Goal: Task Accomplishment & Management: Complete application form

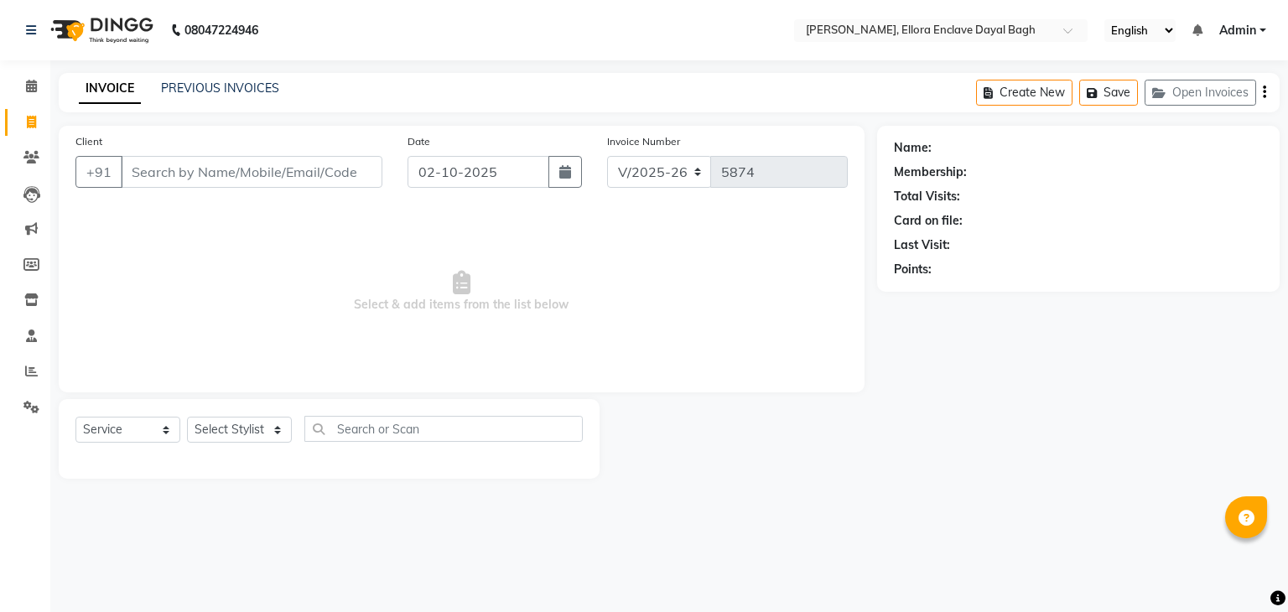
select select "6880"
select select "service"
click at [231, 420] on select "Select Stylist AMAN DANISH SALMANI [PERSON_NAME] kakul KAVITA [PERSON_NAME] [PE…" at bounding box center [239, 430] width 105 height 26
drag, startPoint x: 0, startPoint y: 0, endPoint x: 231, endPoint y: 420, distance: 479.7
click at [231, 420] on select "Select Stylist AMAN DANISH SALMANI [PERSON_NAME] kakul KAVITA [PERSON_NAME] [PE…" at bounding box center [239, 430] width 105 height 26
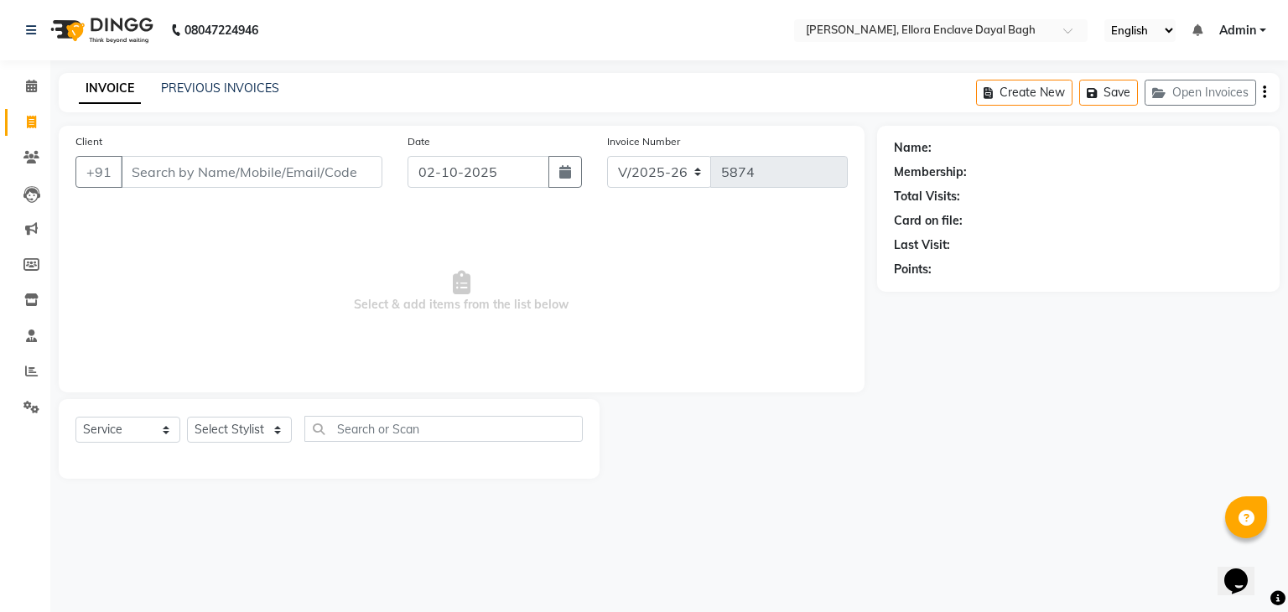
click at [236, 438] on select "Select Stylist AMAN DANISH SALMANI [PERSON_NAME] kakul KAVITA [PERSON_NAME] [PE…" at bounding box center [239, 430] width 105 height 26
select select "53879"
click at [187, 418] on select "Select Stylist AMAN DANISH SALMANI [PERSON_NAME] kakul KAVITA [PERSON_NAME] [PE…" at bounding box center [239, 430] width 105 height 26
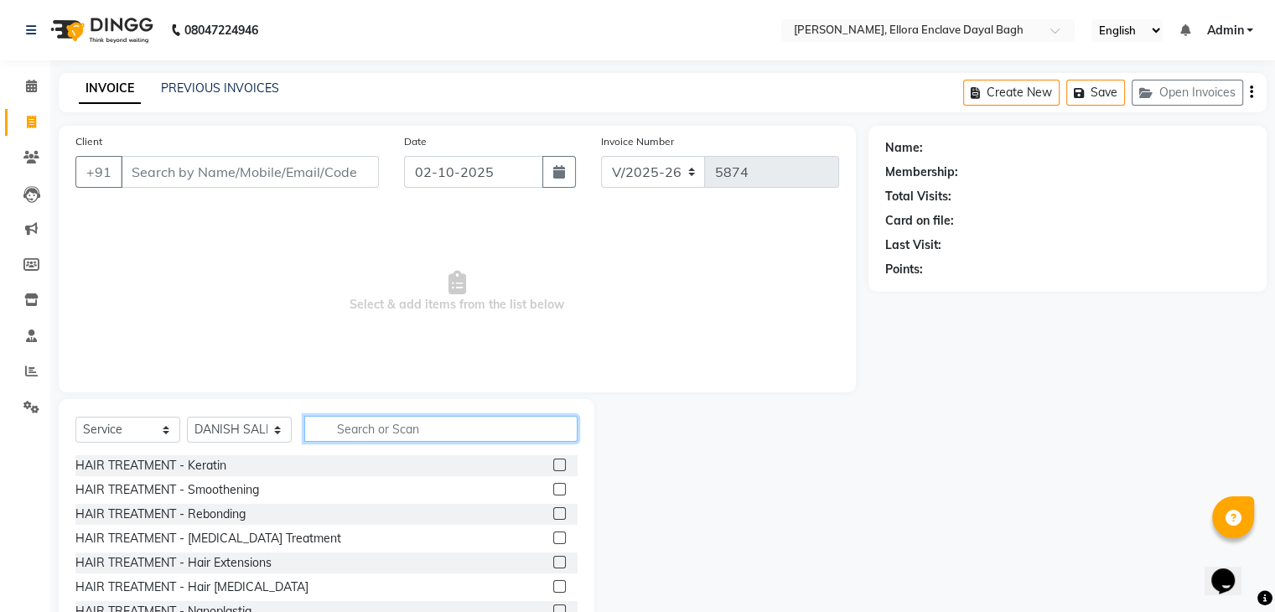
click at [382, 434] on input "text" at bounding box center [440, 429] width 273 height 26
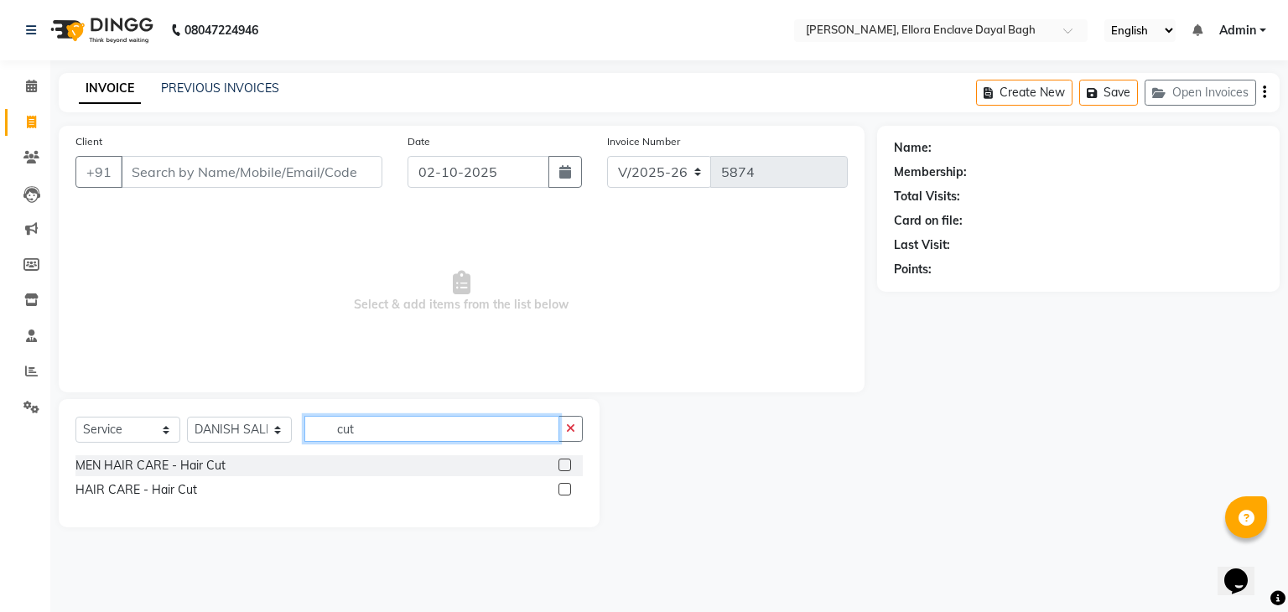
type input "cut"
click at [568, 464] on label at bounding box center [564, 465] width 13 height 13
click at [568, 464] on input "checkbox" at bounding box center [563, 465] width 11 height 11
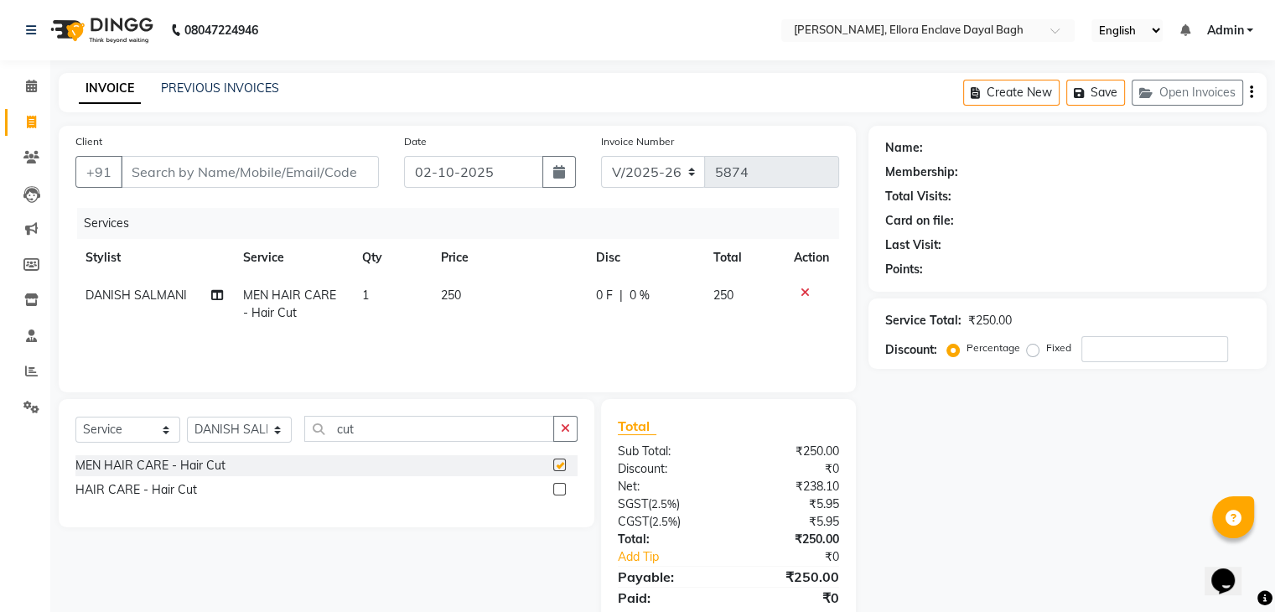
checkbox input "false"
click at [479, 430] on input "cut" at bounding box center [429, 429] width 250 height 26
type input "c"
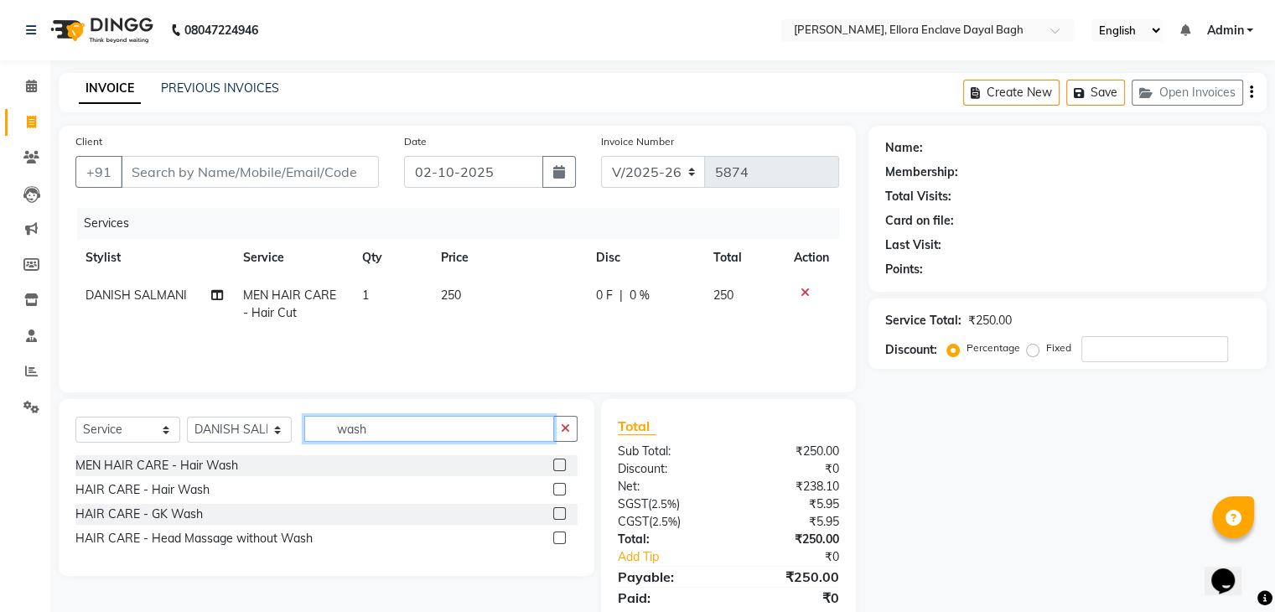
type input "wash"
click at [560, 464] on label at bounding box center [559, 465] width 13 height 13
click at [560, 464] on input "checkbox" at bounding box center [558, 465] width 11 height 11
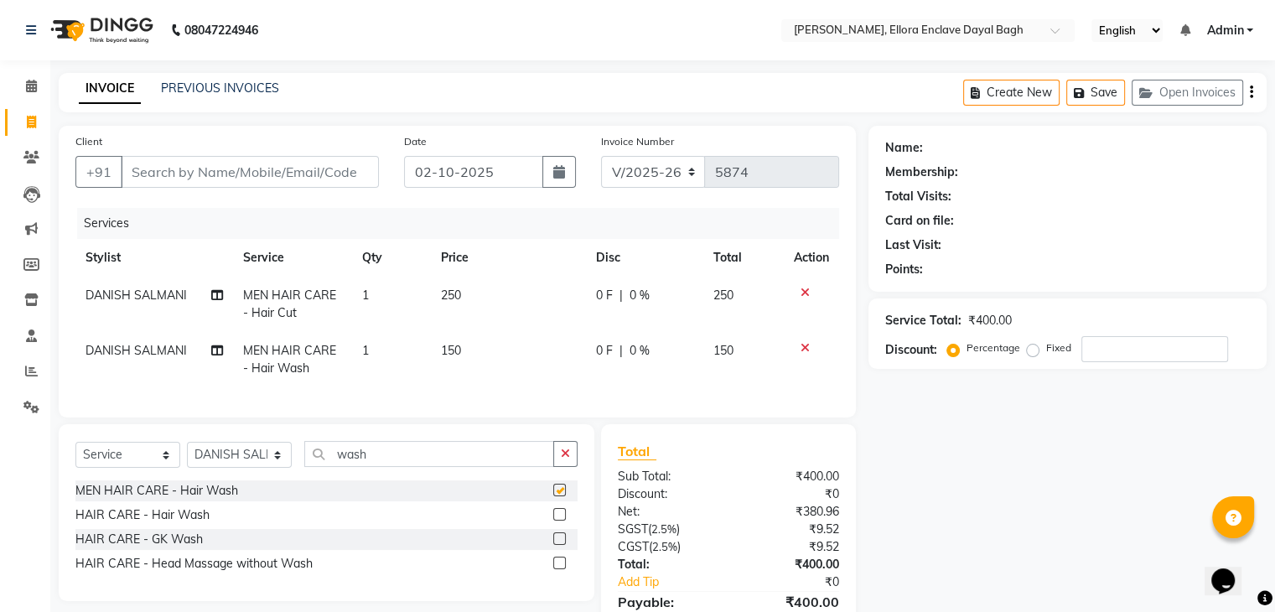
checkbox input "false"
click at [347, 179] on input "Client" at bounding box center [250, 172] width 258 height 32
type input "8"
type input "0"
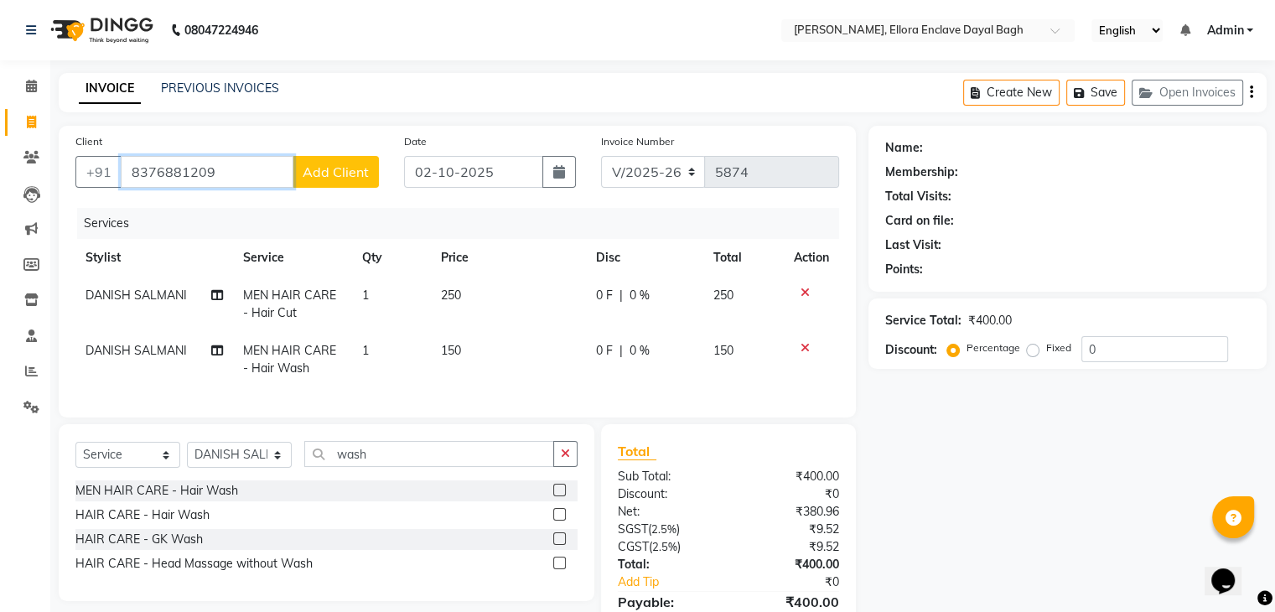
type input "8376881209"
click at [353, 179] on span "Add Client" at bounding box center [336, 172] width 66 height 17
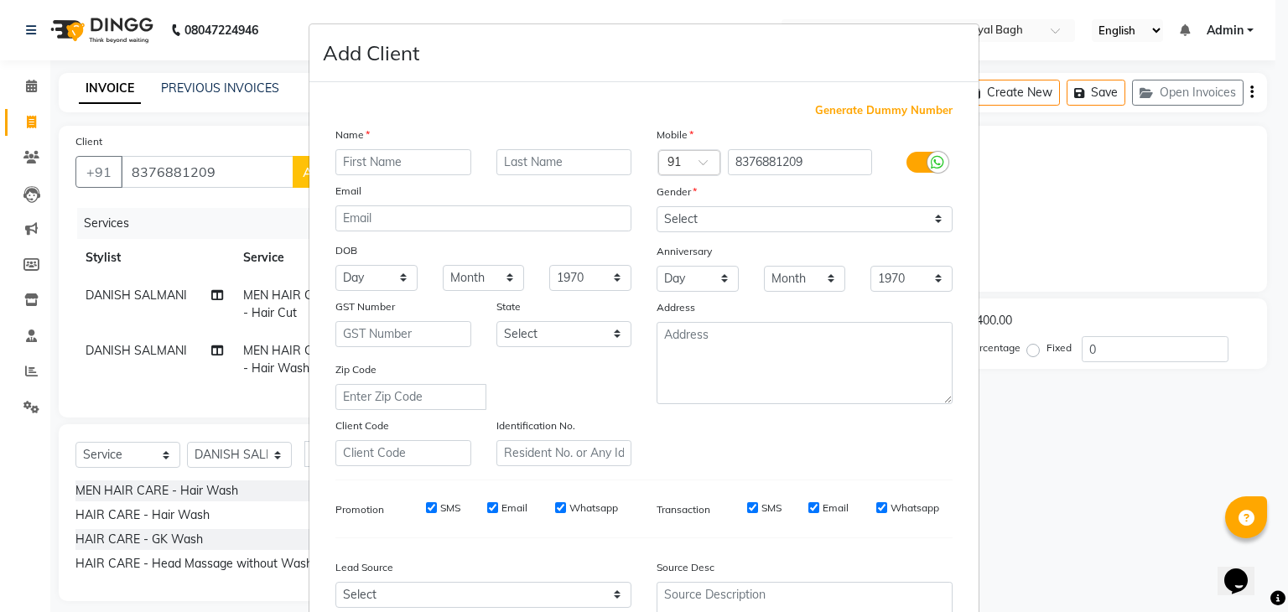
click at [439, 153] on input "text" at bounding box center [403, 162] width 136 height 26
type input "koshit"
click at [801, 226] on select "Select [DEMOGRAPHIC_DATA] [DEMOGRAPHIC_DATA] Other Prefer Not To Say" at bounding box center [805, 219] width 296 height 26
select select "[DEMOGRAPHIC_DATA]"
click at [657, 207] on select "Select [DEMOGRAPHIC_DATA] [DEMOGRAPHIC_DATA] Other Prefer Not To Say" at bounding box center [805, 219] width 296 height 26
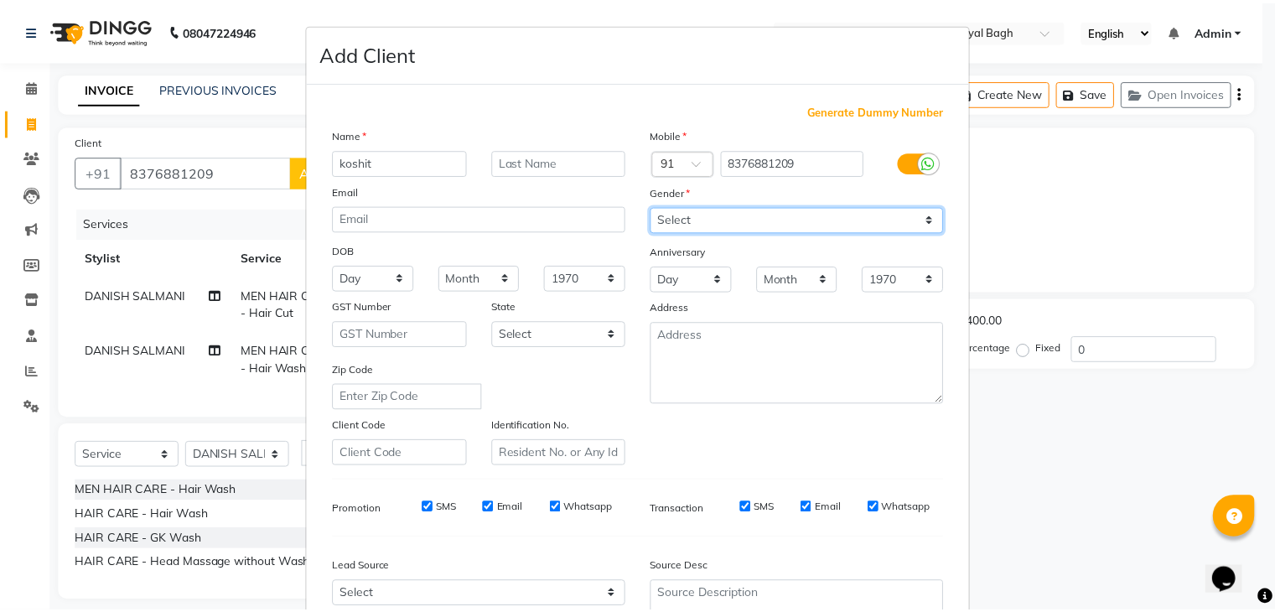
scroll to position [170, 0]
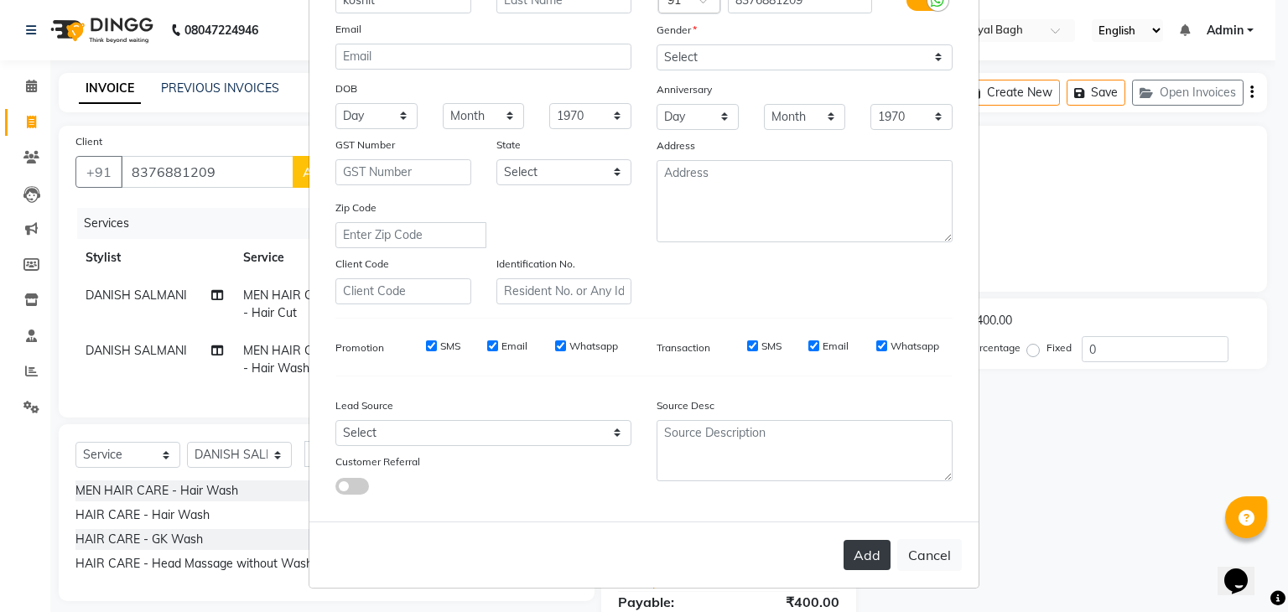
click at [856, 563] on button "Add" at bounding box center [867, 555] width 47 height 30
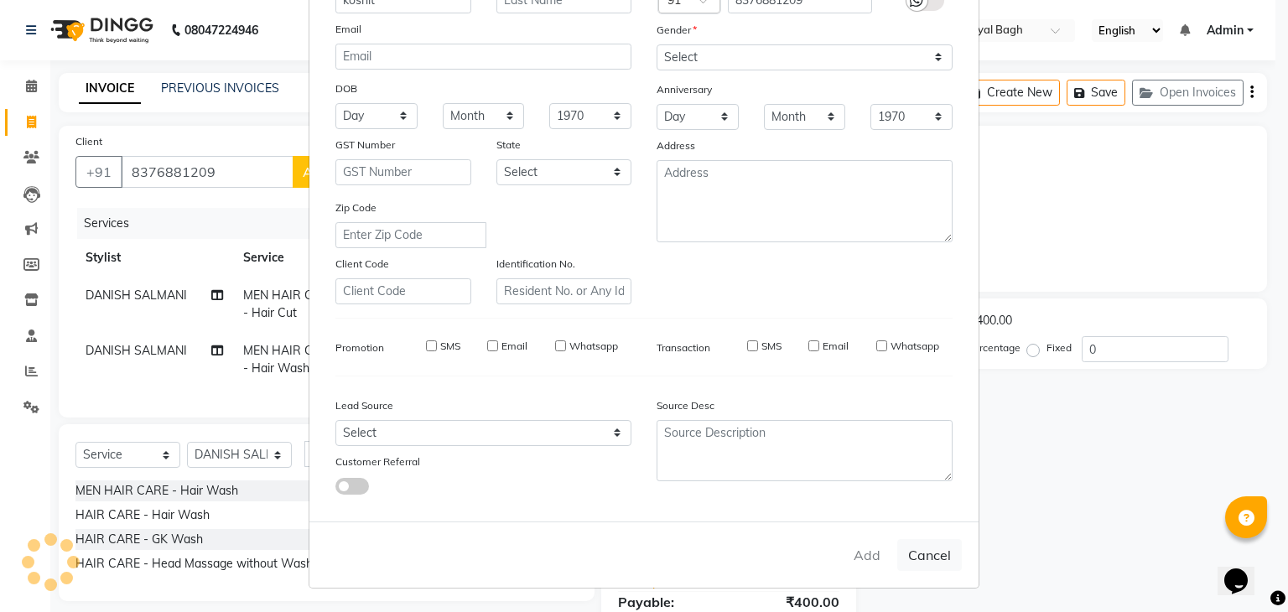
select select
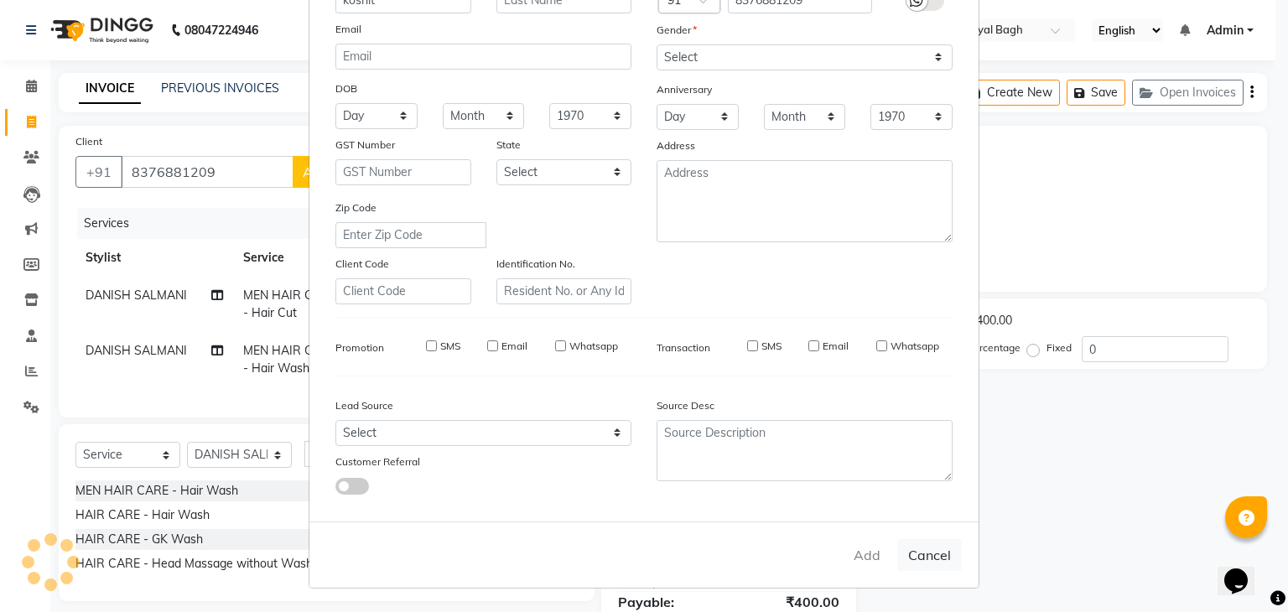
select select
checkbox input "false"
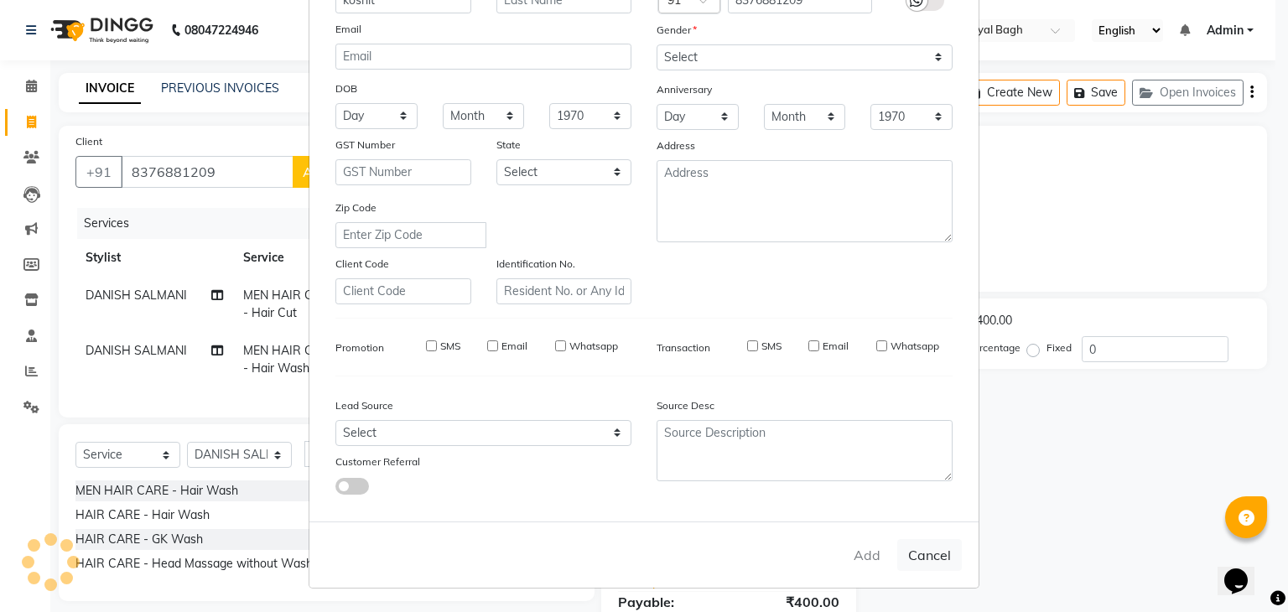
checkbox input "false"
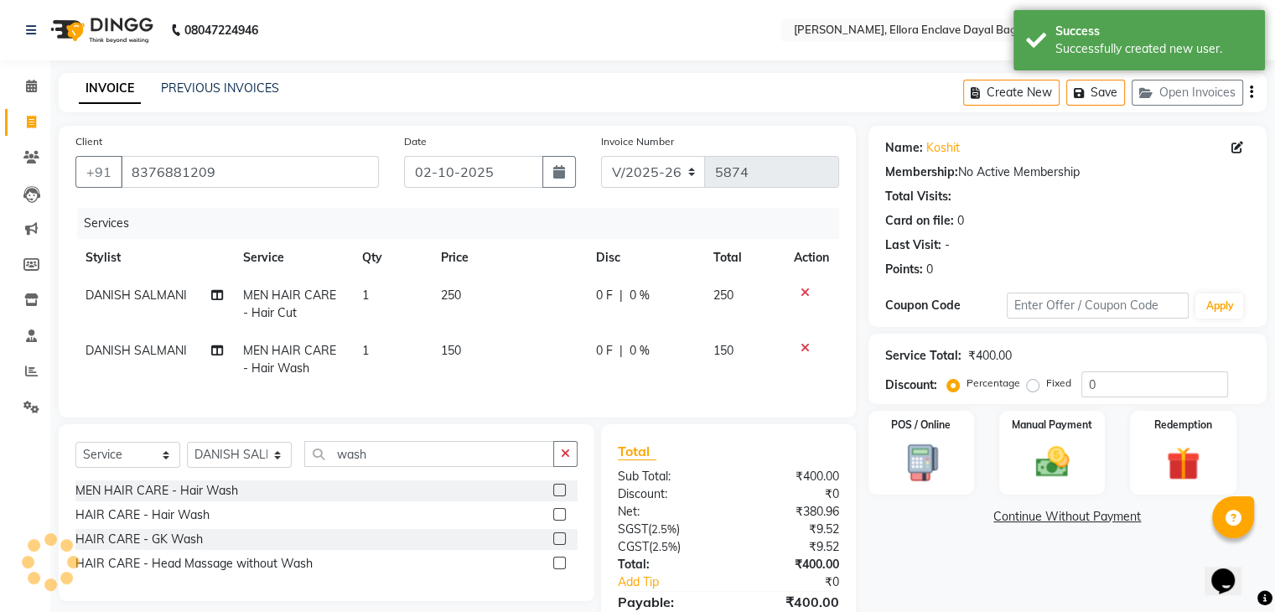
scroll to position [97, 0]
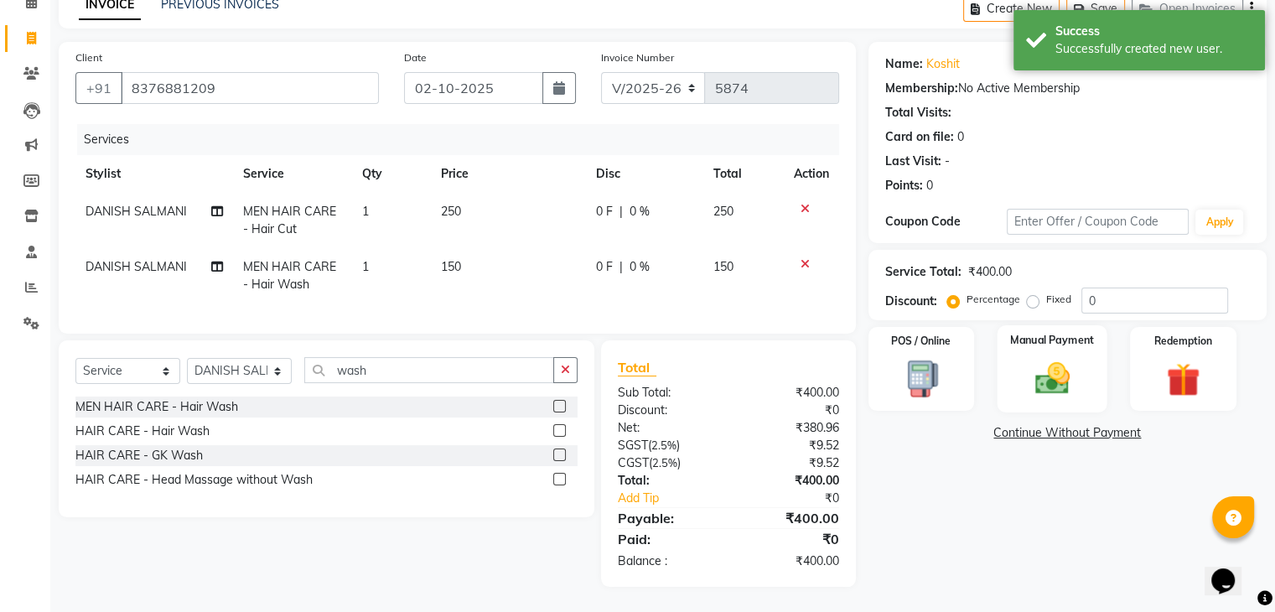
click at [1034, 366] on img at bounding box center [1052, 379] width 56 height 40
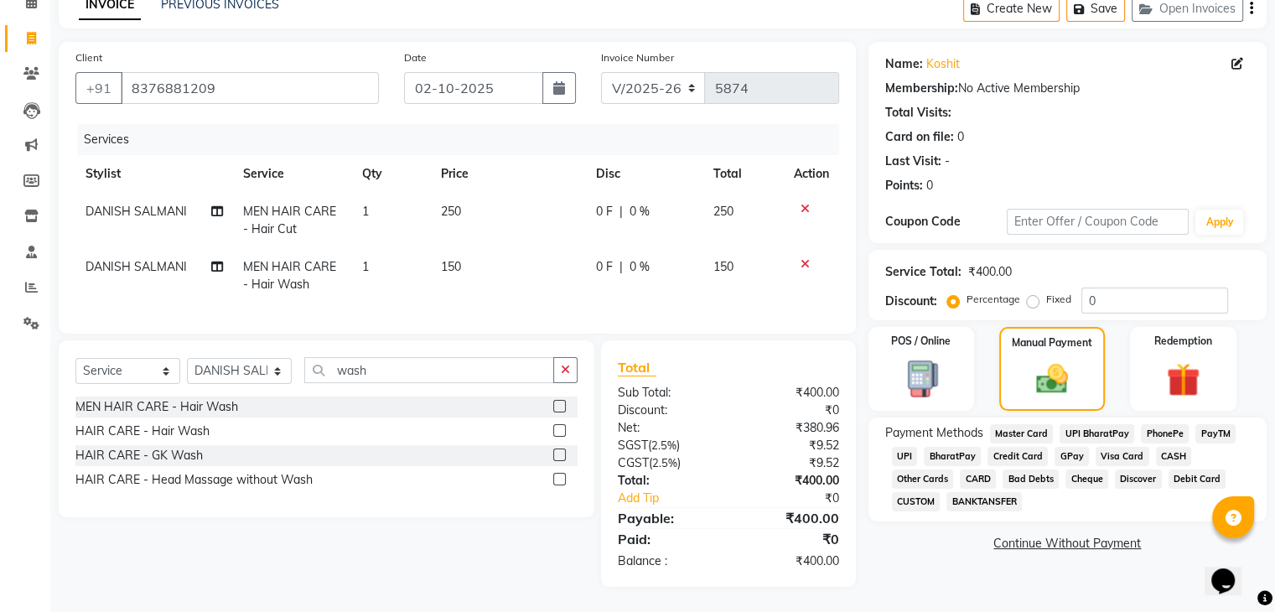
click at [904, 448] on span "UPI" at bounding box center [905, 456] width 26 height 19
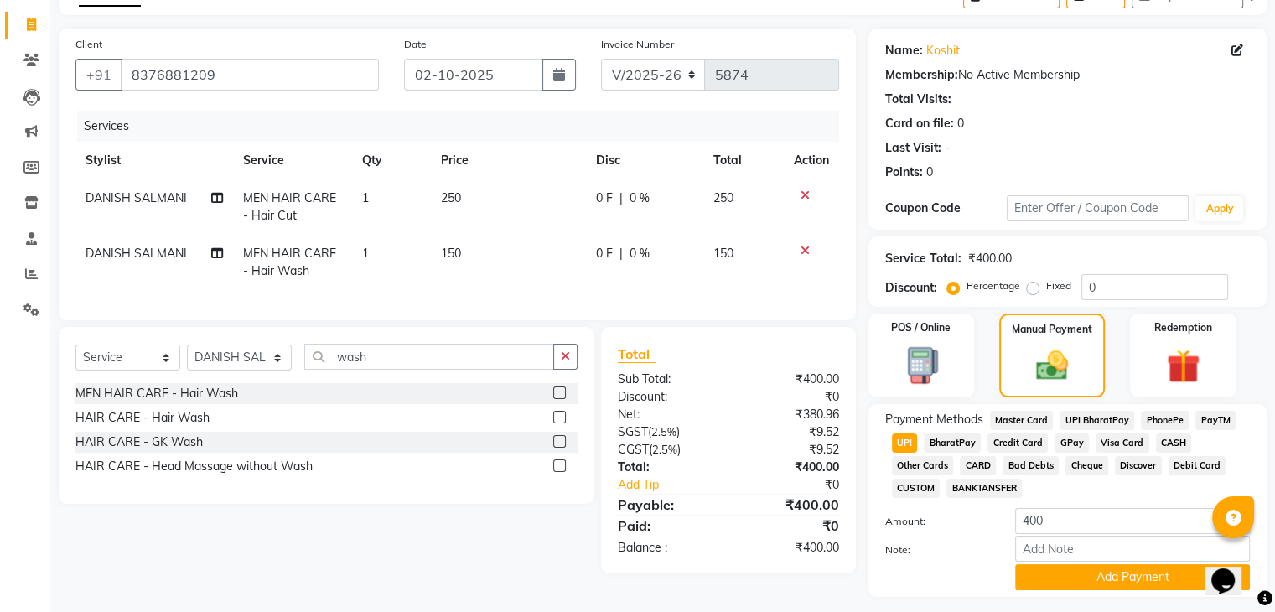
scroll to position [144, 0]
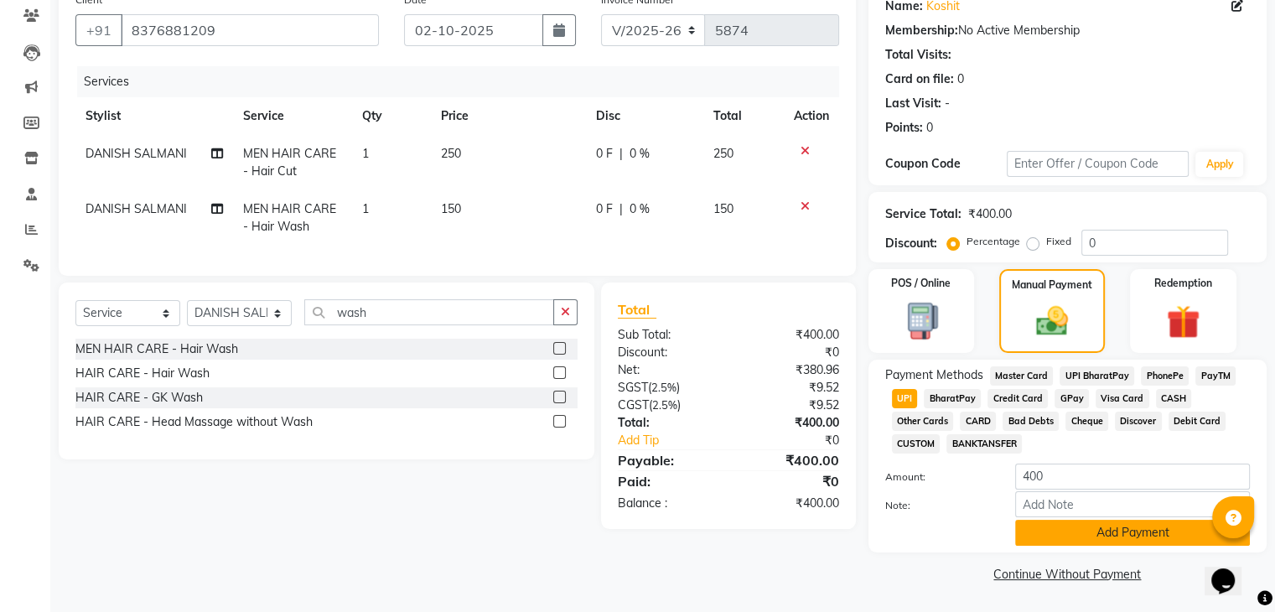
click at [1092, 521] on button "Add Payment" at bounding box center [1133, 533] width 235 height 26
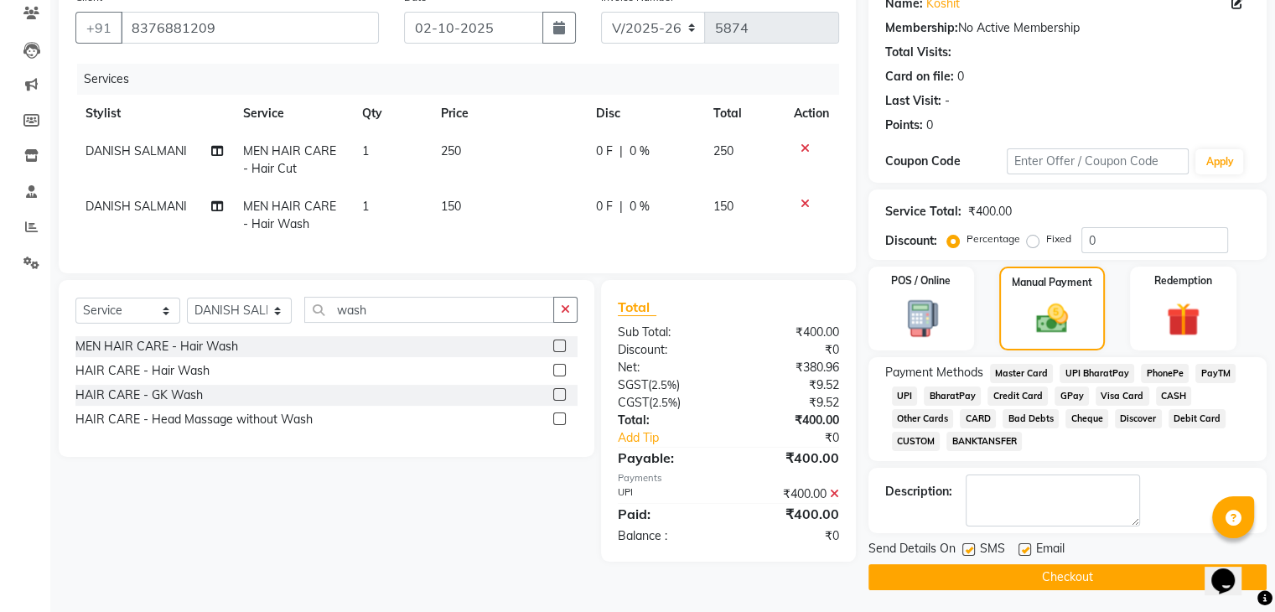
scroll to position [149, 0]
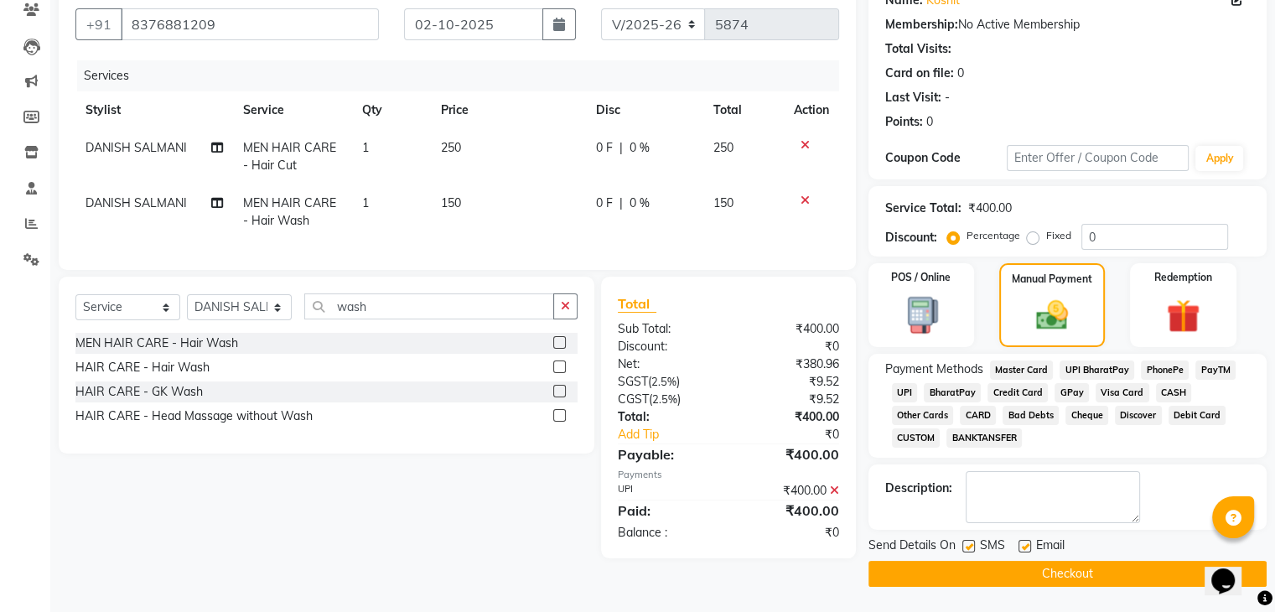
click at [1019, 545] on label at bounding box center [1025, 546] width 13 height 13
click at [1019, 545] on input "checkbox" at bounding box center [1024, 547] width 11 height 11
checkbox input "false"
click at [969, 544] on label at bounding box center [969, 546] width 13 height 13
click at [969, 544] on input "checkbox" at bounding box center [968, 547] width 11 height 11
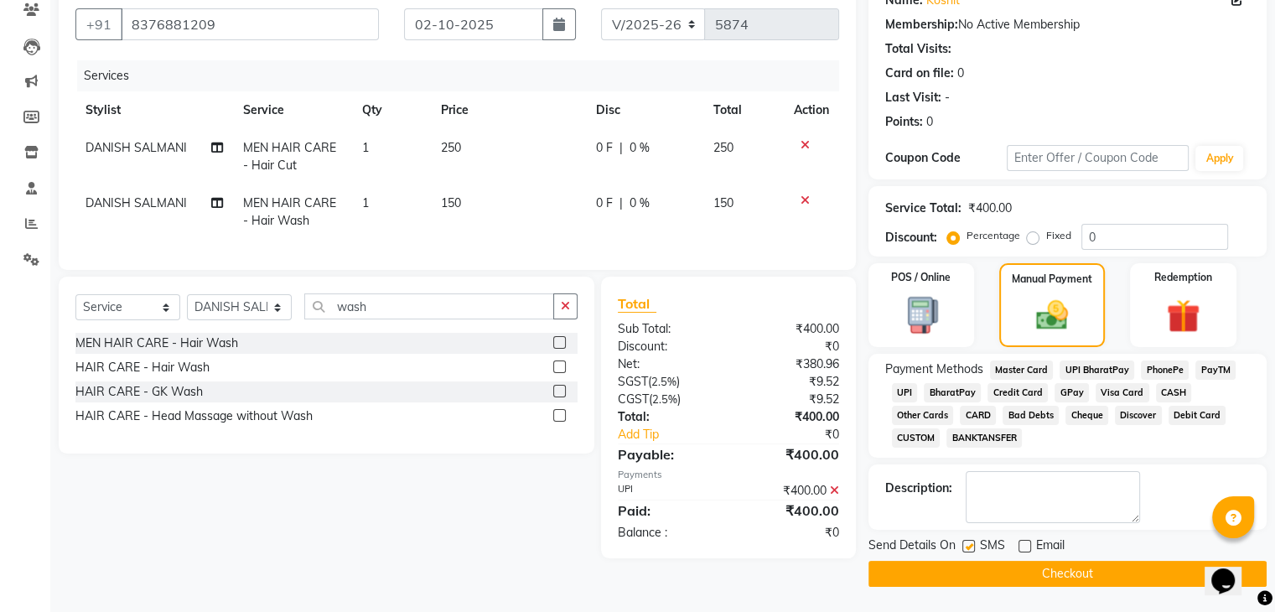
checkbox input "false"
click at [975, 565] on button "Checkout" at bounding box center [1068, 574] width 398 height 26
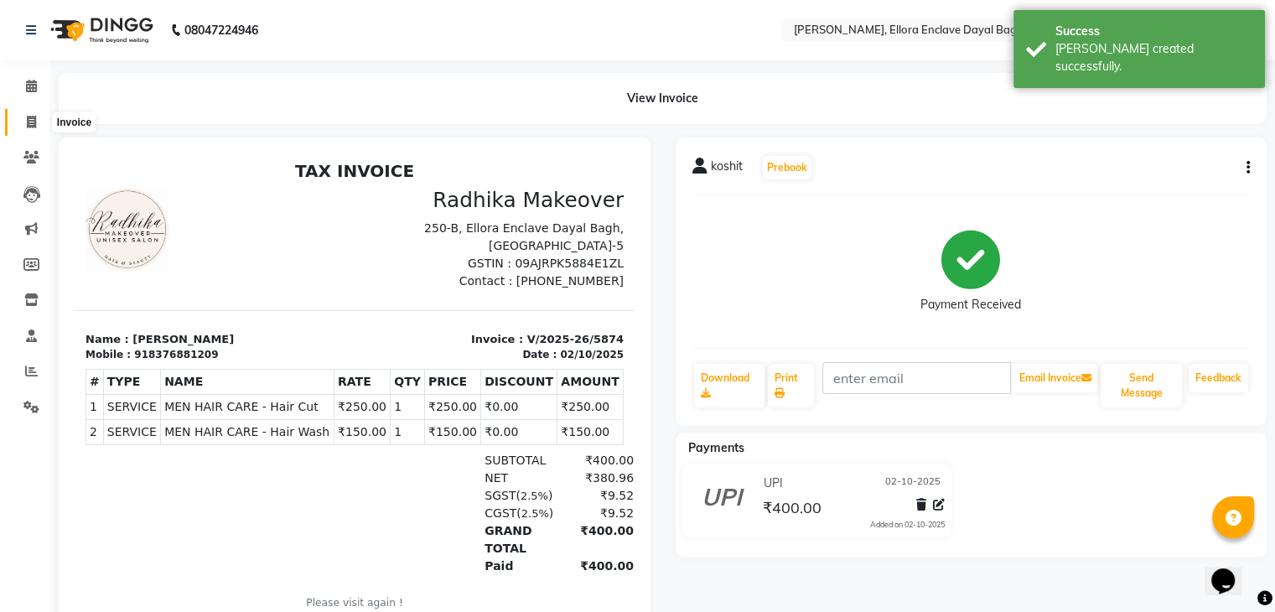
click at [23, 113] on span at bounding box center [31, 122] width 29 height 19
select select "service"
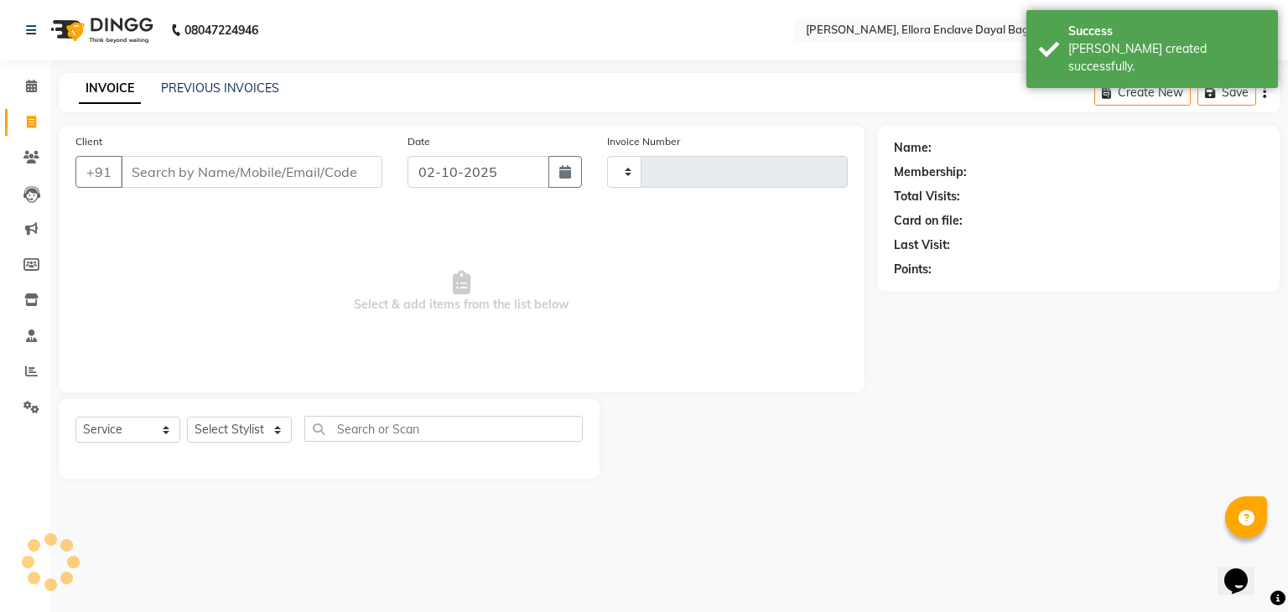
type input "5875"
select select "6880"
click at [174, 175] on input "Client" at bounding box center [252, 172] width 262 height 32
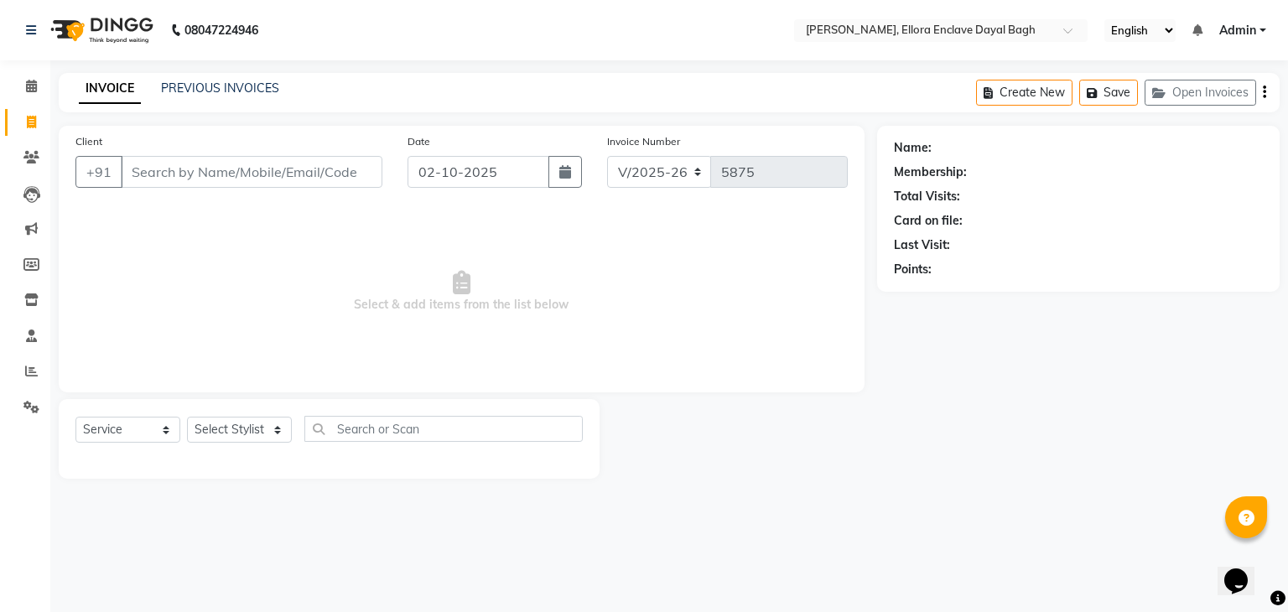
click at [192, 172] on input "Client" at bounding box center [252, 172] width 262 height 32
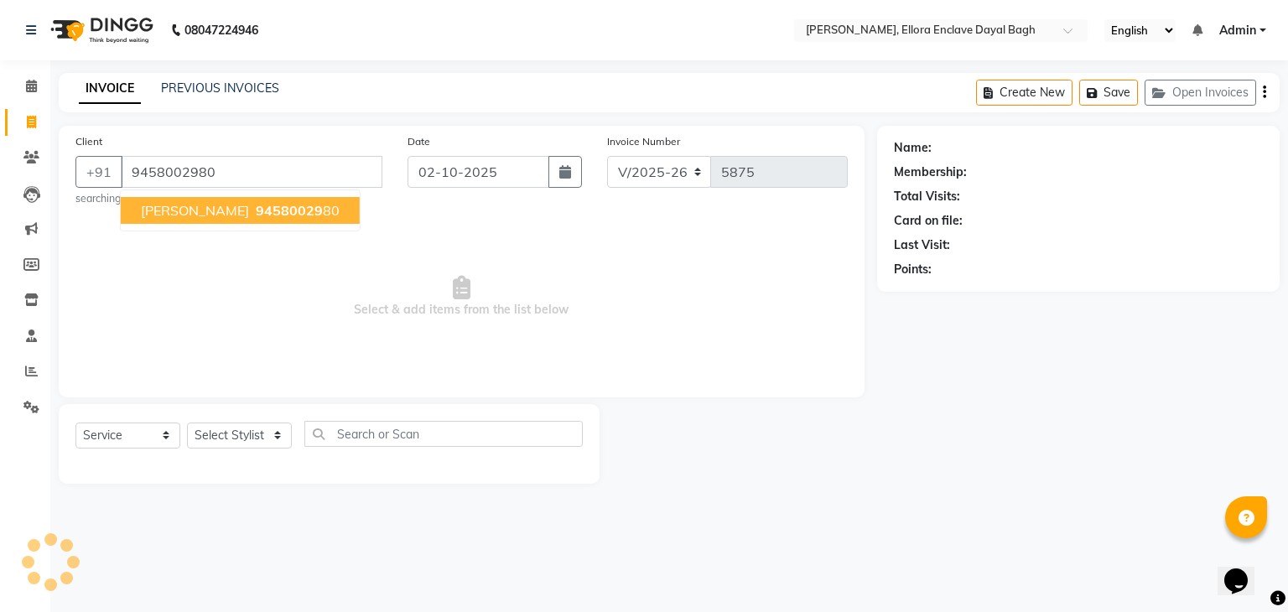
type input "9458002980"
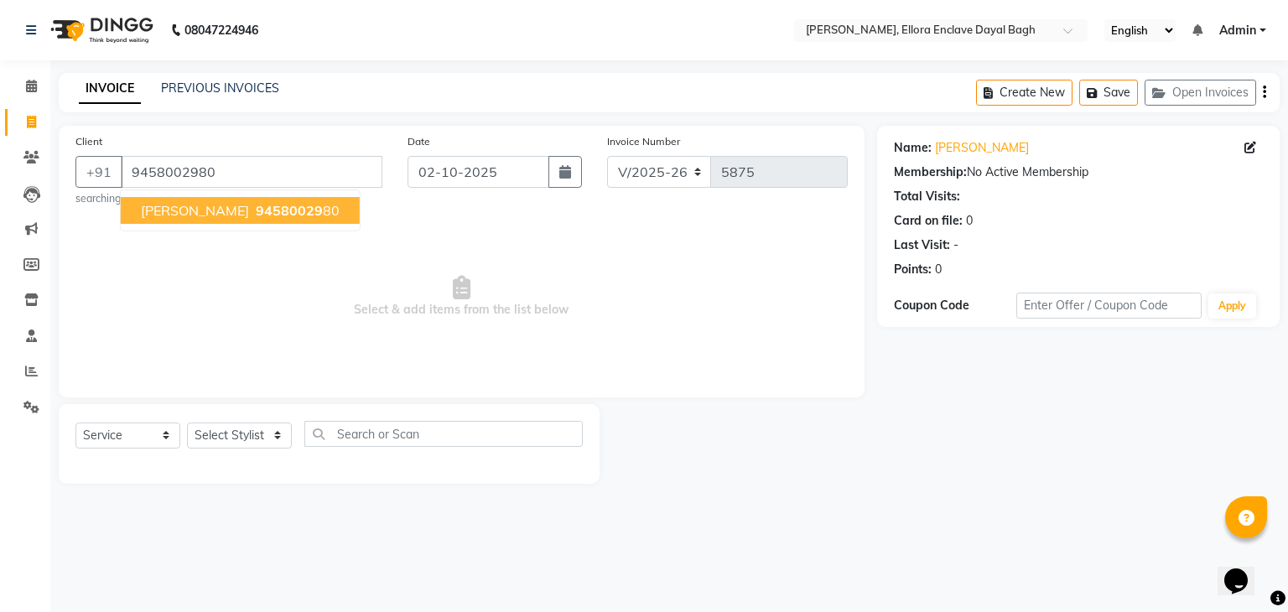
click at [256, 213] on span "94580029" at bounding box center [289, 210] width 67 height 17
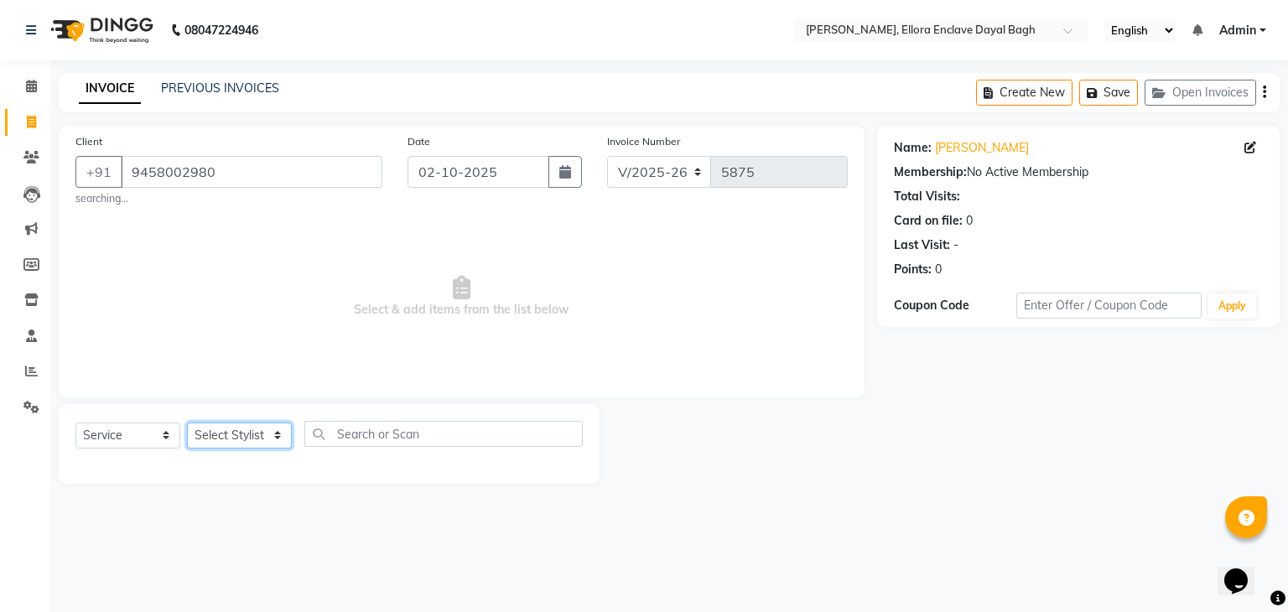
drag, startPoint x: 242, startPoint y: 437, endPoint x: 238, endPoint y: 77, distance: 359.8
click at [238, 77] on main "INVOICE PREVIOUS INVOICES Create New Save Open Invoices Client [PHONE_NUMBER] s…" at bounding box center [669, 291] width 1238 height 436
select select "53879"
click at [187, 423] on select "Select Stylist AMAN DANISH SALMANI [PERSON_NAME] kakul KAVITA [PERSON_NAME] [PE…" at bounding box center [239, 436] width 105 height 26
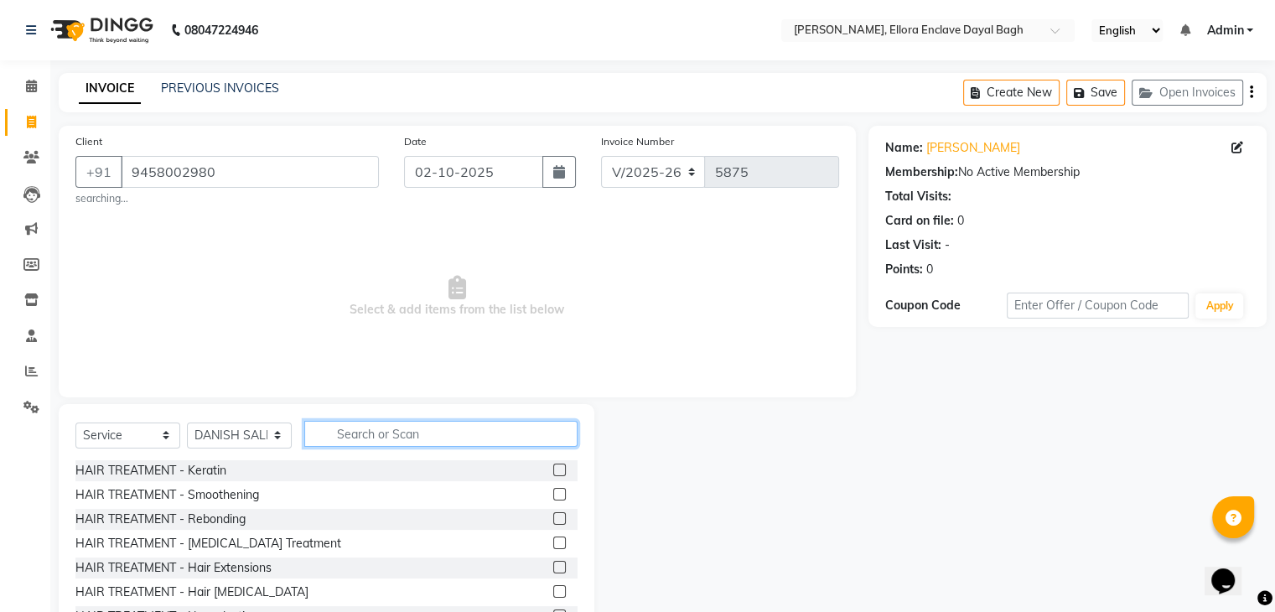
click at [382, 436] on input "text" at bounding box center [440, 434] width 273 height 26
click at [382, 436] on input "cu" at bounding box center [440, 434] width 273 height 26
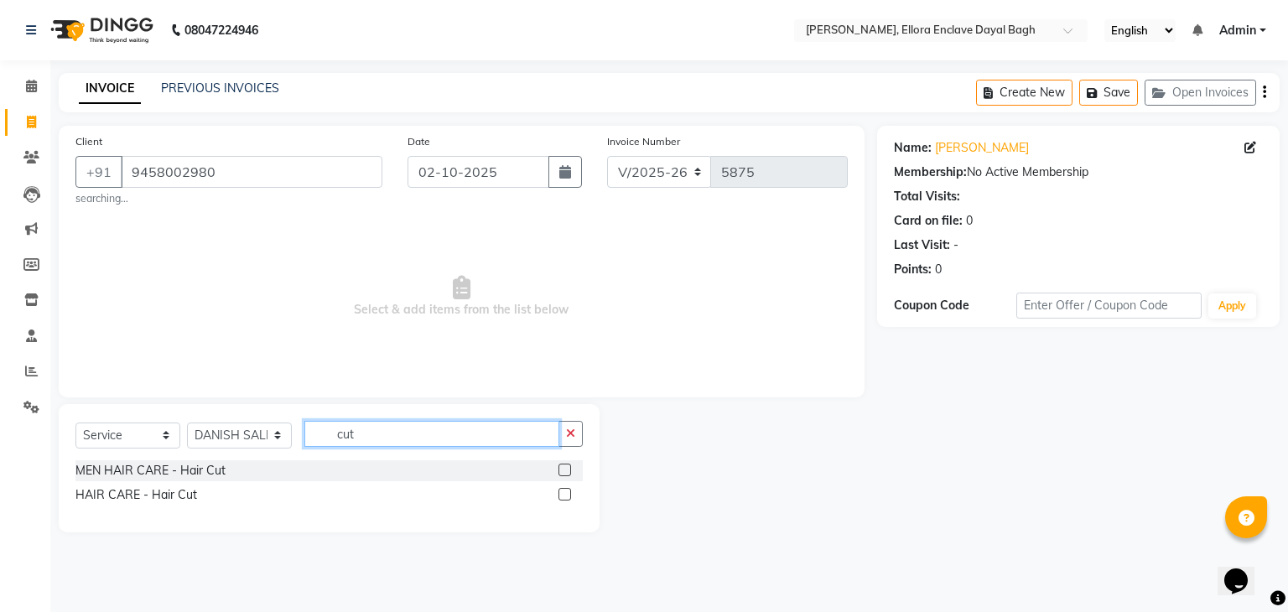
type input "cut"
click at [566, 494] on label at bounding box center [564, 494] width 13 height 13
click at [566, 494] on input "checkbox" at bounding box center [563, 495] width 11 height 11
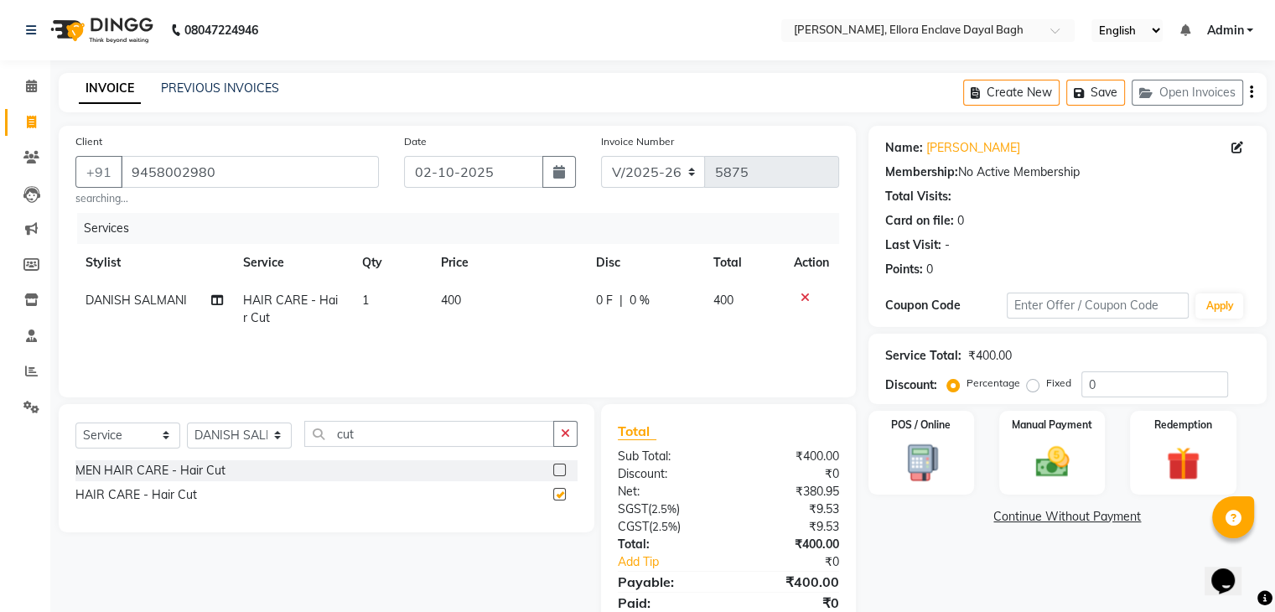
checkbox input "false"
click at [269, 427] on select "Select Stylist AMAN DANISH SALMANI [PERSON_NAME] kakul KAVITA [PERSON_NAME] [PE…" at bounding box center [239, 436] width 105 height 26
select select "53887"
click at [187, 423] on select "Select Stylist AMAN DANISH SALMANI [PERSON_NAME] kakul KAVITA [PERSON_NAME] [PE…" at bounding box center [239, 436] width 105 height 26
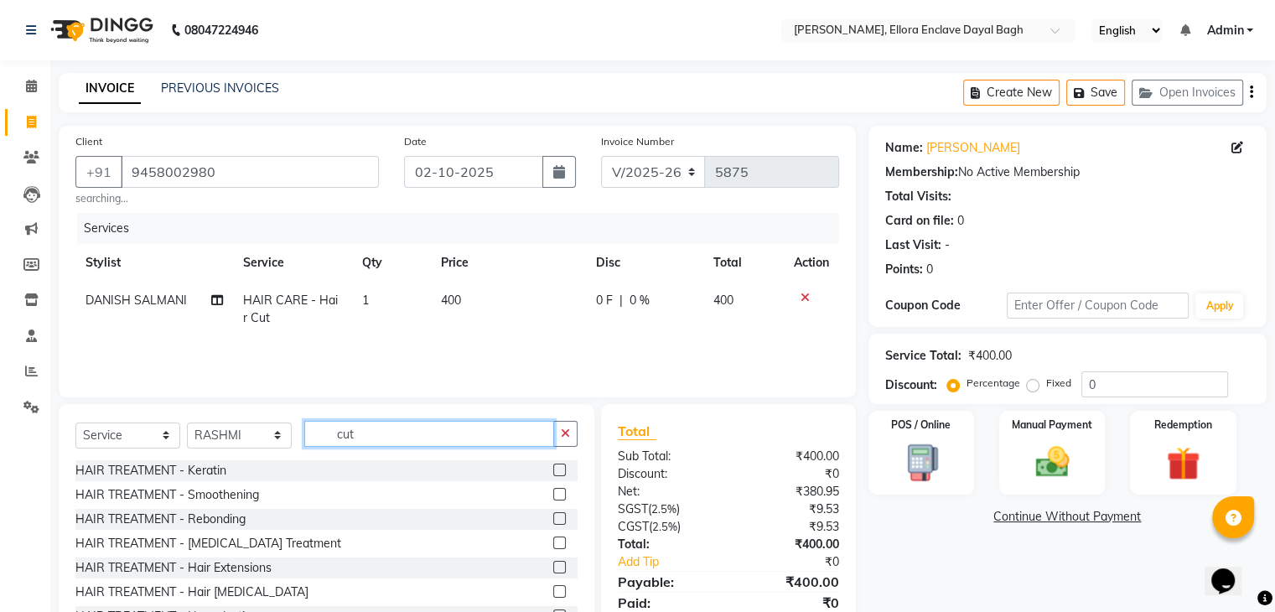
click at [390, 442] on input "cut" at bounding box center [429, 434] width 250 height 26
type input "c"
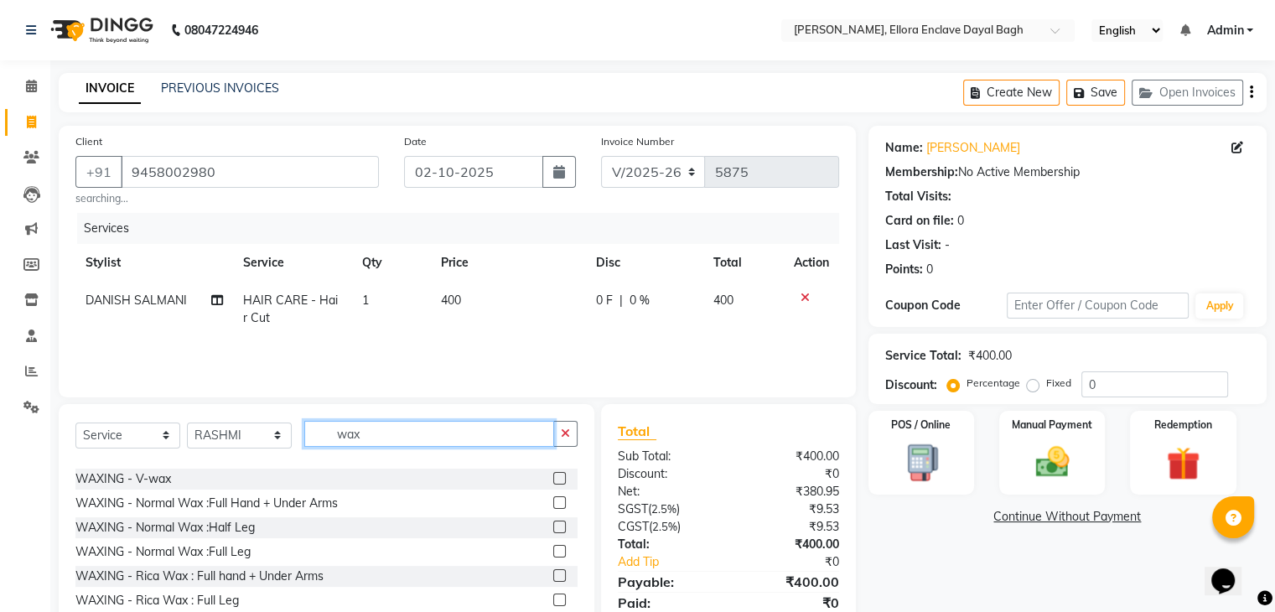
scroll to position [187, 0]
type input "wax"
click at [553, 497] on label at bounding box center [559, 502] width 13 height 13
click at [553, 497] on input "checkbox" at bounding box center [558, 502] width 11 height 11
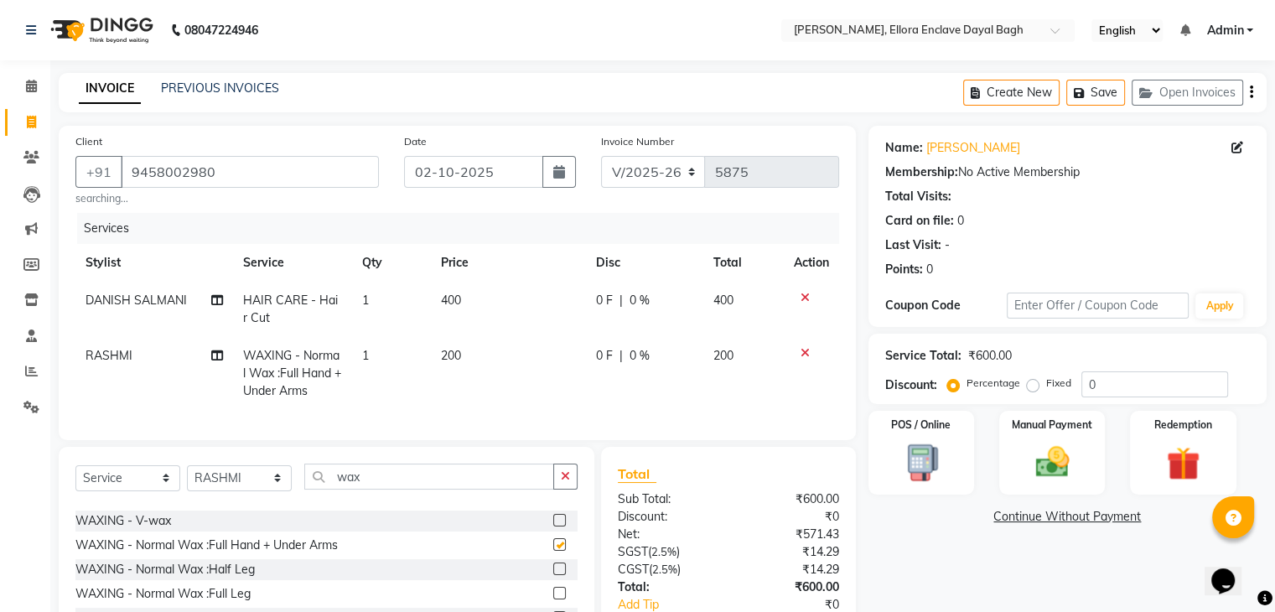
checkbox input "false"
click at [223, 491] on select "Select Stylist AMAN DANISH SALMANI [PERSON_NAME] kakul KAVITA [PERSON_NAME] [PE…" at bounding box center [239, 478] width 105 height 26
select select "53885"
click at [187, 479] on select "Select Stylist AMAN DANISH SALMANI [PERSON_NAME] kakul KAVITA [PERSON_NAME] [PE…" at bounding box center [239, 478] width 105 height 26
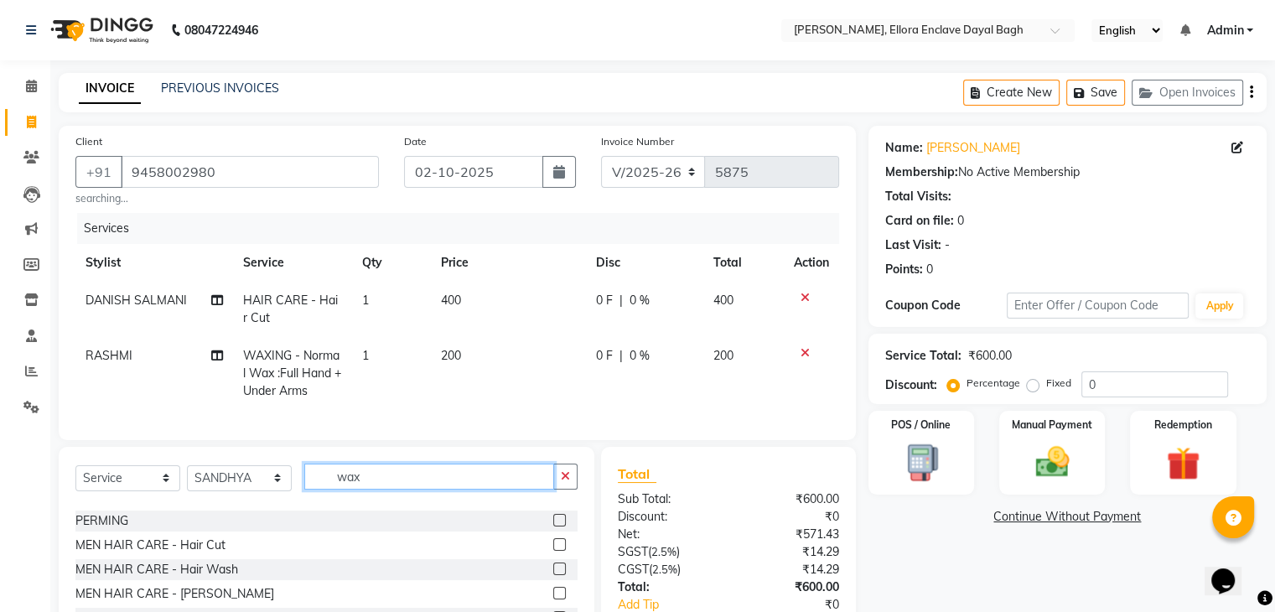
click at [396, 488] on input "wax" at bounding box center [429, 477] width 250 height 26
type input "w"
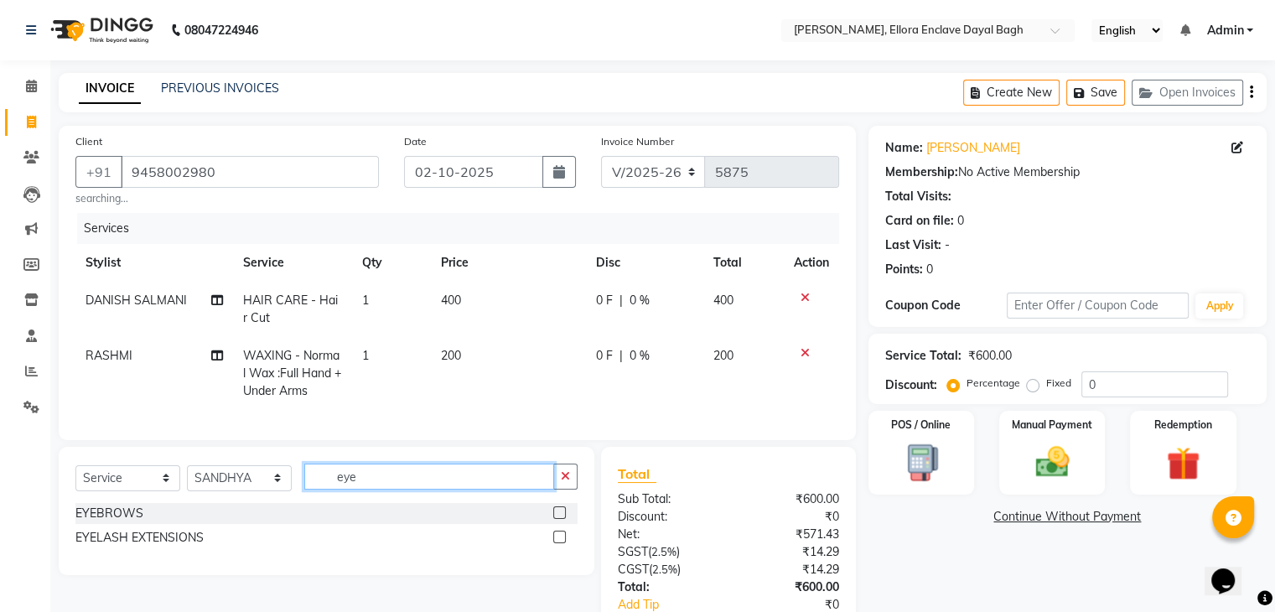
type input "eye"
click at [560, 519] on label at bounding box center [559, 512] width 13 height 13
click at [560, 519] on input "checkbox" at bounding box center [558, 513] width 11 height 11
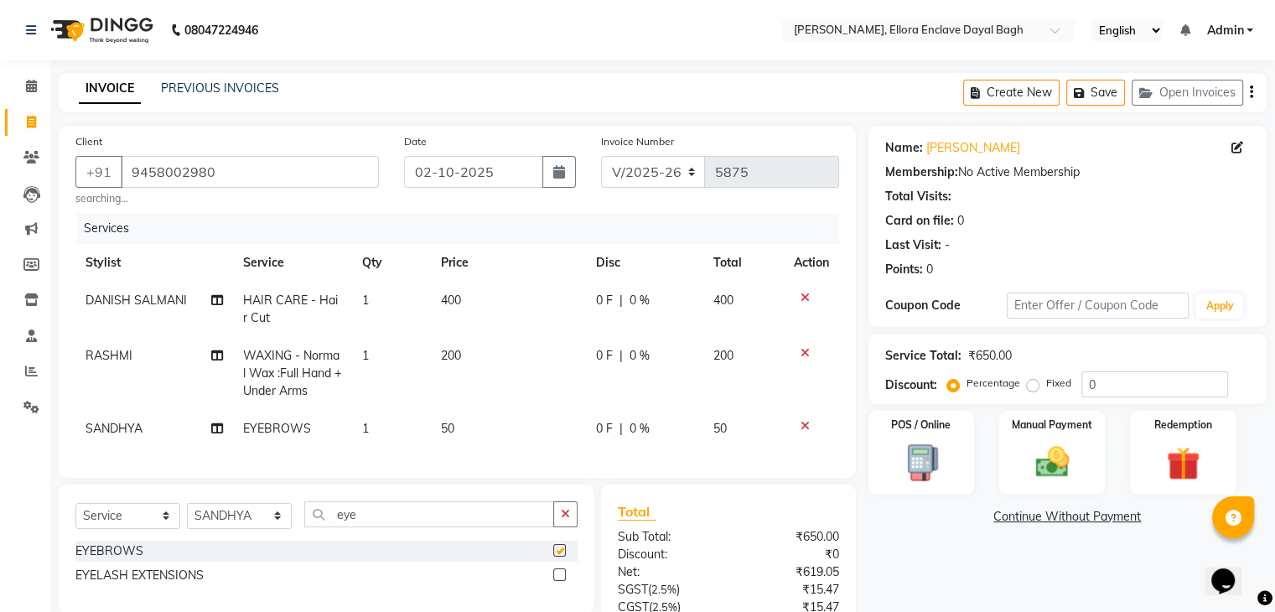
checkbox input "false"
click at [506, 356] on td "200" at bounding box center [508, 373] width 154 height 73
select select "53887"
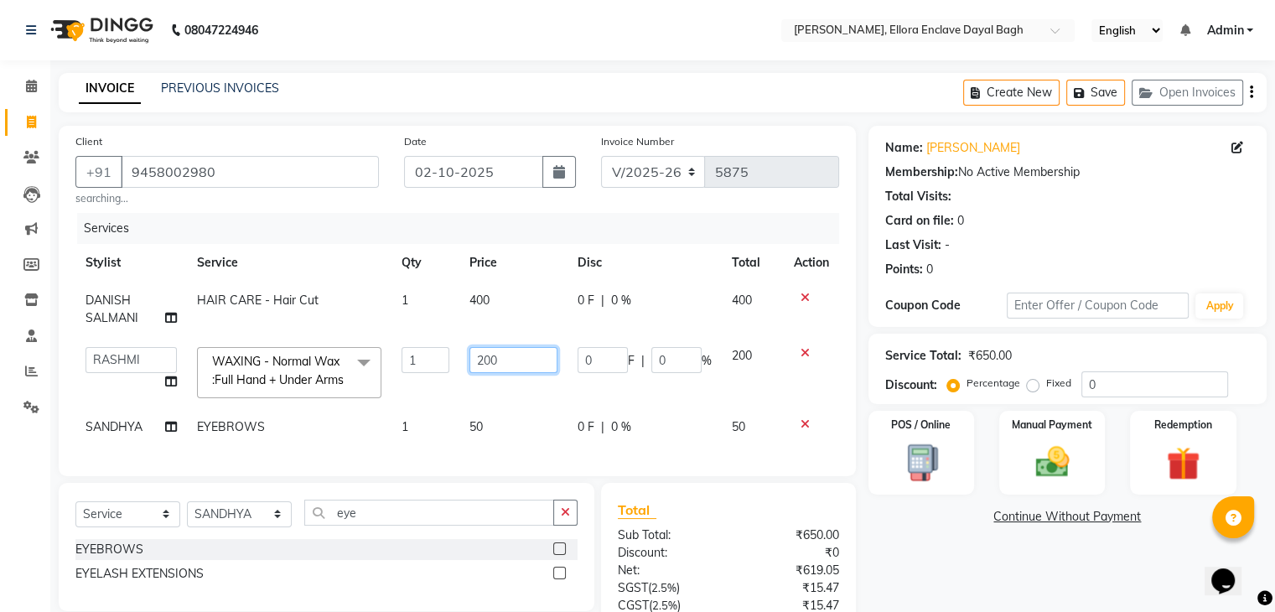
click at [529, 357] on input "200" at bounding box center [513, 360] width 87 height 26
type input "250"
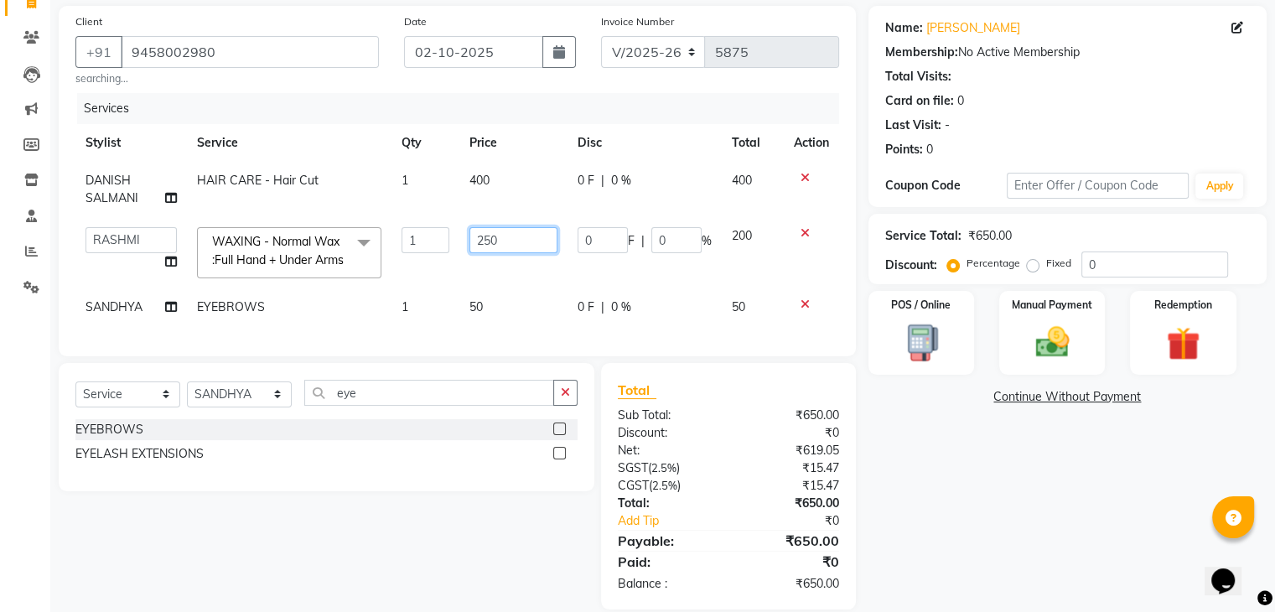
scroll to position [121, 0]
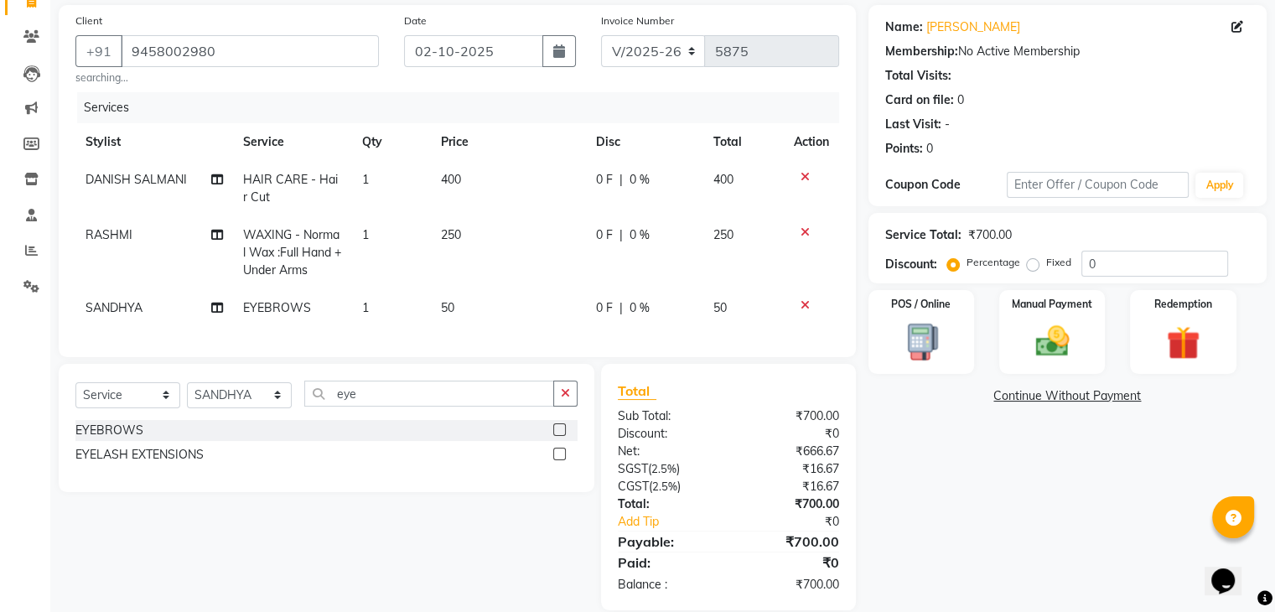
click at [517, 324] on td "50" at bounding box center [508, 308] width 154 height 38
select select "53885"
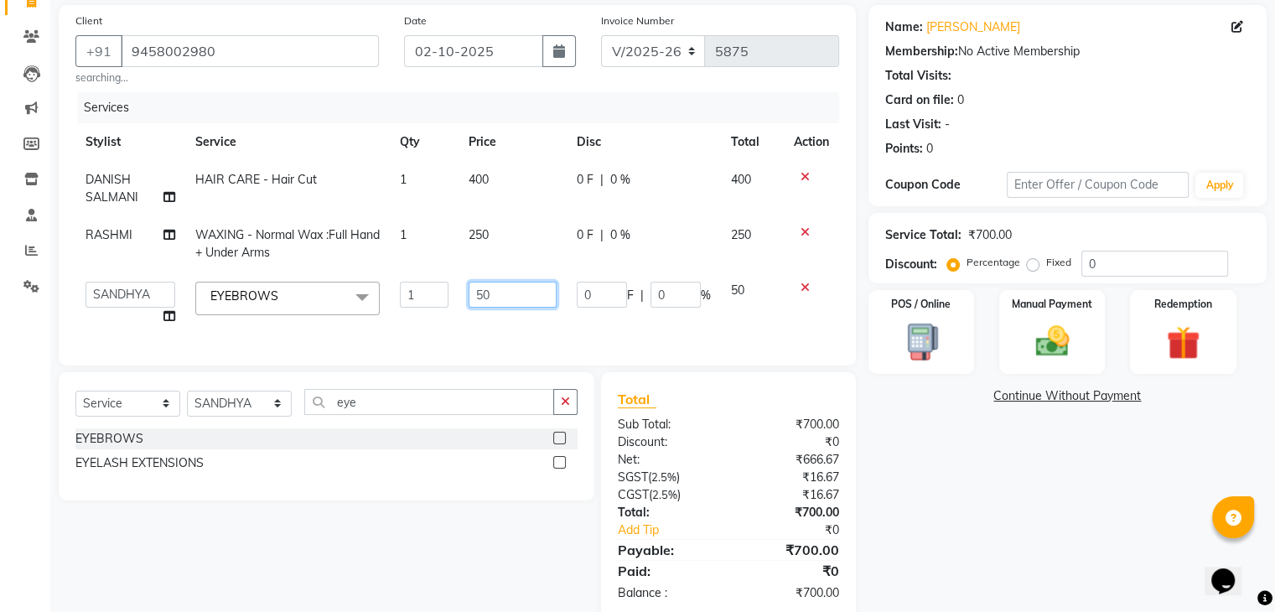
click at [520, 293] on input "50" at bounding box center [513, 295] width 89 height 26
type input "5"
type input "70"
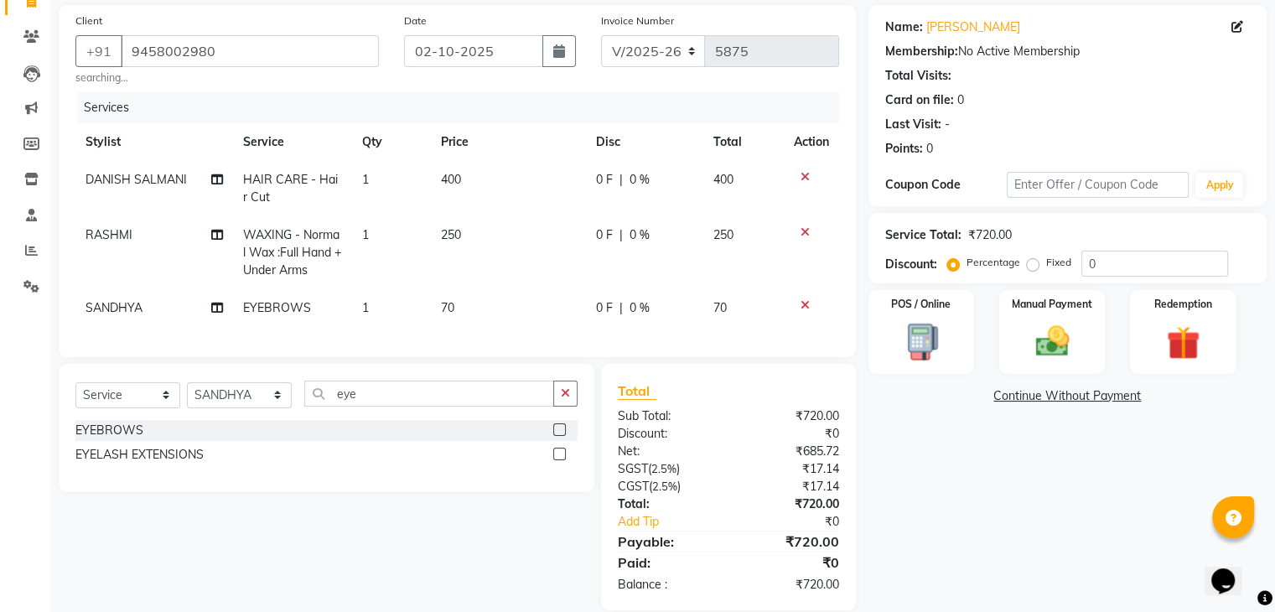
click at [168, 229] on td "RASHMI Split Commission" at bounding box center [154, 252] width 158 height 73
select select "53887"
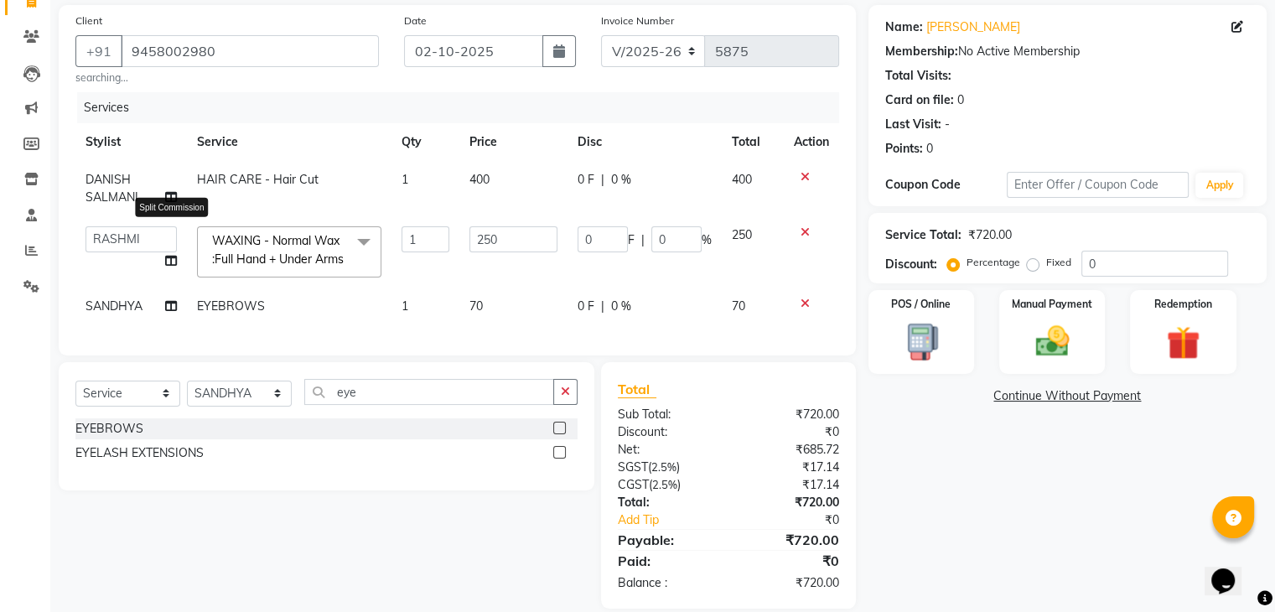
click at [170, 259] on icon at bounding box center [171, 261] width 12 height 12
select select "53887"
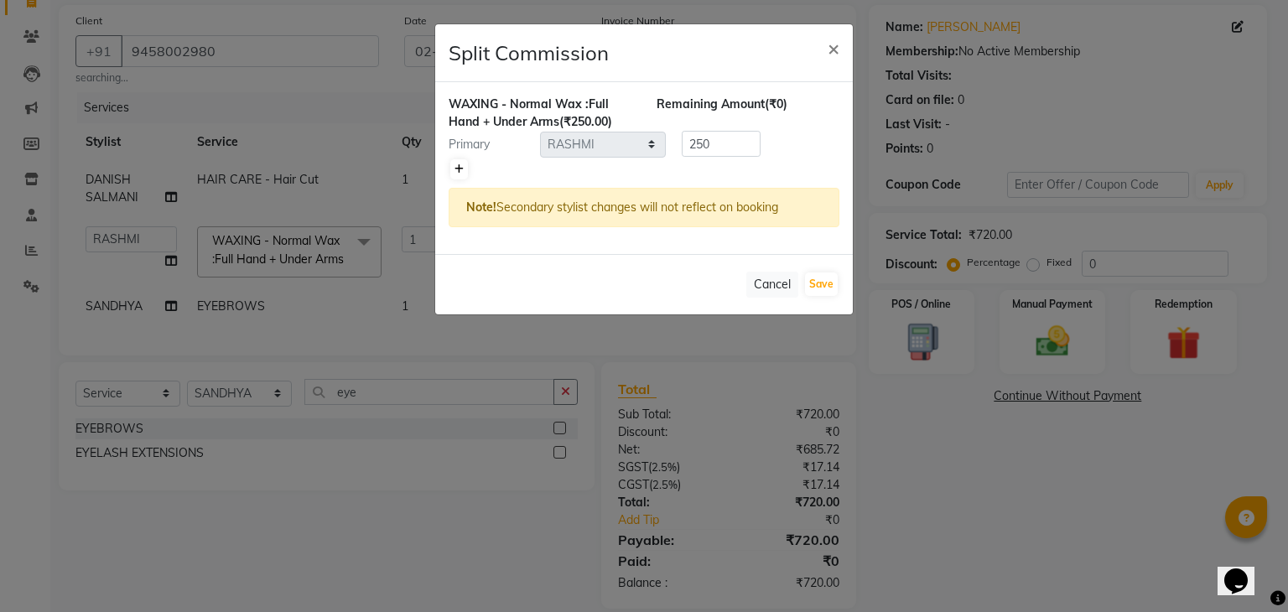
click at [465, 169] on link at bounding box center [459, 169] width 18 height 20
type input "125"
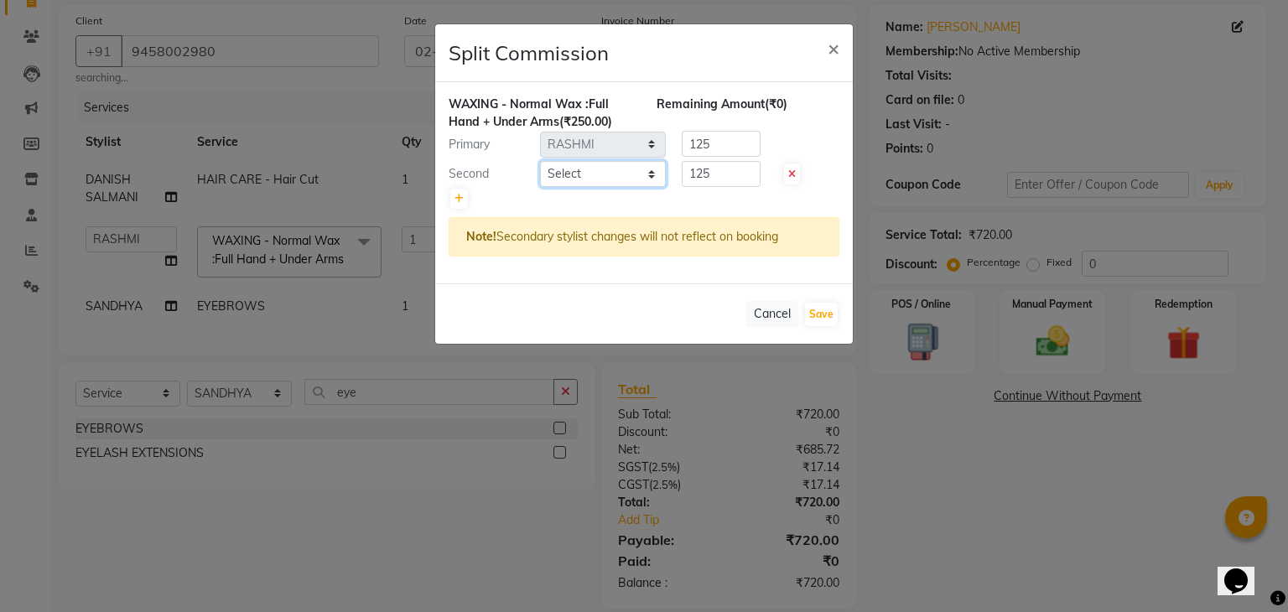
click at [587, 173] on select "Select AMAN DANISH SALMANI [PERSON_NAME] kakul KAVITA [PERSON_NAME] [PERSON_NAM…" at bounding box center [603, 174] width 126 height 26
select select "53885"
click at [540, 161] on select "Select AMAN DANISH SALMANI [PERSON_NAME] kakul KAVITA [PERSON_NAME] [PERSON_NAM…" at bounding box center [603, 174] width 126 height 26
click at [835, 305] on button "Save" at bounding box center [821, 314] width 33 height 23
select select "Select"
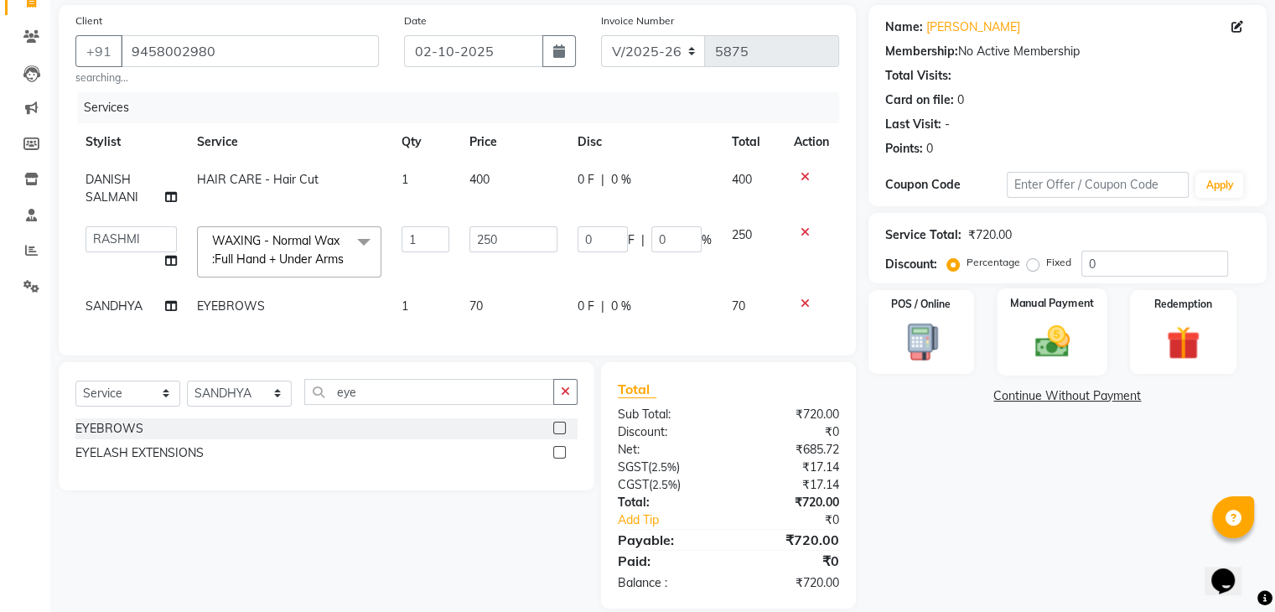
scroll to position [174, 0]
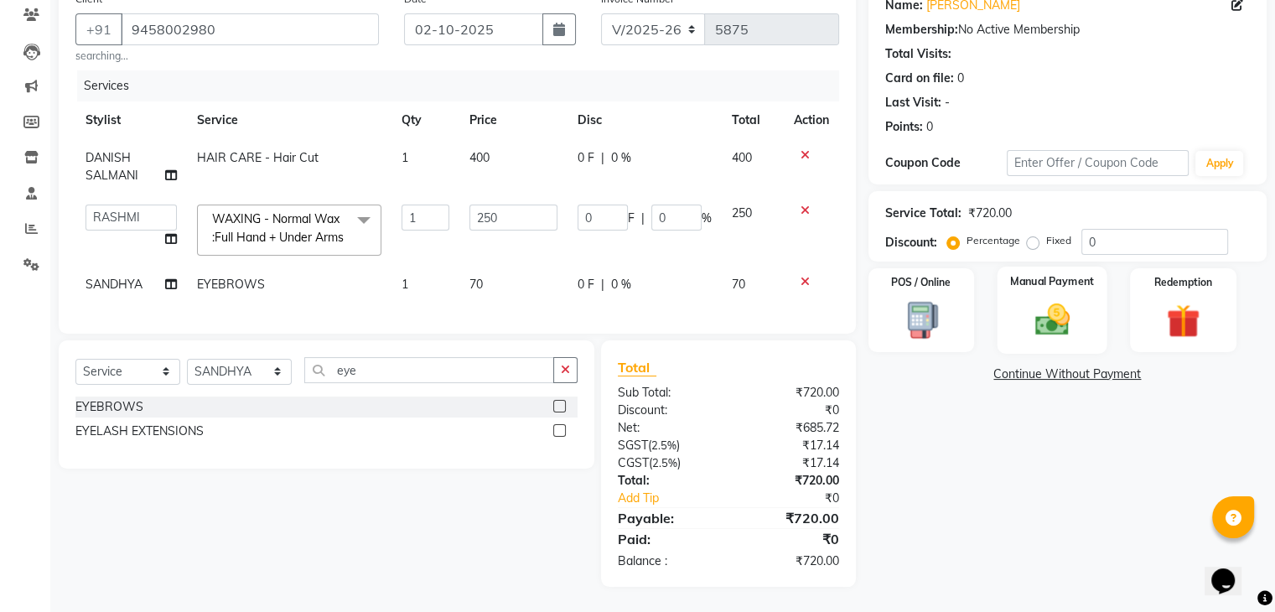
click at [1072, 300] on img at bounding box center [1052, 320] width 56 height 40
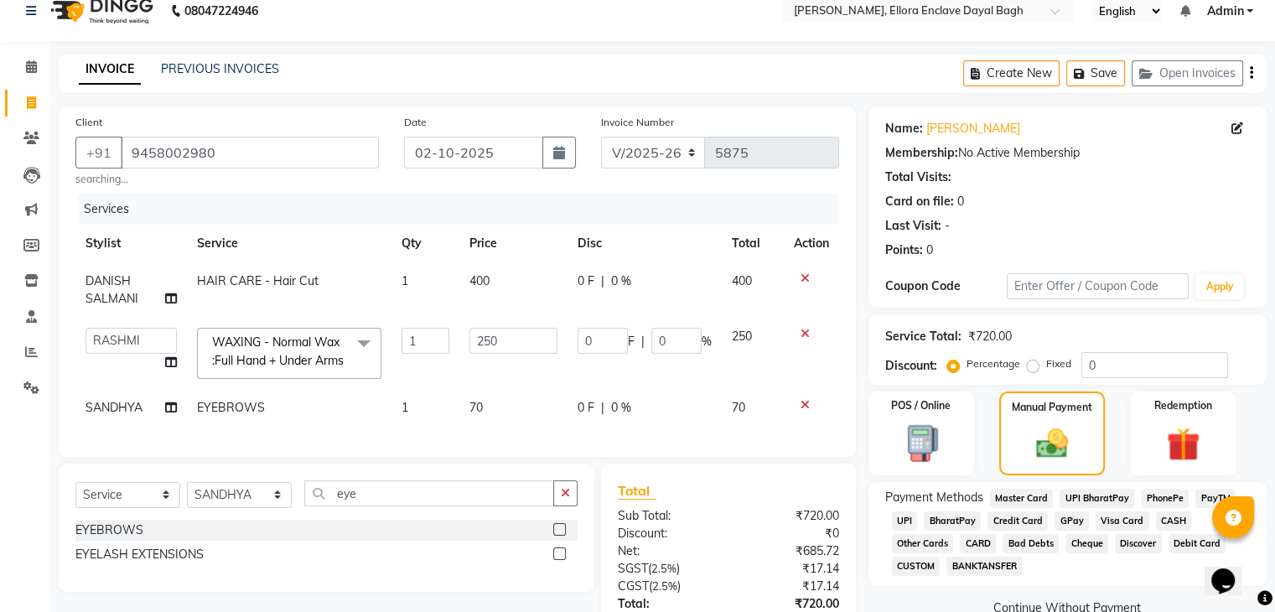
scroll to position [0, 0]
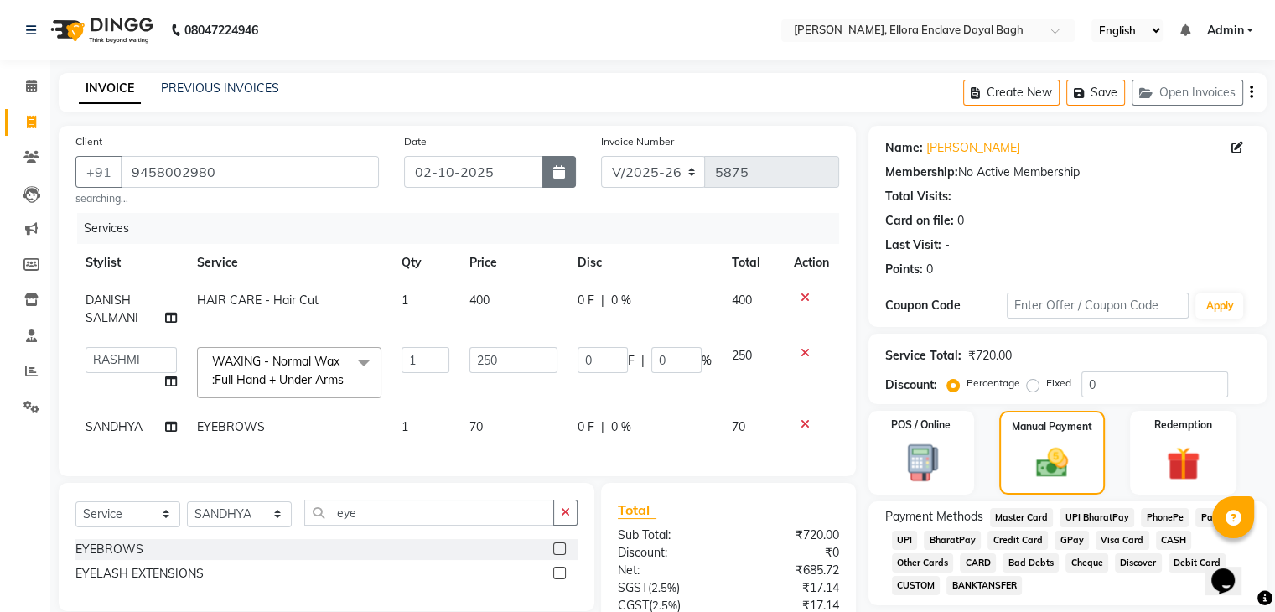
click at [549, 175] on button "button" at bounding box center [560, 172] width 34 height 32
select select "10"
select select "2025"
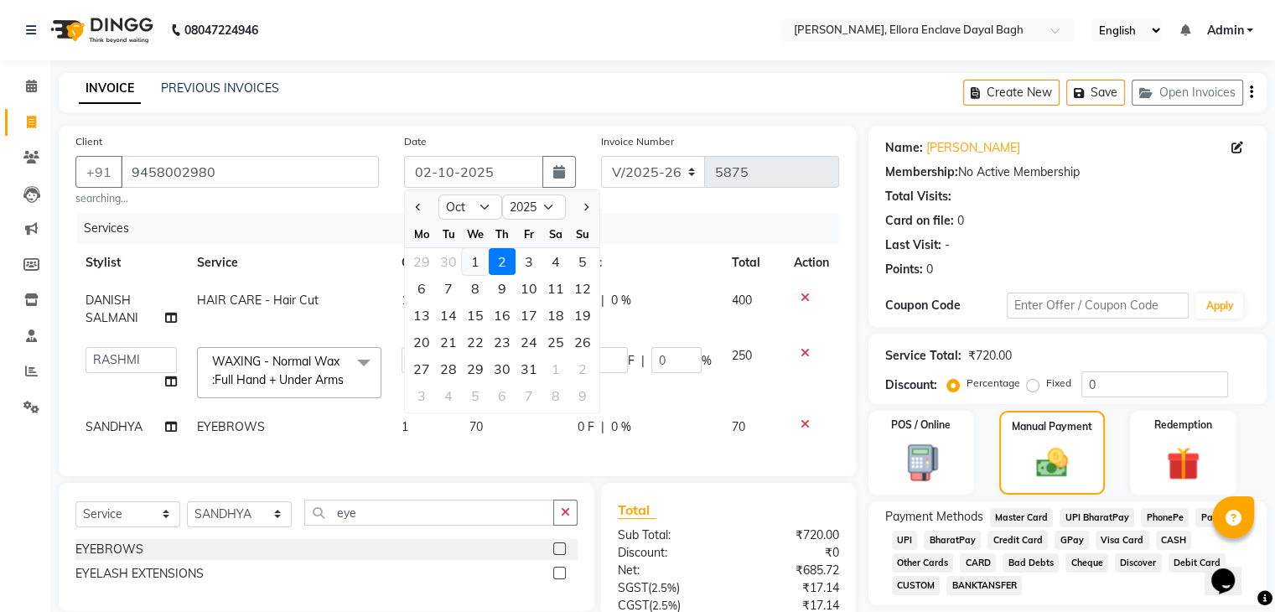
click at [475, 269] on div "1" at bounding box center [475, 261] width 27 height 27
type input "01-10-2025"
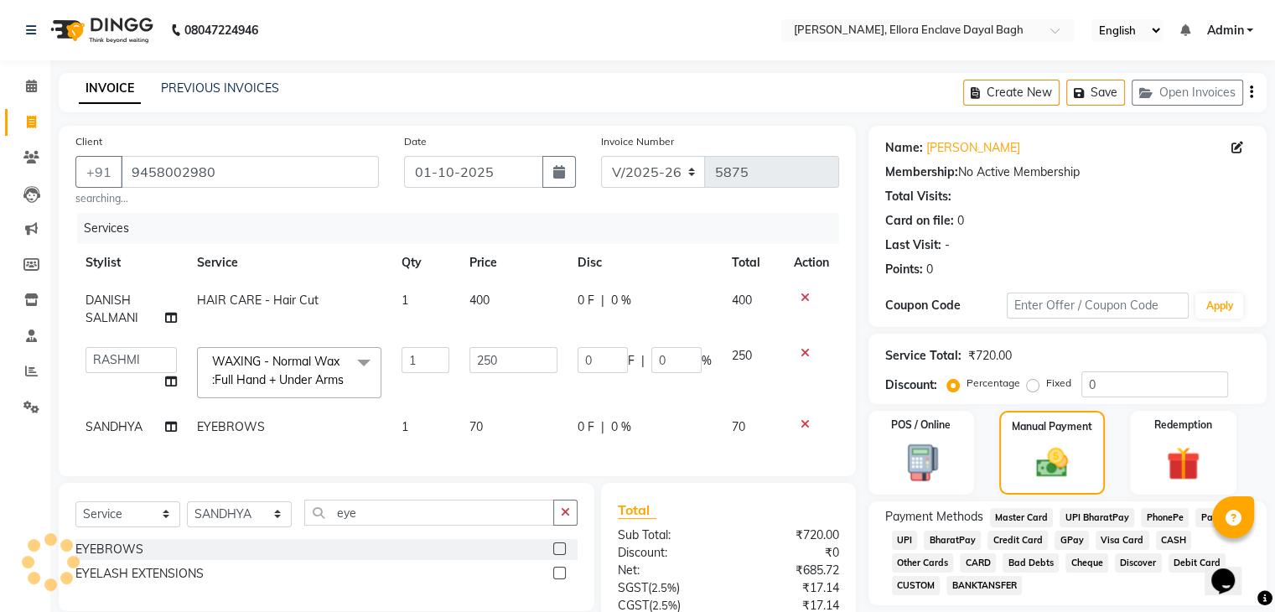
scroll to position [174, 0]
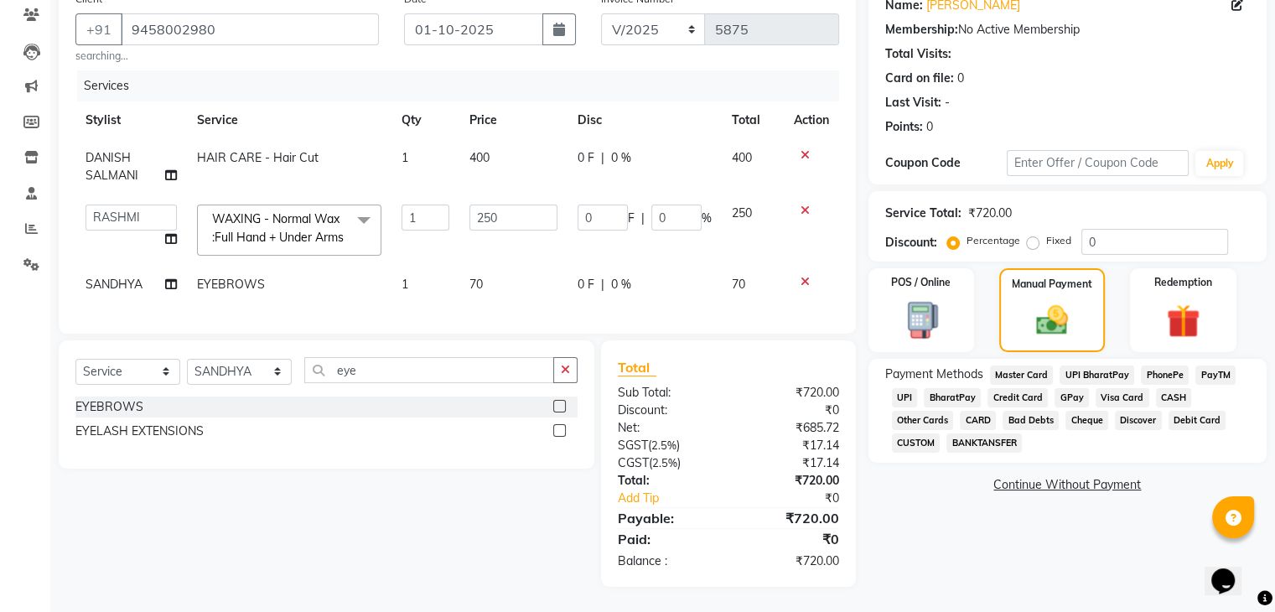
click at [1164, 388] on div "CASH" at bounding box center [1171, 399] width 43 height 23
click at [1170, 388] on span "CASH" at bounding box center [1174, 397] width 36 height 19
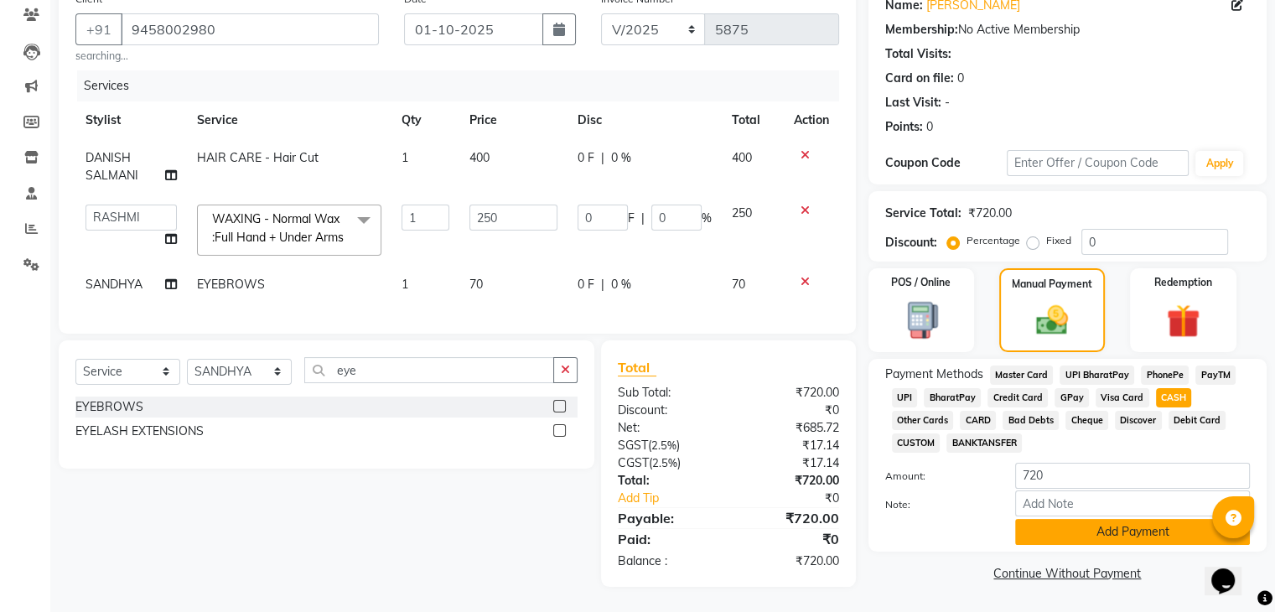
click at [1110, 519] on button "Add Payment" at bounding box center [1133, 532] width 235 height 26
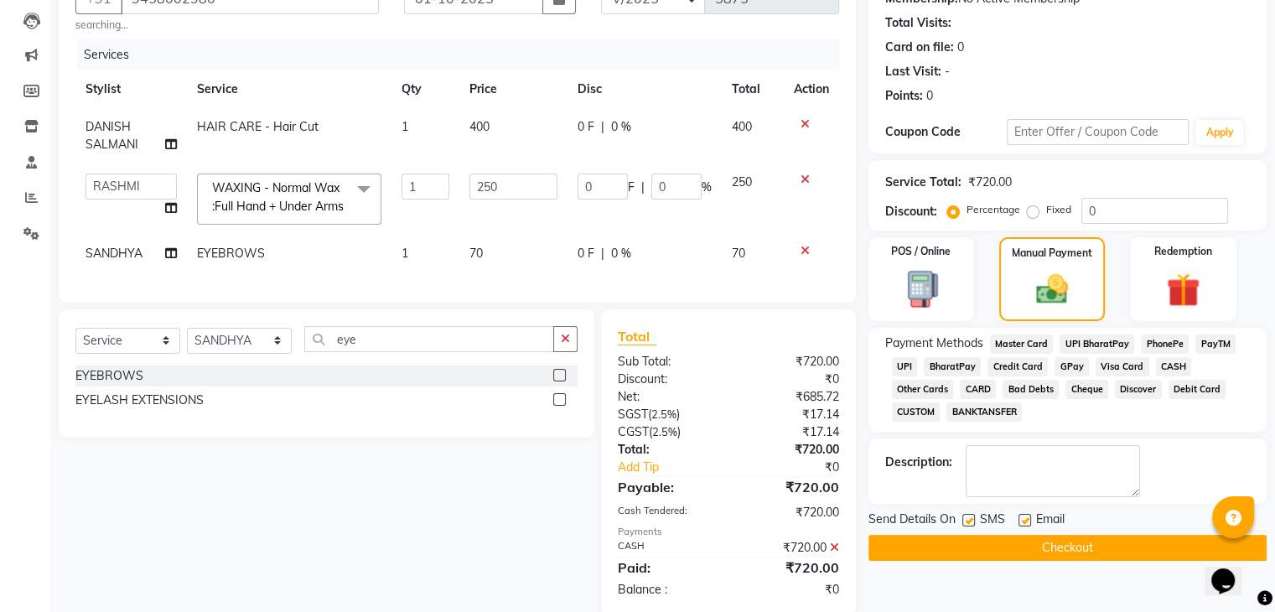
scroll to position [233, 0]
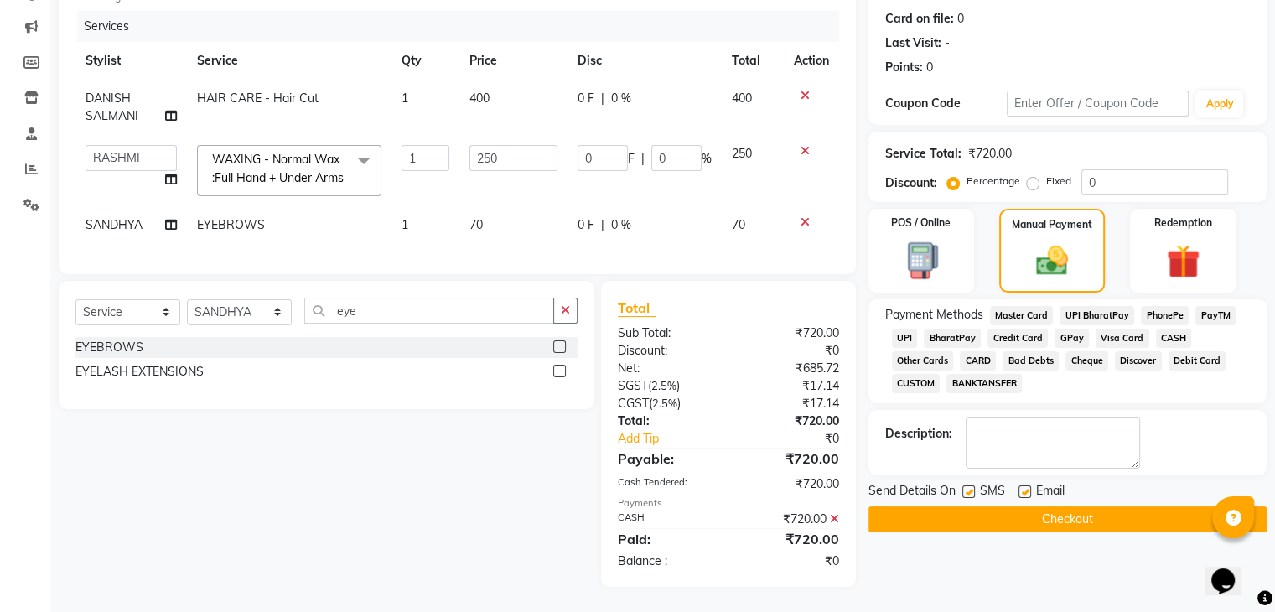
click at [1023, 486] on label at bounding box center [1025, 492] width 13 height 13
click at [1023, 487] on input "checkbox" at bounding box center [1024, 492] width 11 height 11
checkbox input "false"
click at [968, 486] on label at bounding box center [969, 492] width 13 height 13
click at [968, 487] on input "checkbox" at bounding box center [968, 492] width 11 height 11
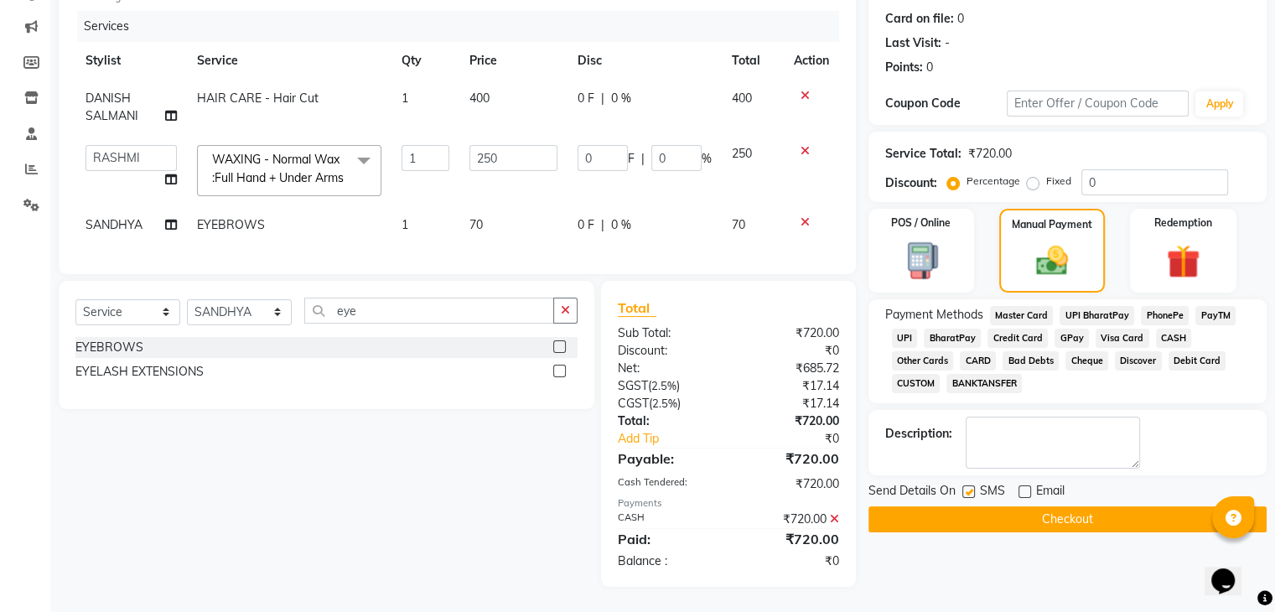
checkbox input "false"
click at [966, 506] on button "Checkout" at bounding box center [1068, 519] width 398 height 26
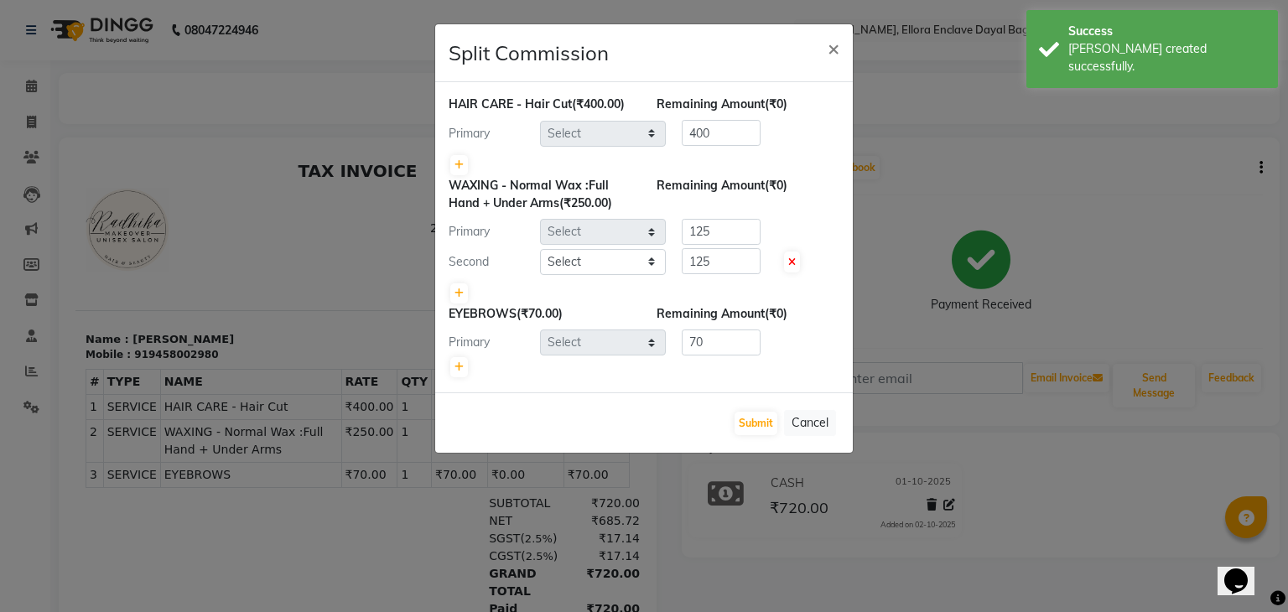
select select "53879"
select select "53887"
select select "53885"
click at [761, 427] on button "Submit" at bounding box center [756, 423] width 43 height 23
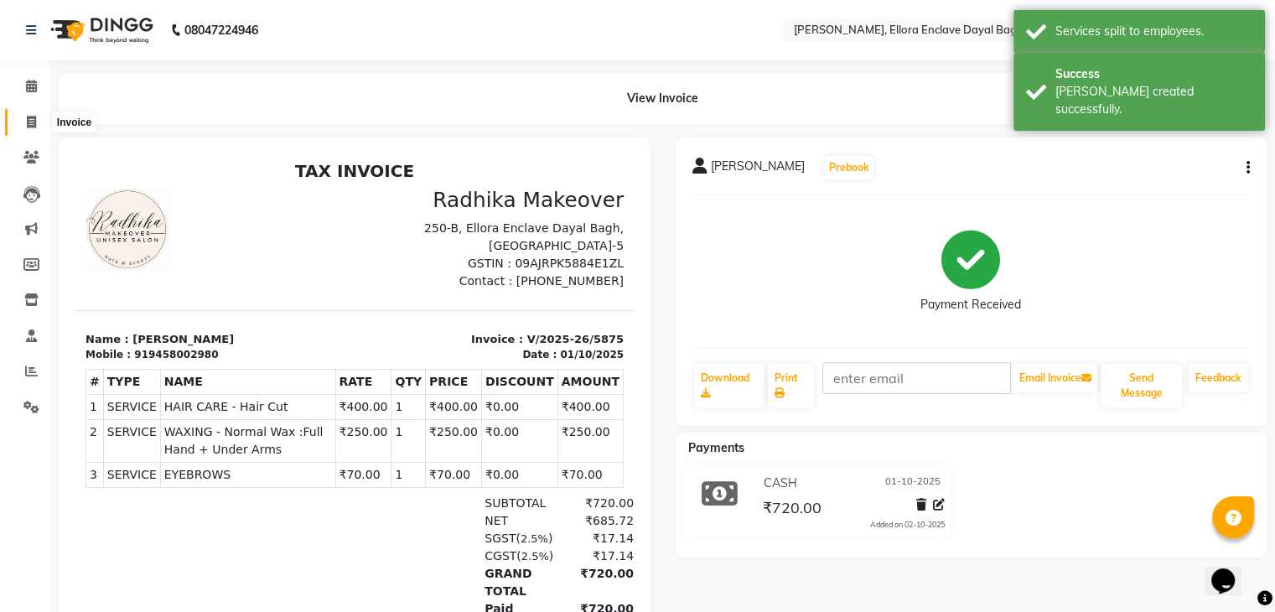
click at [27, 116] on icon at bounding box center [31, 122] width 9 height 13
select select "service"
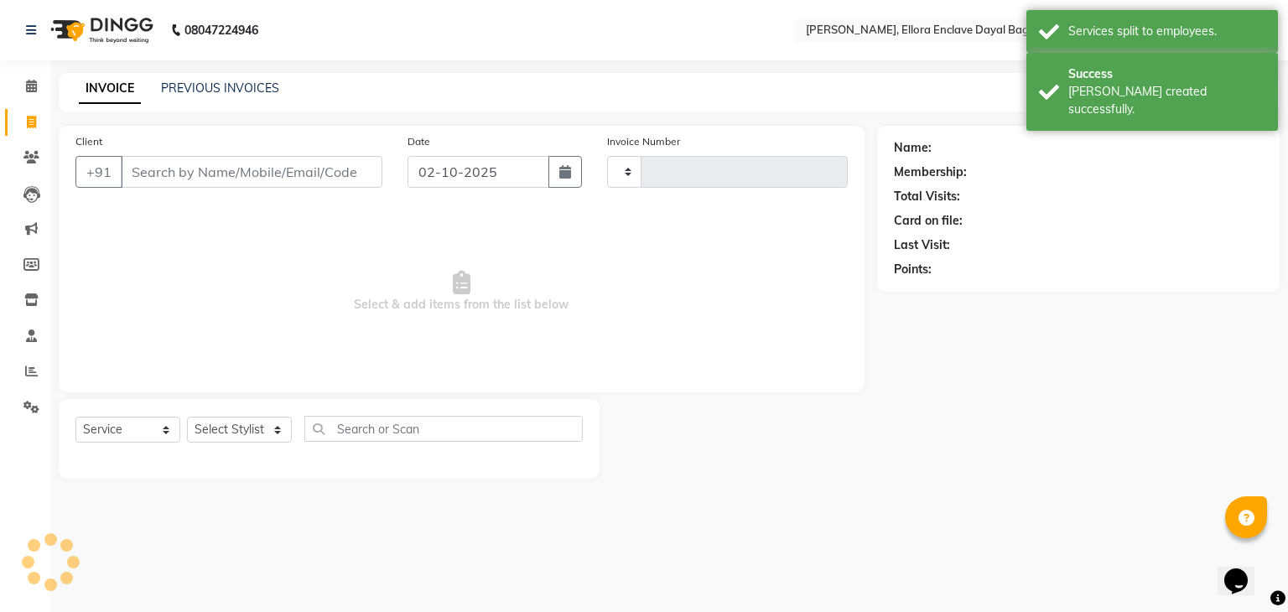
type input "5876"
select select "6880"
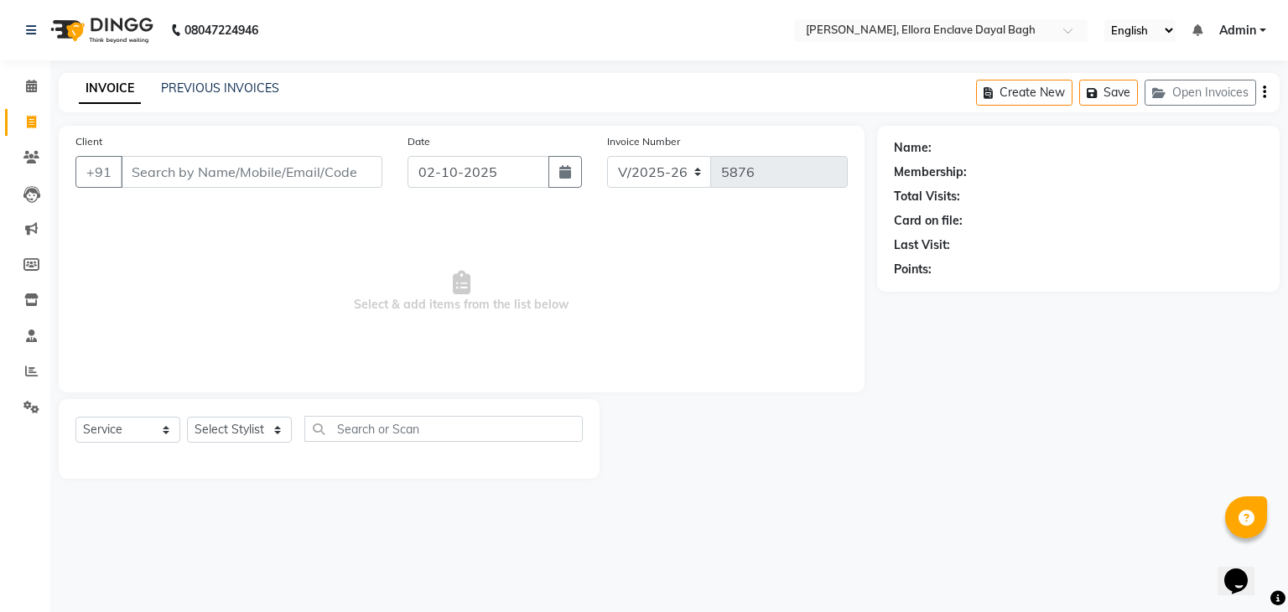
click at [242, 167] on input "Client" at bounding box center [252, 172] width 262 height 32
click at [250, 170] on input "Client" at bounding box center [252, 172] width 262 height 32
click at [262, 176] on input "Client" at bounding box center [252, 172] width 262 height 32
click at [262, 178] on input "Client" at bounding box center [252, 172] width 262 height 32
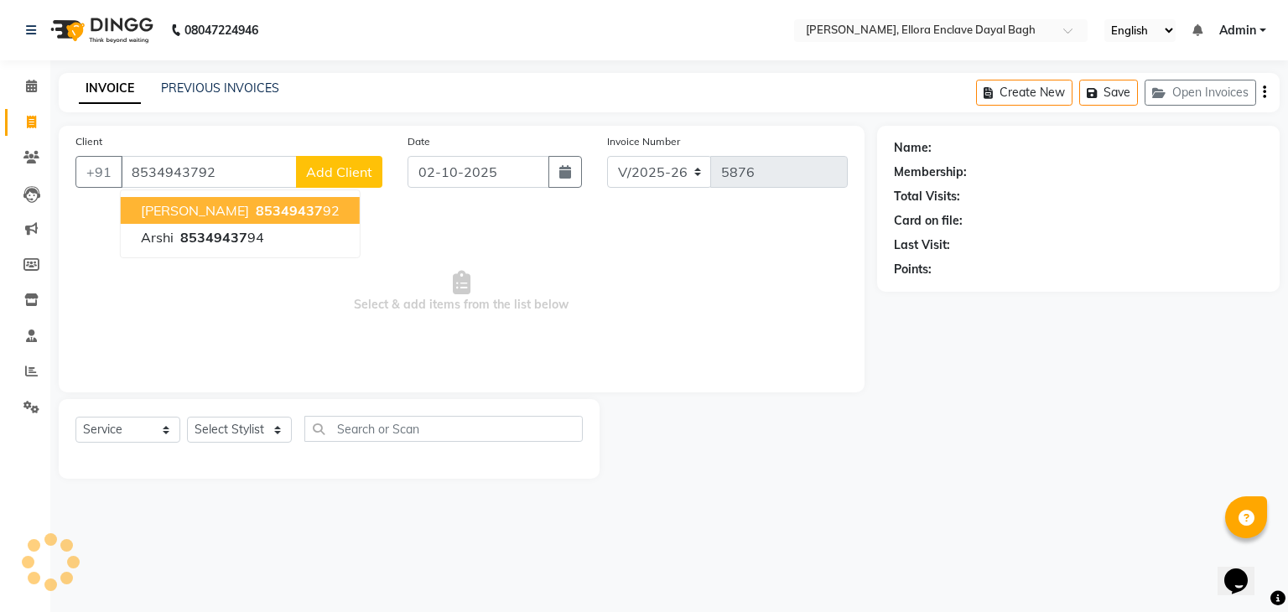
type input "8534943792"
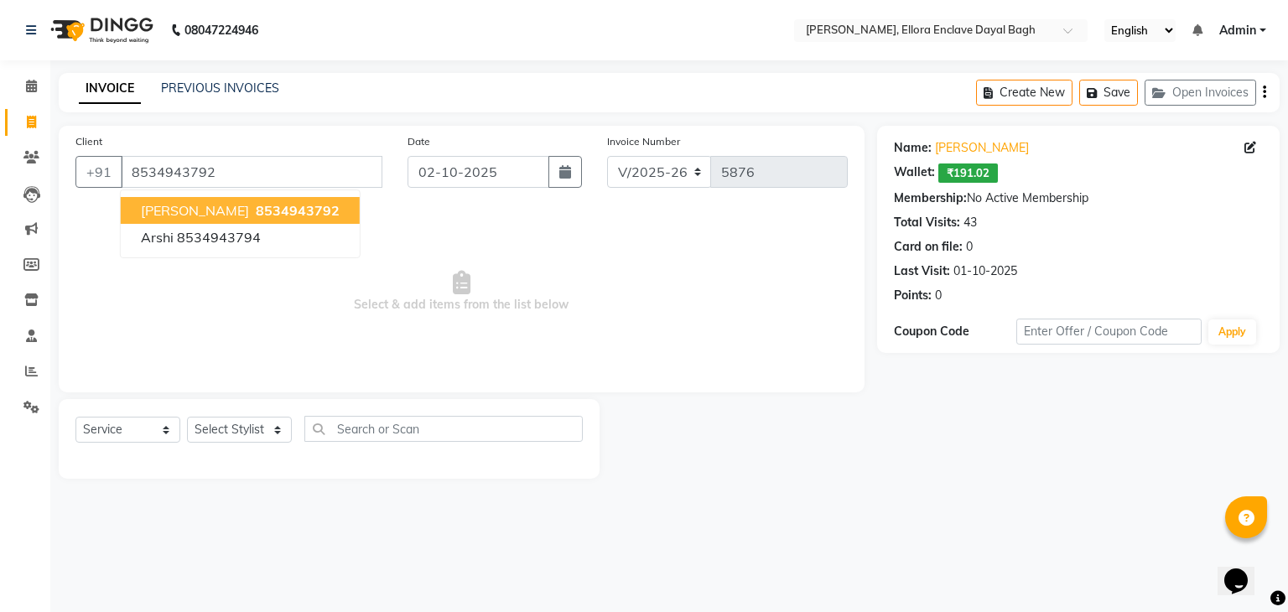
click at [256, 209] on span "8534943792" at bounding box center [298, 210] width 84 height 17
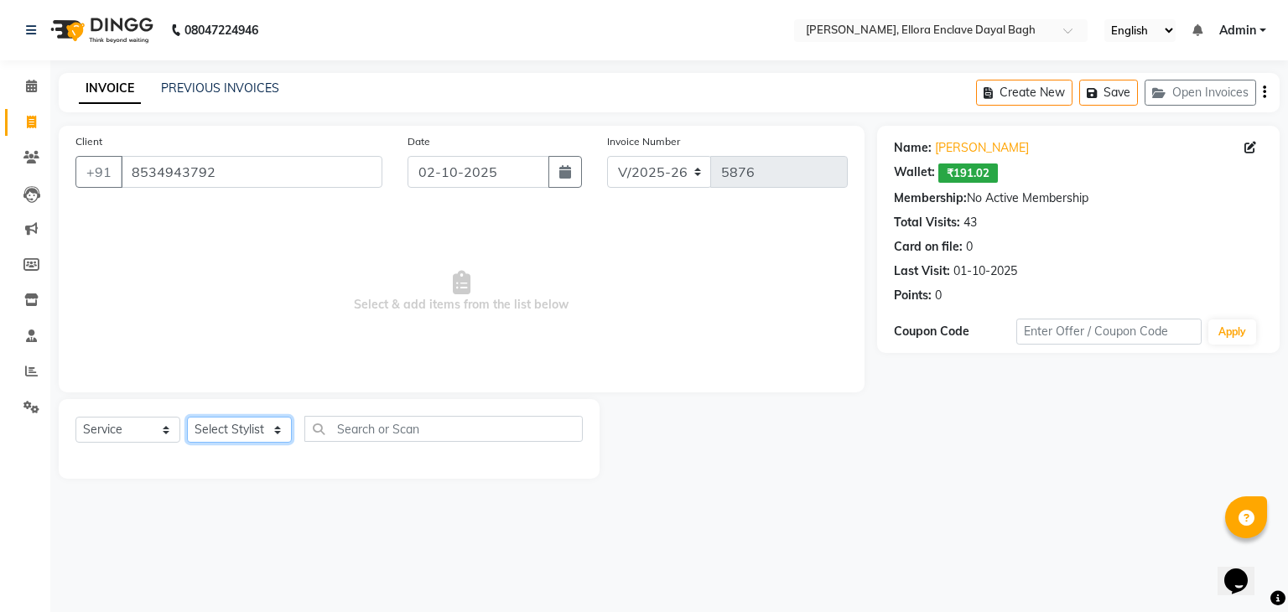
click at [270, 430] on select "Select Stylist AMAN DANISH SALMANI [PERSON_NAME] kakul KAVITA [PERSON_NAME] [PE…" at bounding box center [239, 430] width 105 height 26
select select "86751"
click at [187, 418] on select "Select Stylist AMAN DANISH SALMANI [PERSON_NAME] kakul KAVITA [PERSON_NAME] [PE…" at bounding box center [239, 430] width 105 height 26
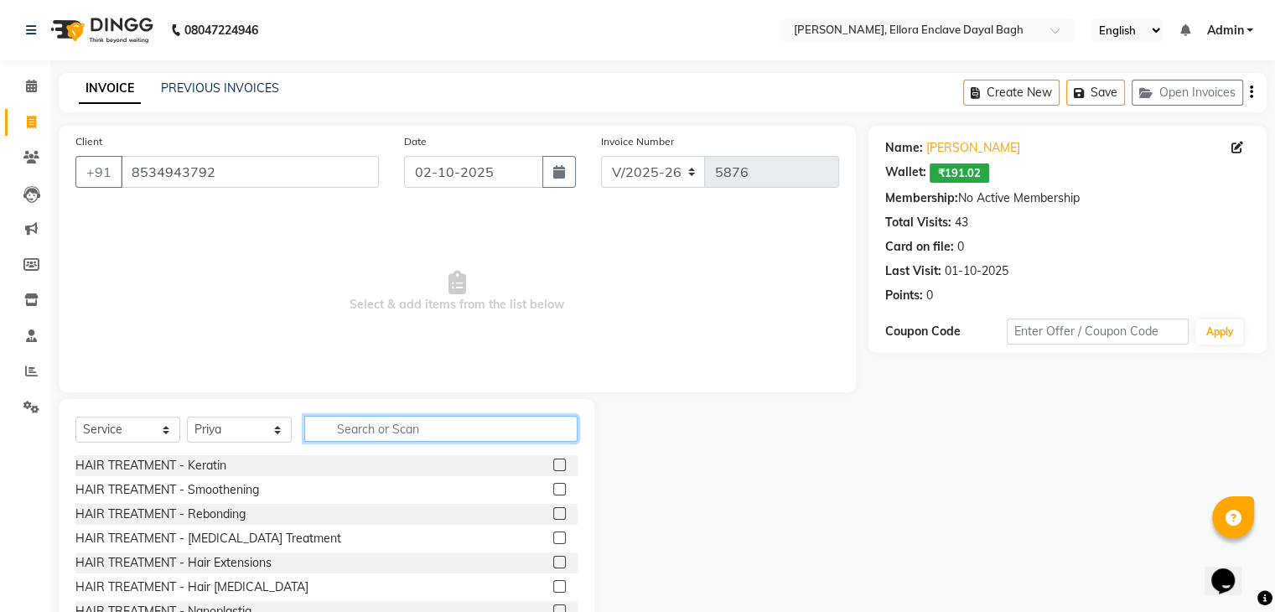
click at [394, 419] on input "text" at bounding box center [440, 429] width 273 height 26
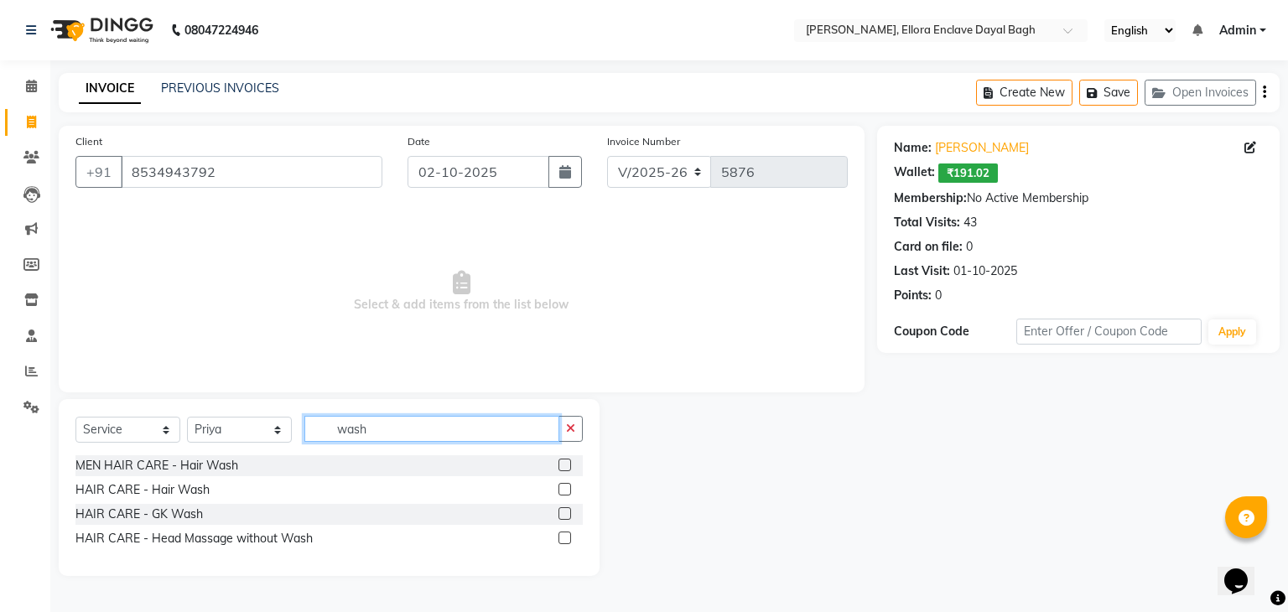
type input "wash"
click at [569, 492] on label at bounding box center [564, 489] width 13 height 13
click at [569, 492] on input "checkbox" at bounding box center [563, 490] width 11 height 11
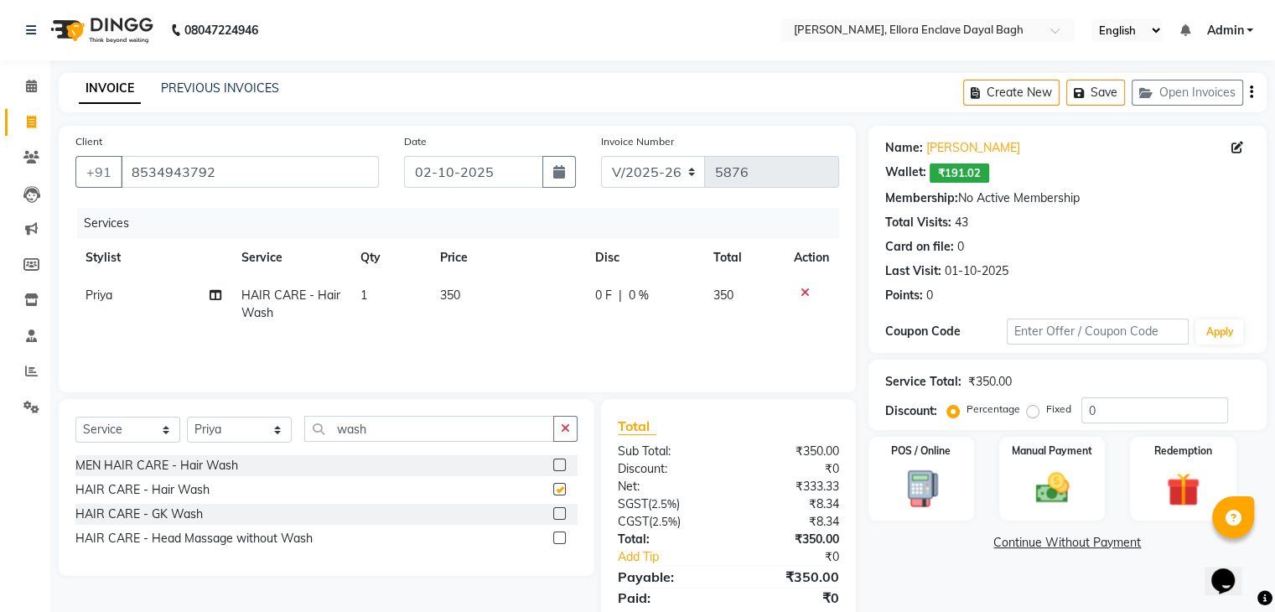
checkbox input "false"
click at [449, 420] on input "wash" at bounding box center [429, 429] width 250 height 26
type input "w"
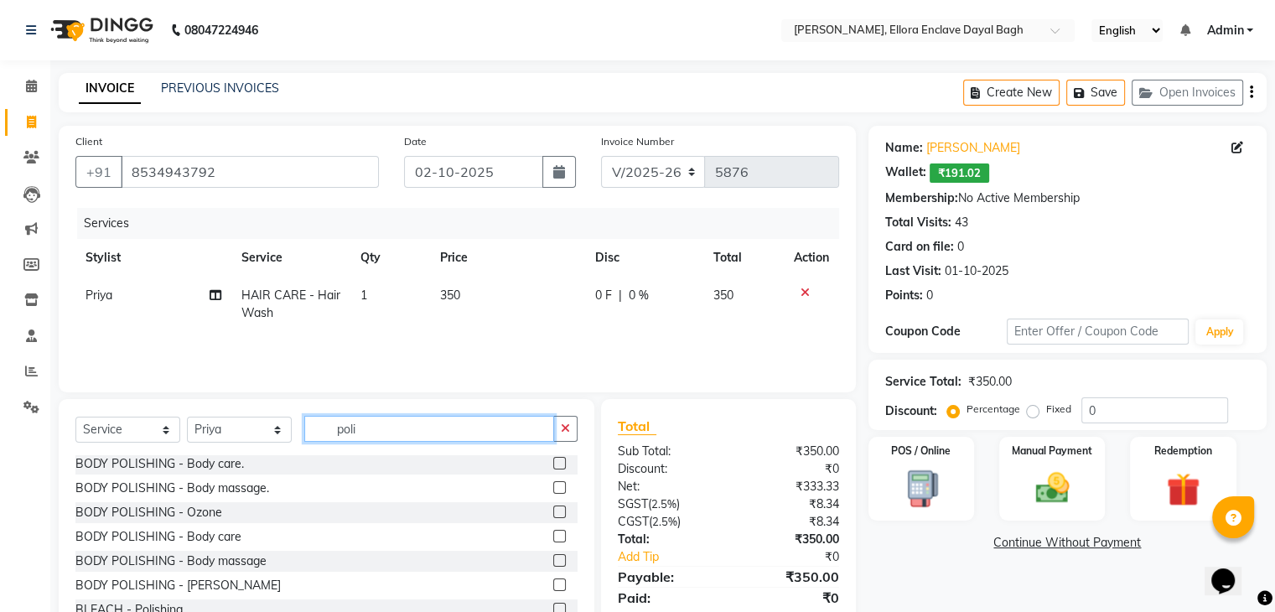
scroll to position [60, 0]
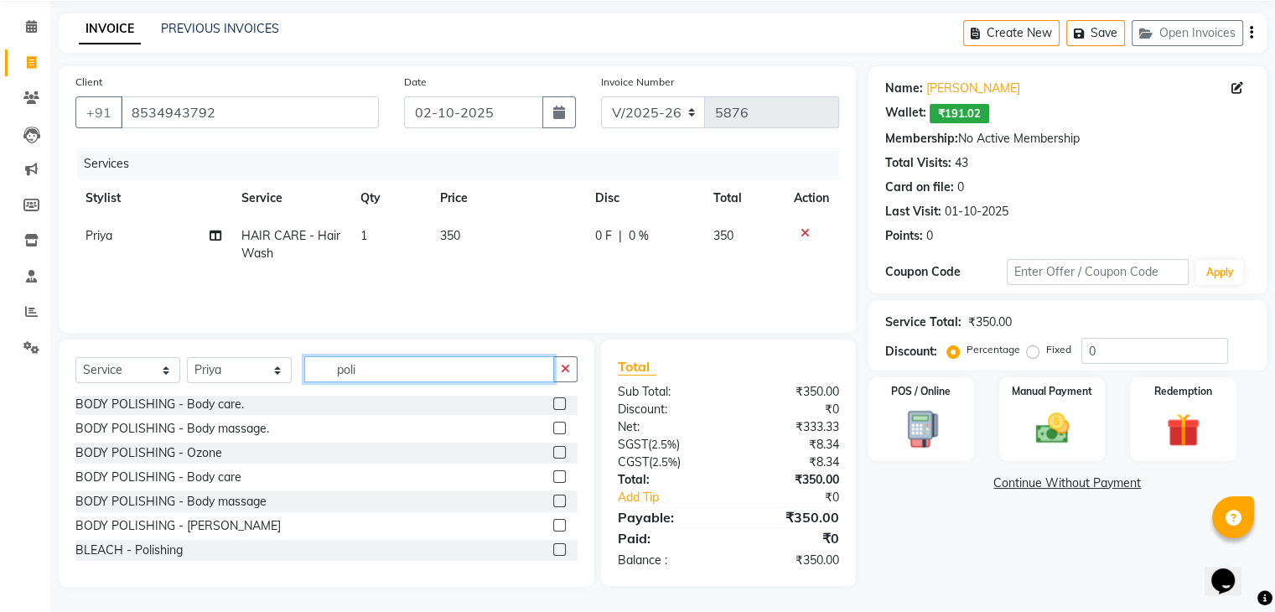
type input "poli"
click at [553, 549] on label at bounding box center [559, 549] width 13 height 13
click at [553, 549] on input "checkbox" at bounding box center [558, 550] width 11 height 11
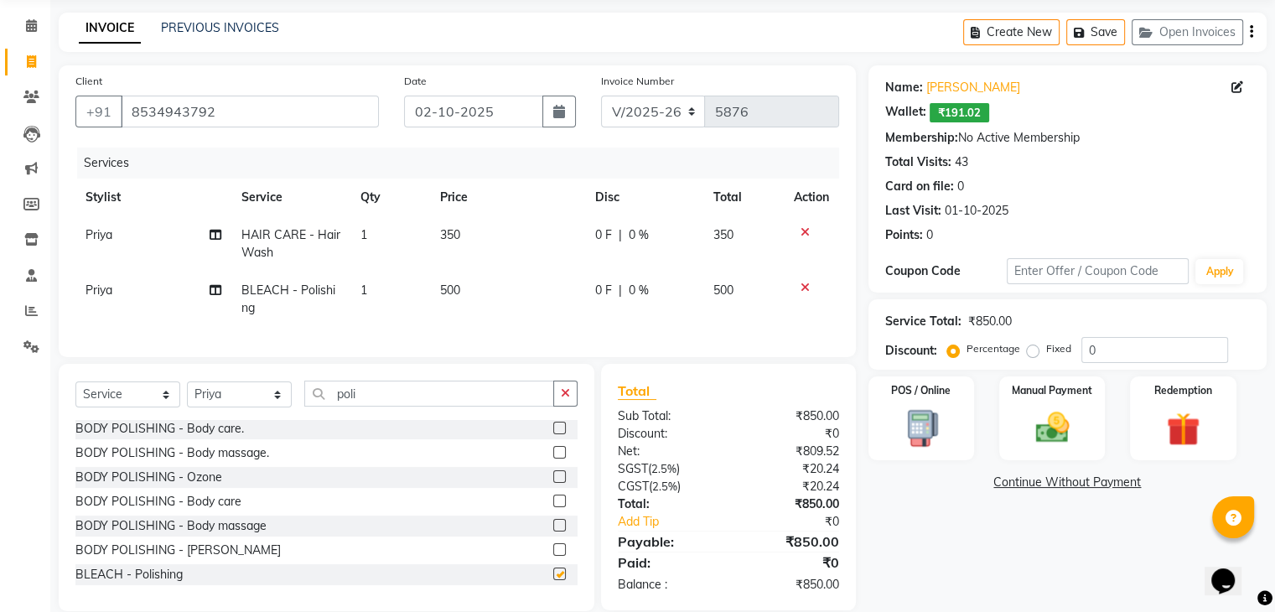
checkbox input "false"
click at [418, 405] on input "poli" at bounding box center [429, 394] width 250 height 26
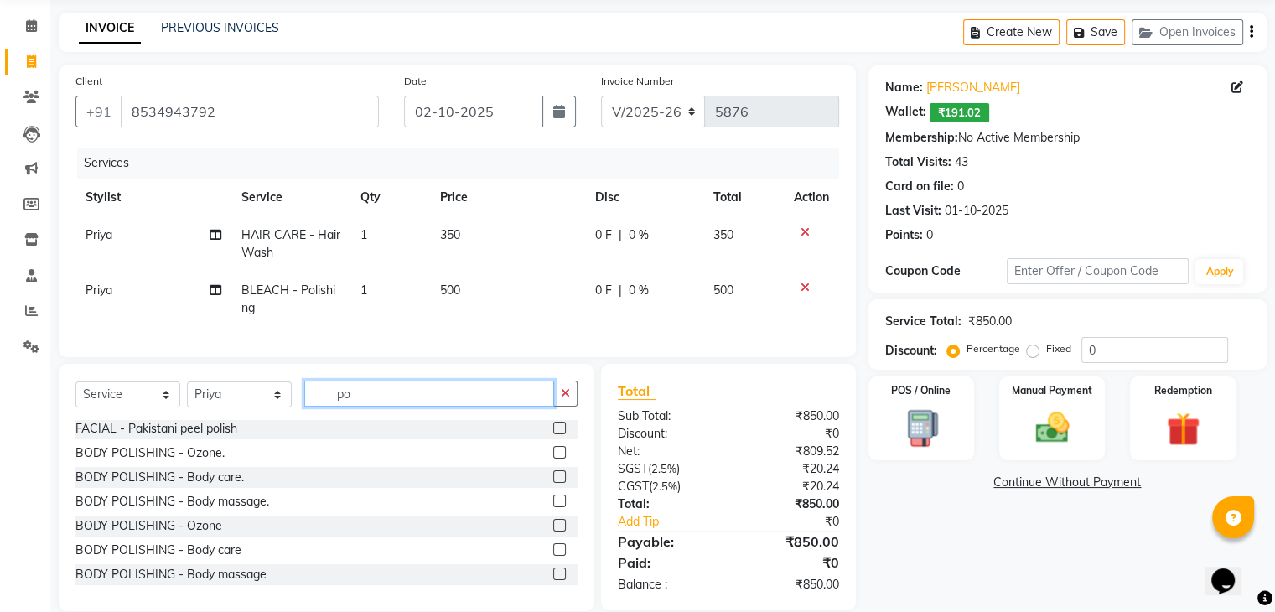
type input "p"
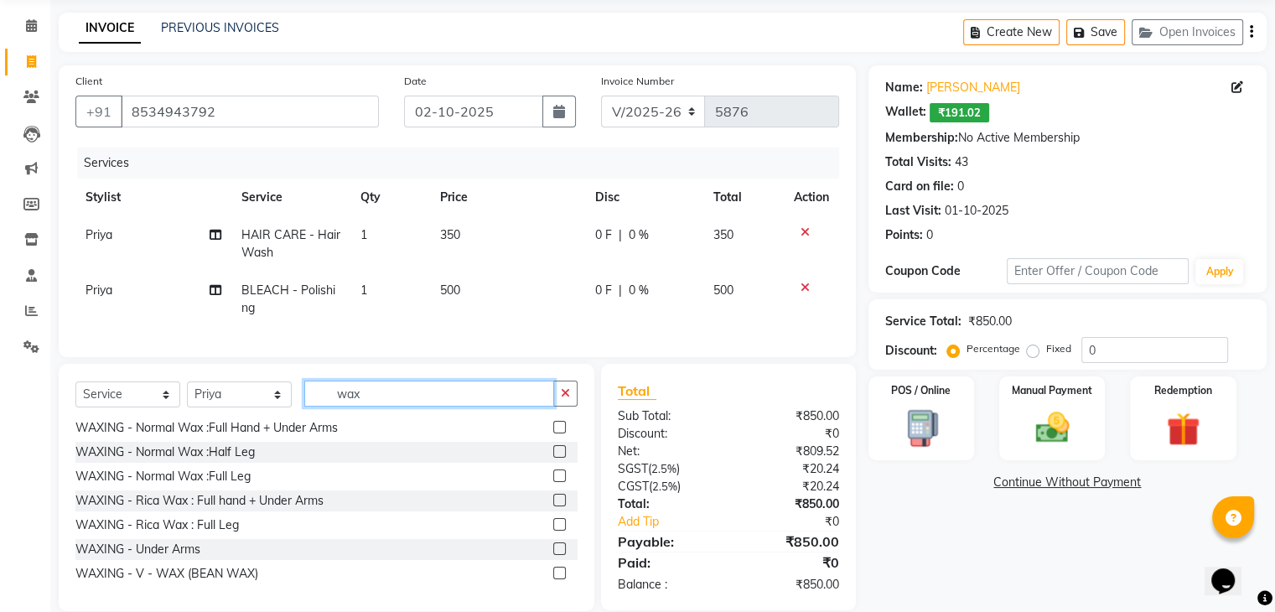
scroll to position [234, 0]
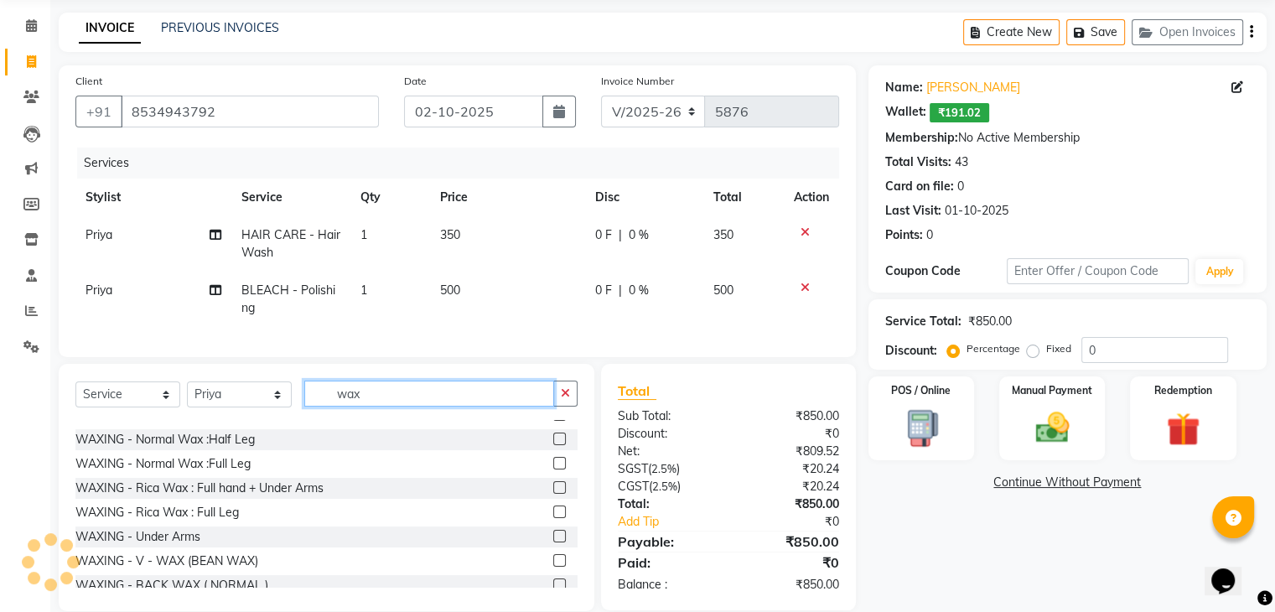
type input "wax"
click at [553, 494] on label at bounding box center [559, 487] width 13 height 13
click at [553, 494] on input "checkbox" at bounding box center [558, 488] width 11 height 11
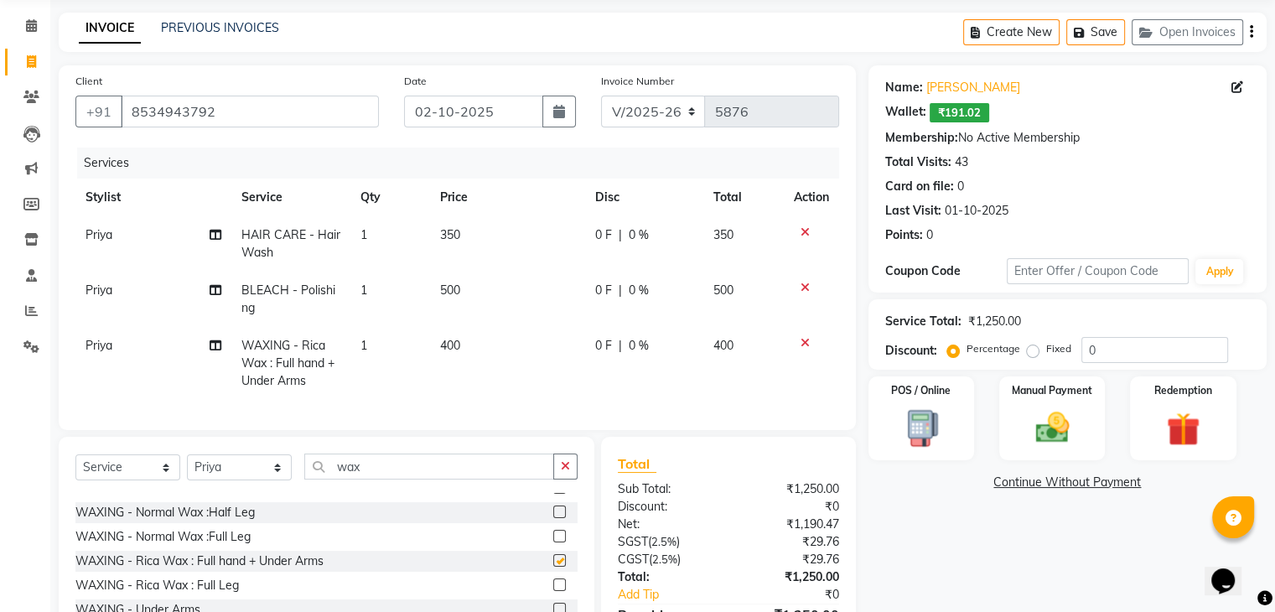
checkbox input "false"
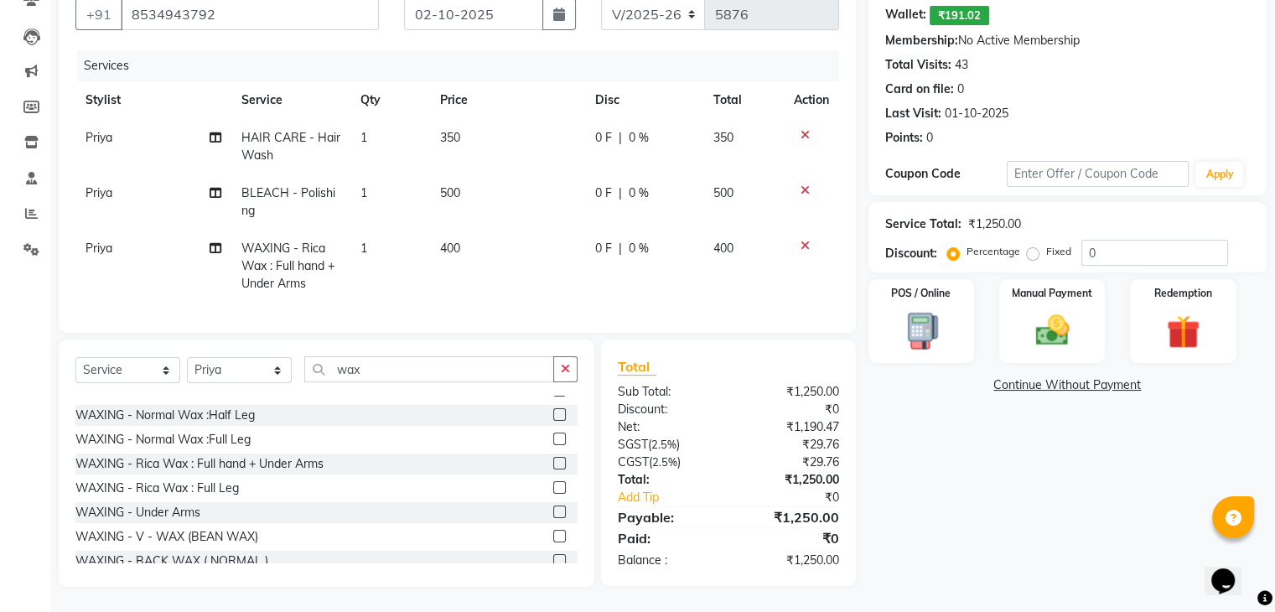
click at [1024, 514] on div "Name: [PERSON_NAME]: ₹191.02 Membership: No Active Membership Total Visits: 43 …" at bounding box center [1074, 277] width 411 height 619
drag, startPoint x: 1024, startPoint y: 514, endPoint x: 541, endPoint y: 314, distance: 522.6
click at [541, 314] on div "Client [PHONE_NUMBER] Date [DATE] Invoice Number V/2025 V/[PHONE_NUMBER] Servic…" at bounding box center [663, 277] width 1234 height 619
click at [888, 494] on div "Name: [PERSON_NAME]: ₹191.02 Membership: No Active Membership Total Visits: 43 …" at bounding box center [1074, 277] width 411 height 619
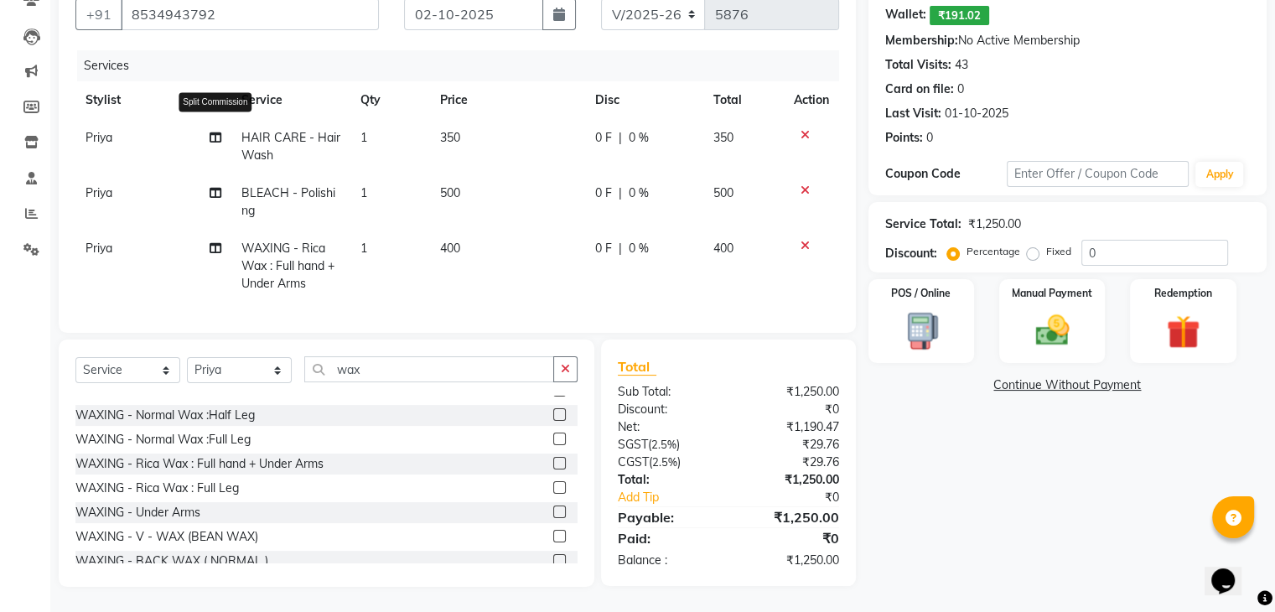
click at [216, 132] on icon at bounding box center [216, 138] width 12 height 12
select select "86751"
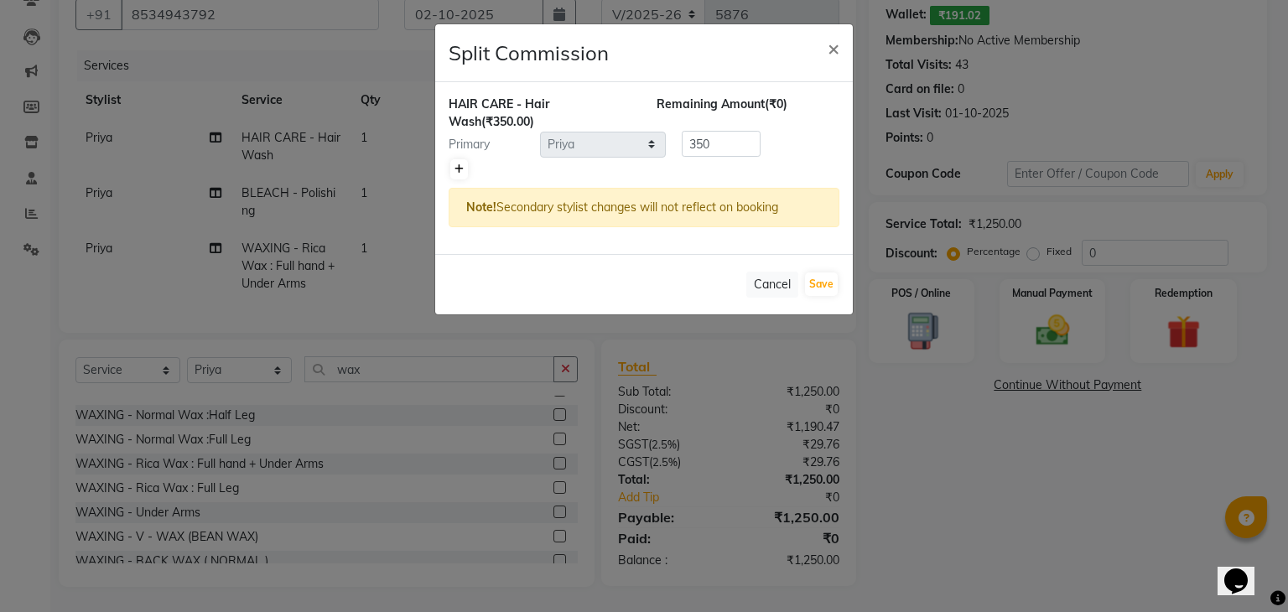
click at [462, 169] on icon at bounding box center [459, 169] width 9 height 10
type input "175"
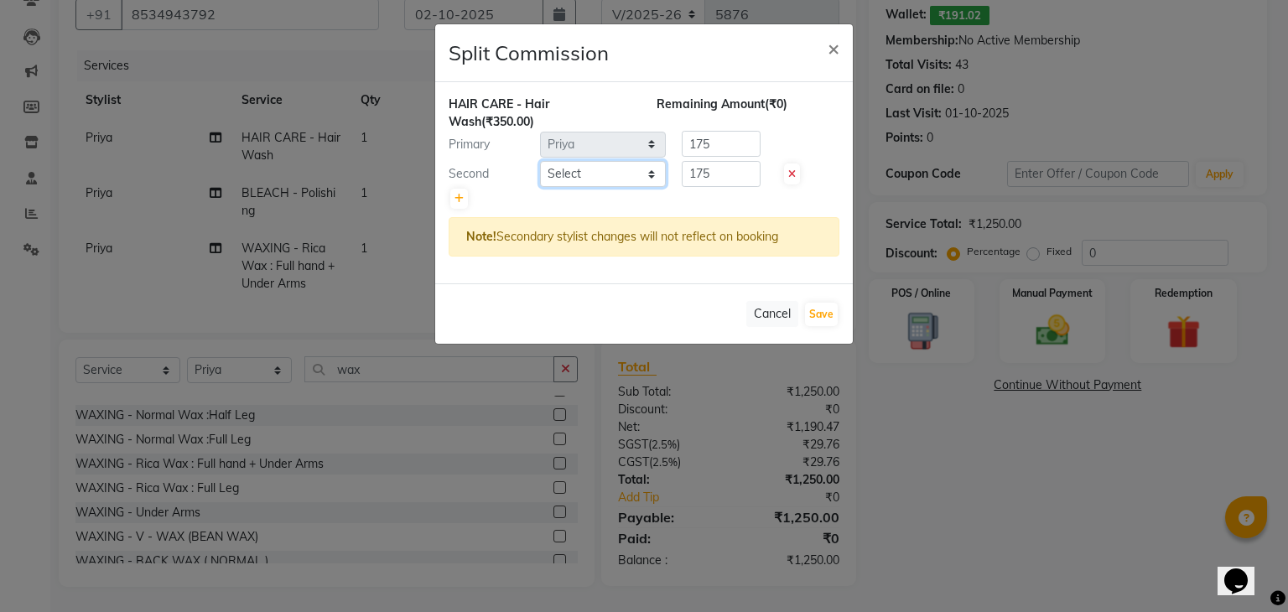
click at [594, 172] on select "Select AMAN DANISH SALMANI [PERSON_NAME] kakul KAVITA [PERSON_NAME] [PERSON_NAM…" at bounding box center [603, 174] width 126 height 26
select select "53888"
click at [540, 161] on select "Select AMAN DANISH SALMANI [PERSON_NAME] kakul KAVITA [PERSON_NAME] [PERSON_NAM…" at bounding box center [603, 174] width 126 height 26
click at [825, 303] on button "Save" at bounding box center [821, 314] width 33 height 23
select select "Select"
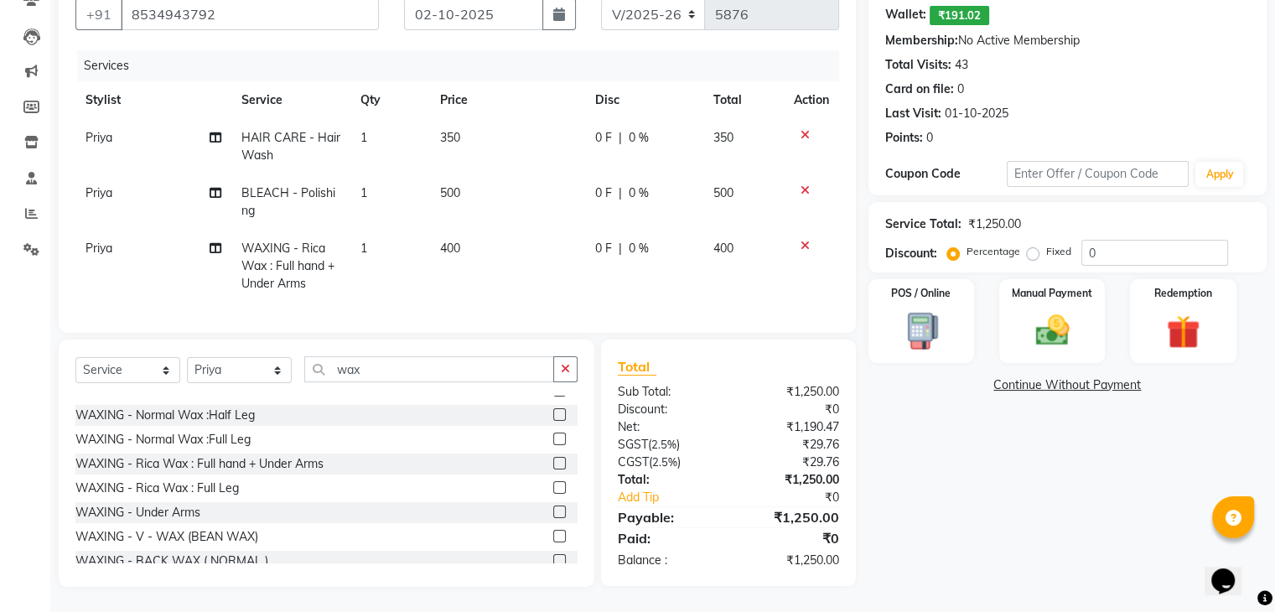
click at [92, 185] on span "Priya" at bounding box center [99, 192] width 27 height 15
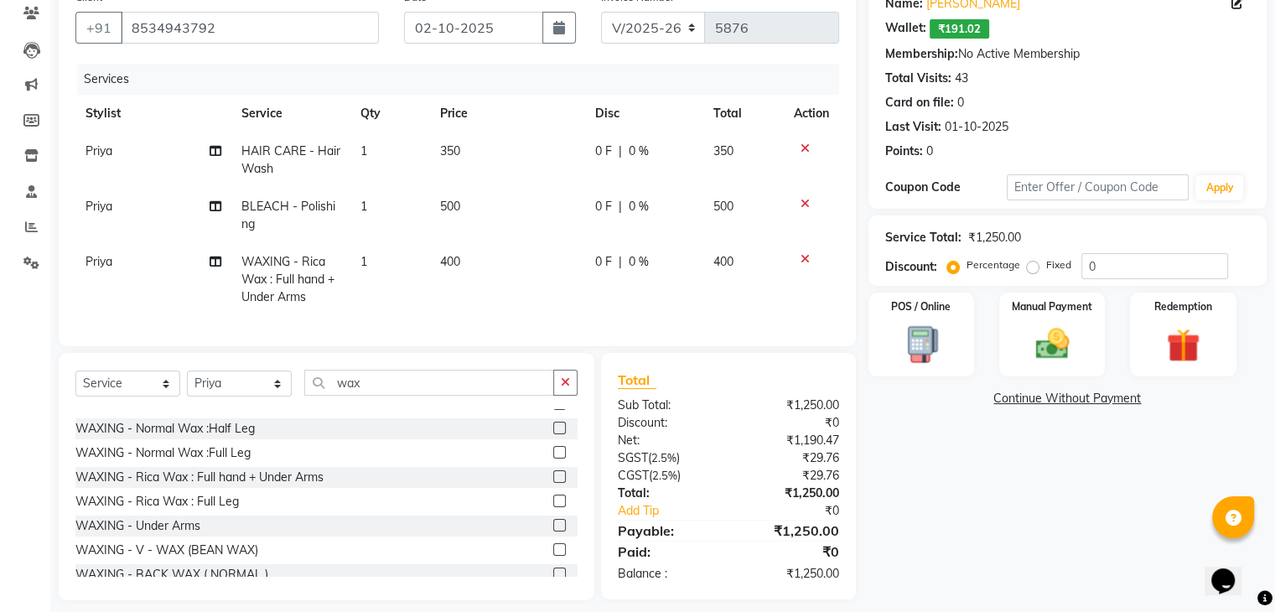
select select "86751"
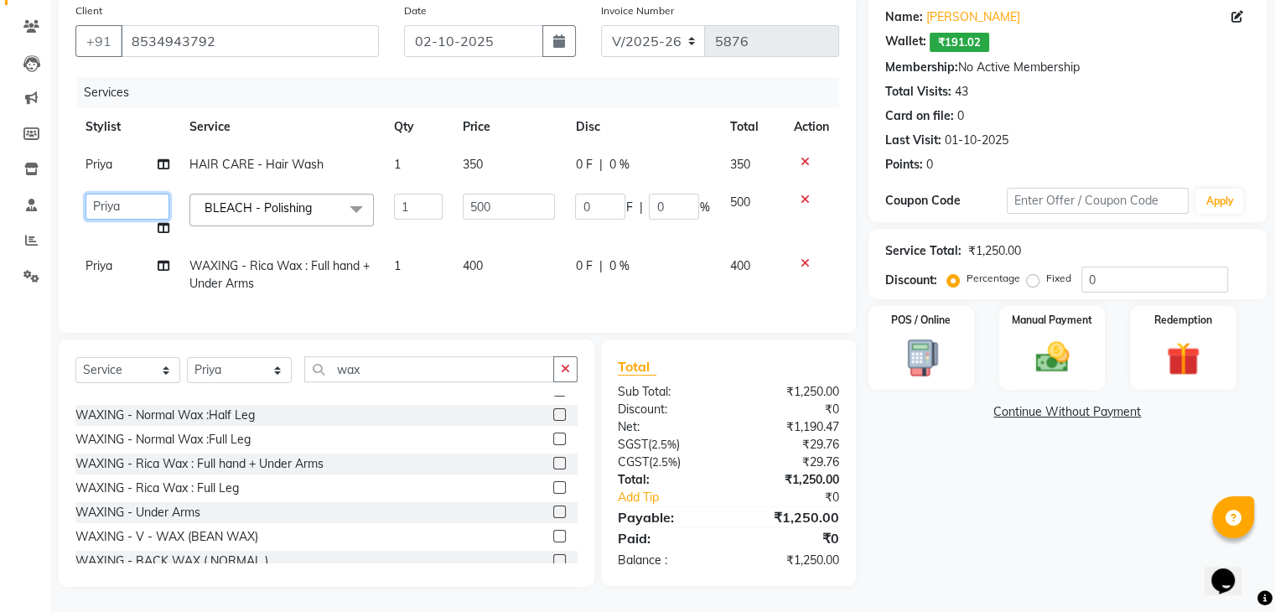
click at [100, 194] on select "[PERSON_NAME] [PERSON_NAME] [PERSON_NAME] kakul KAVITA [PERSON_NAME] [PERSON_NA…" at bounding box center [128, 207] width 84 height 26
select select "53886"
click at [119, 252] on td "Priya" at bounding box center [127, 274] width 104 height 55
select select "86751"
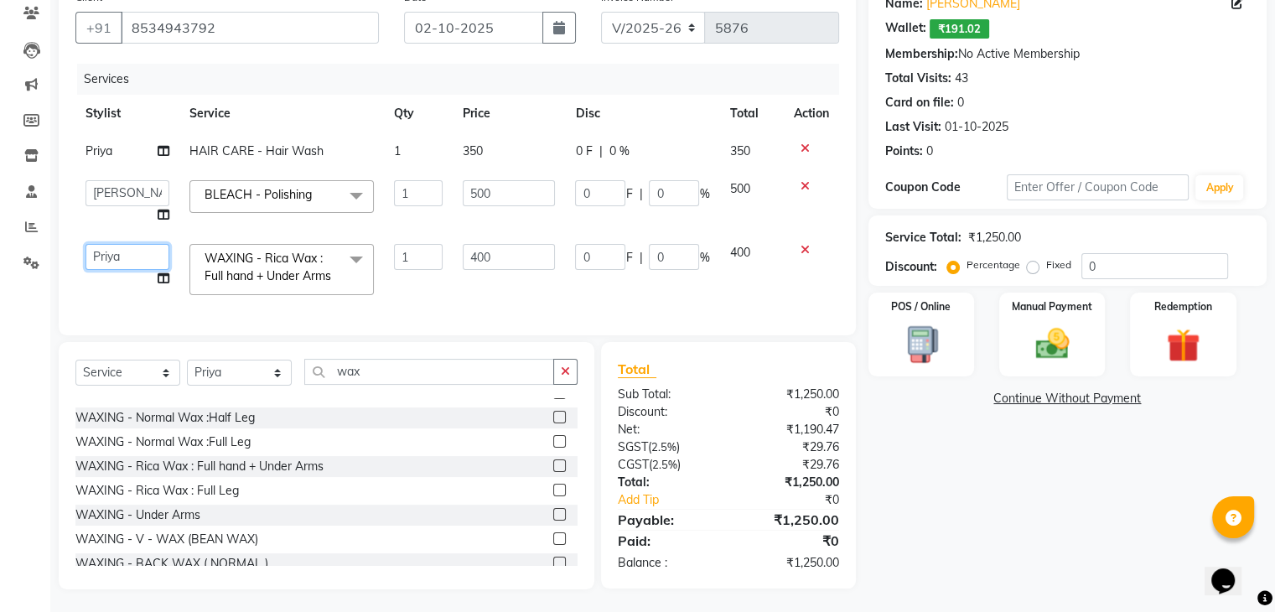
click at [111, 252] on select "[PERSON_NAME] [PERSON_NAME] [PERSON_NAME] kakul KAVITA [PERSON_NAME] [PERSON_NA…" at bounding box center [128, 257] width 84 height 26
select select "53884"
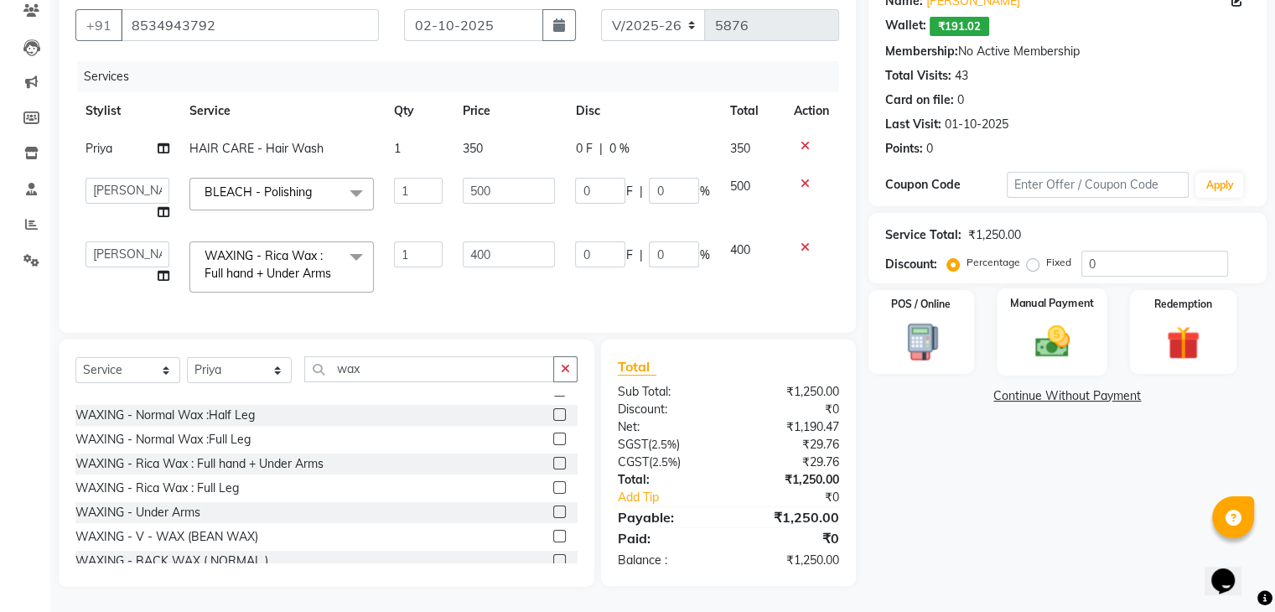
click at [1068, 303] on div "Manual Payment" at bounding box center [1052, 331] width 110 height 86
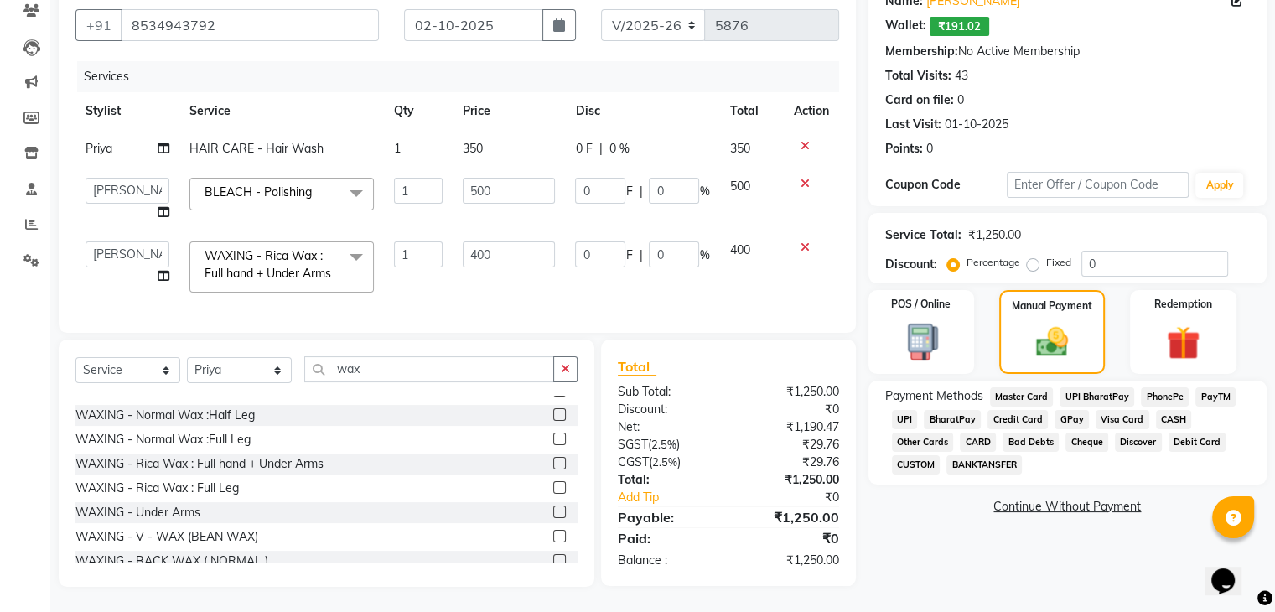
click at [899, 410] on span "UPI" at bounding box center [905, 419] width 26 height 19
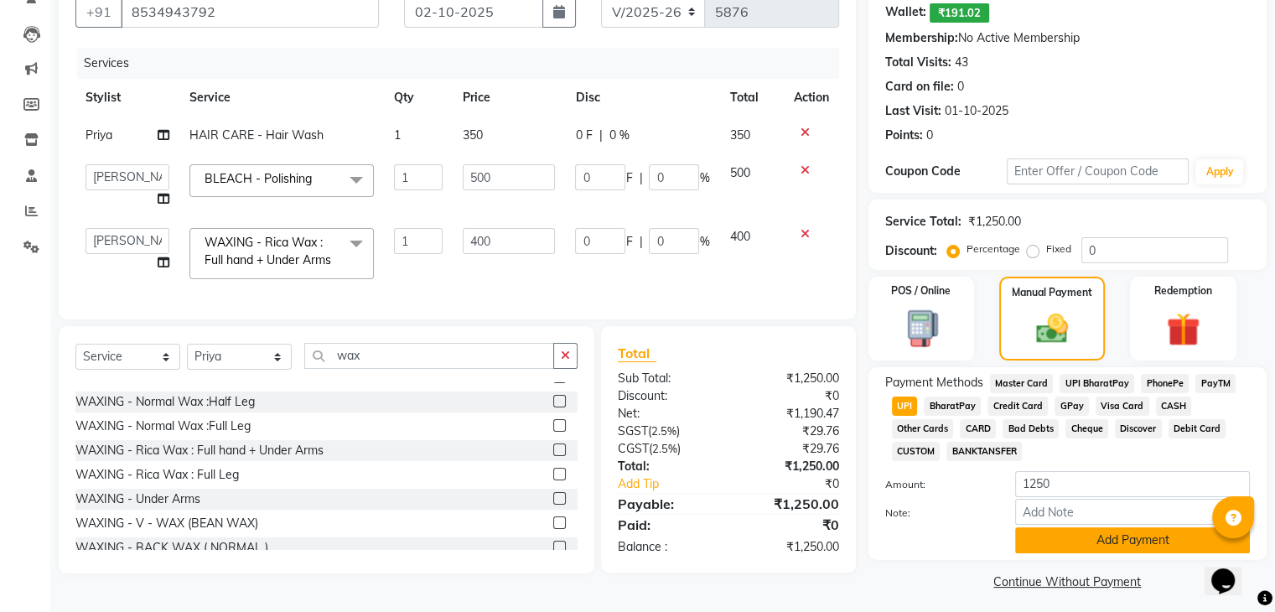
click at [1063, 537] on button "Add Payment" at bounding box center [1133, 540] width 235 height 26
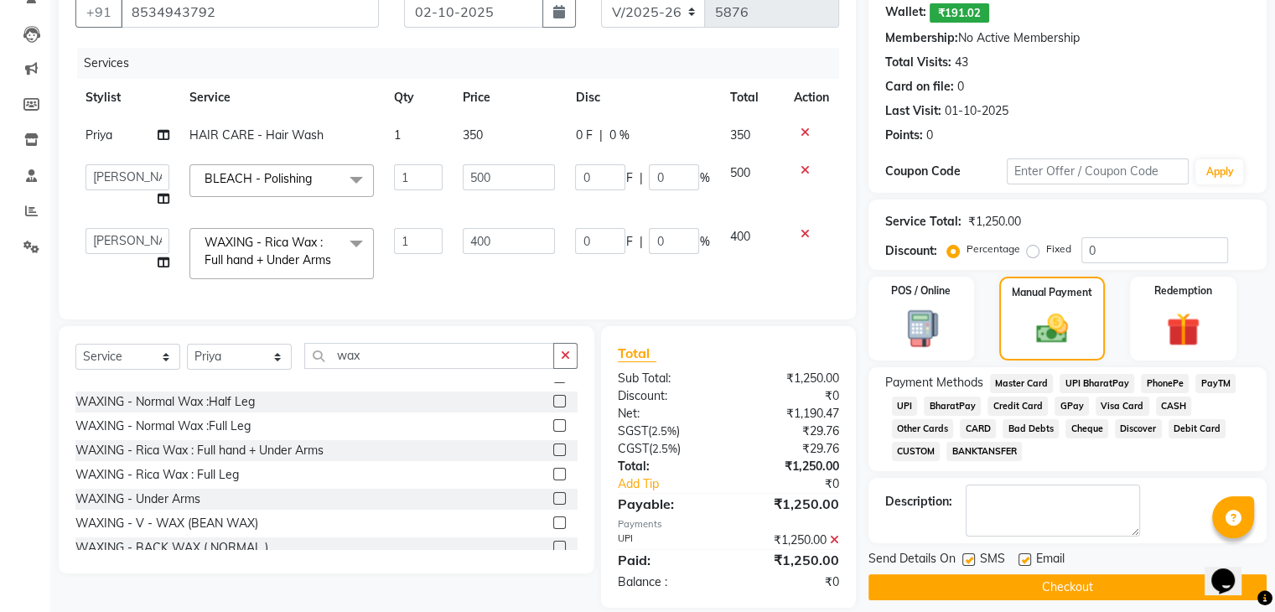
scroll to position [194, 0]
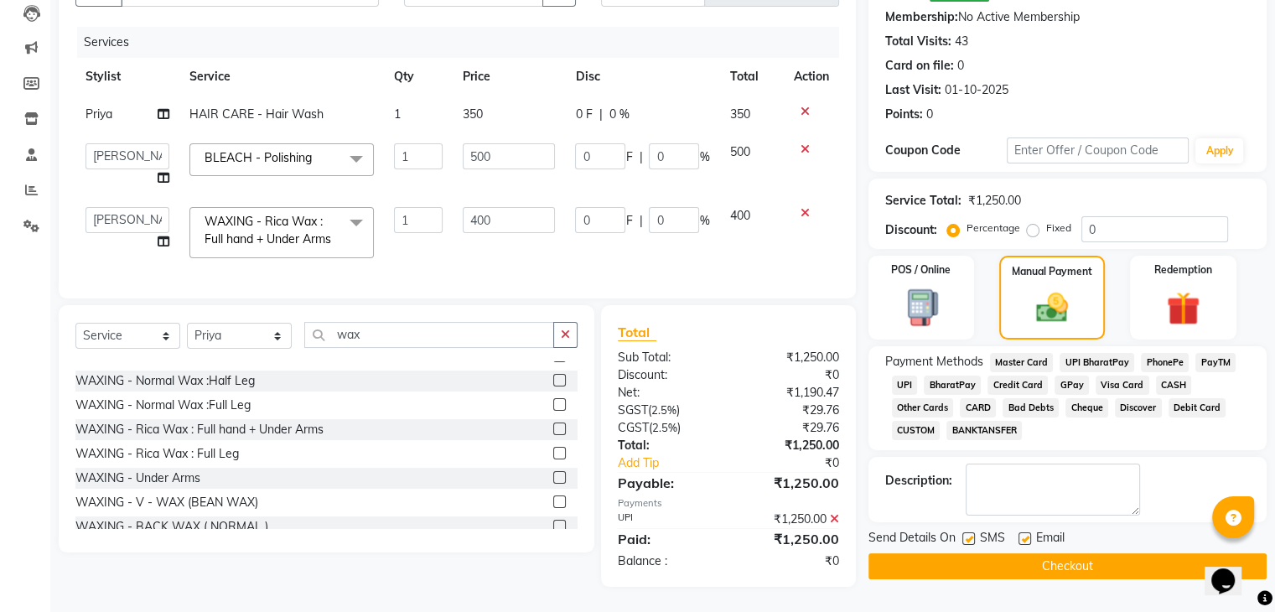
click at [1026, 532] on label at bounding box center [1025, 538] width 13 height 13
click at [1026, 534] on input "checkbox" at bounding box center [1024, 539] width 11 height 11
checkbox input "false"
click at [968, 532] on label at bounding box center [969, 538] width 13 height 13
click at [968, 534] on input "checkbox" at bounding box center [968, 539] width 11 height 11
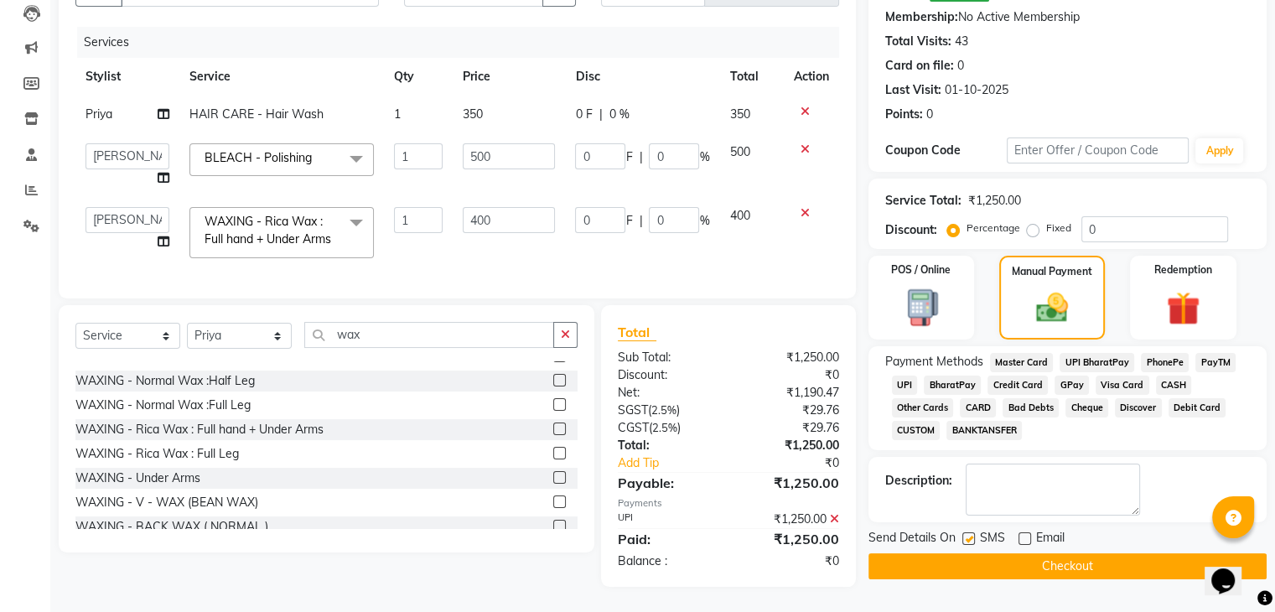
checkbox input "false"
click at [968, 553] on button "Checkout" at bounding box center [1068, 566] width 398 height 26
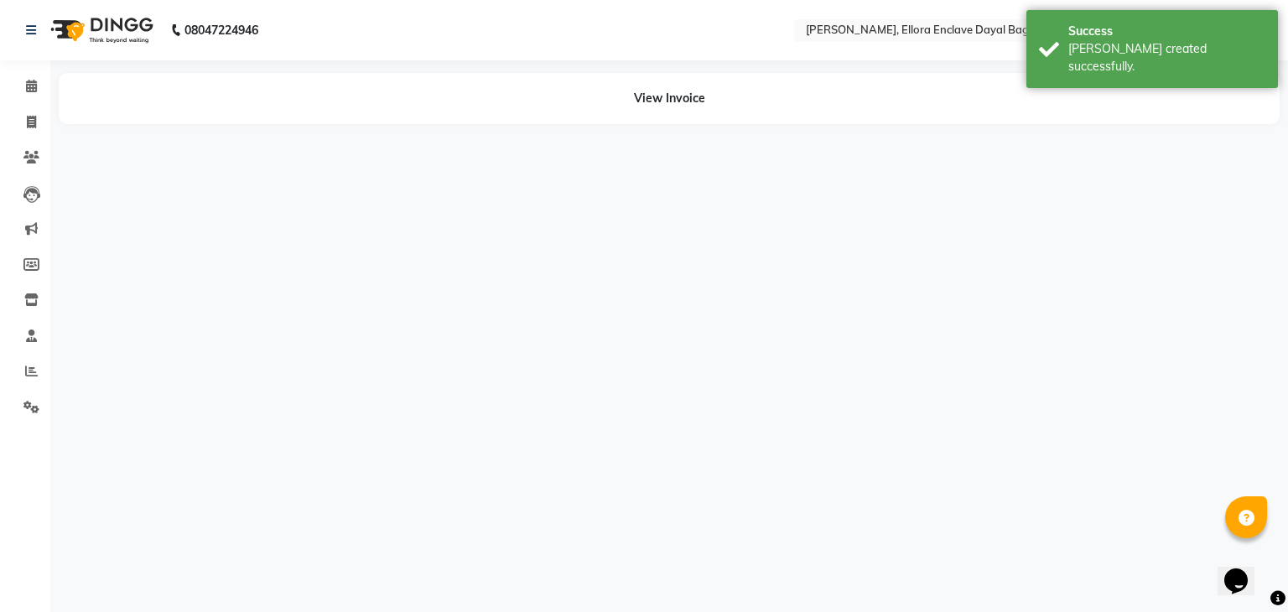
select select "86751"
select select "53888"
select select "53886"
select select "53884"
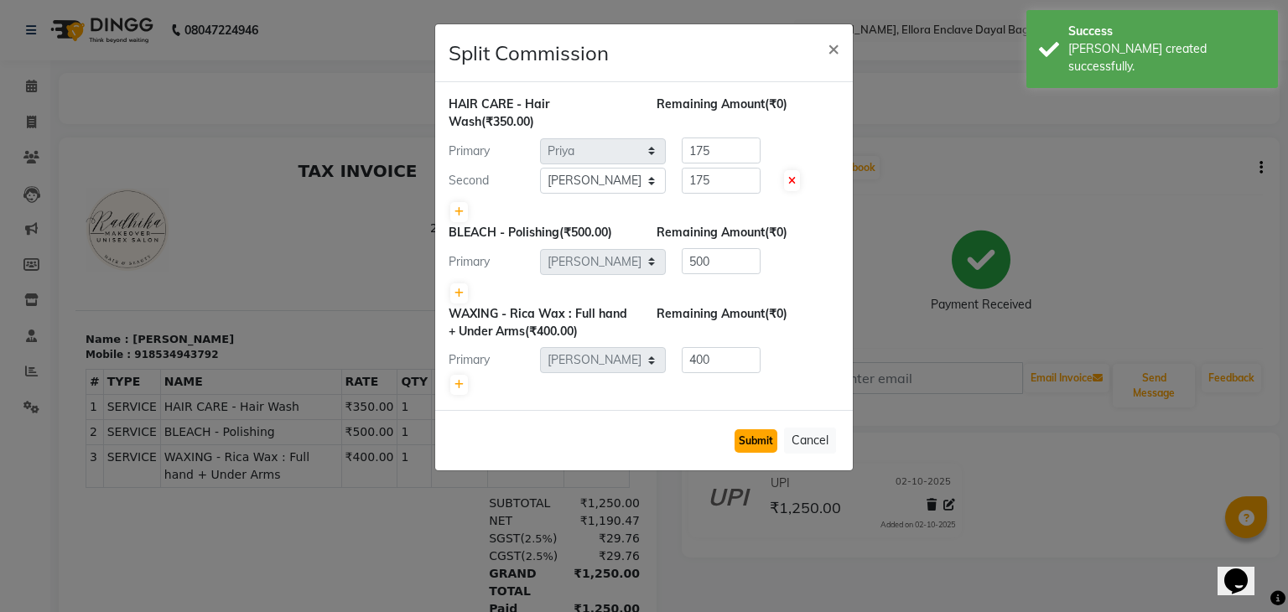
click at [748, 434] on button "Submit" at bounding box center [756, 440] width 43 height 23
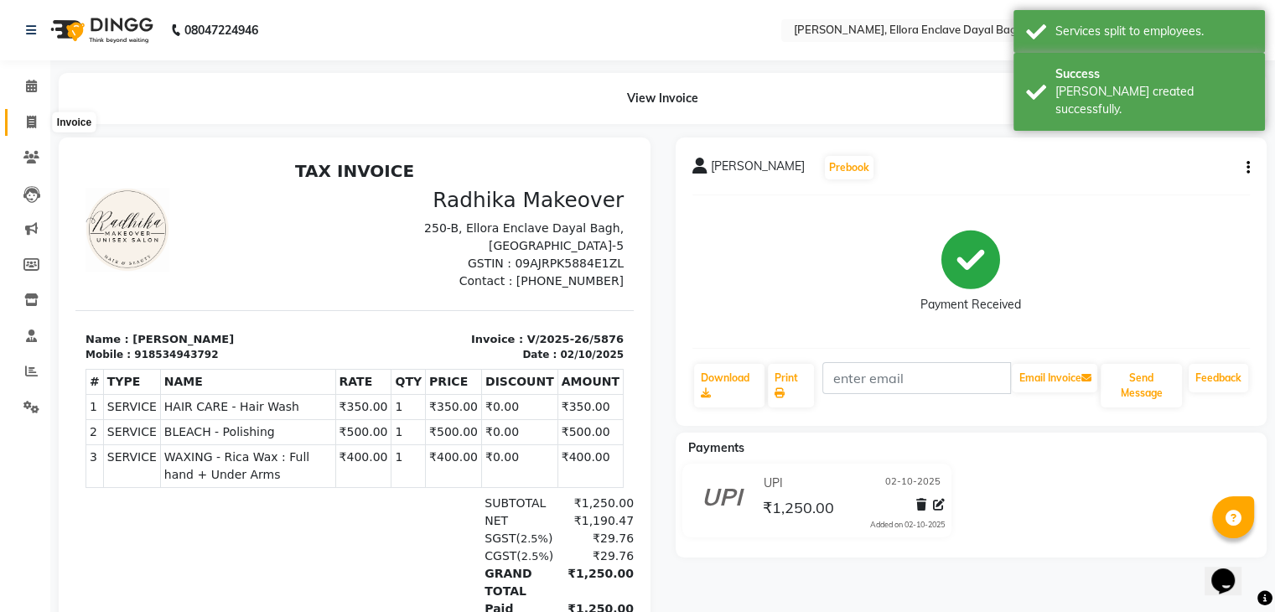
click at [25, 120] on span at bounding box center [31, 122] width 29 height 19
select select "6880"
select select "service"
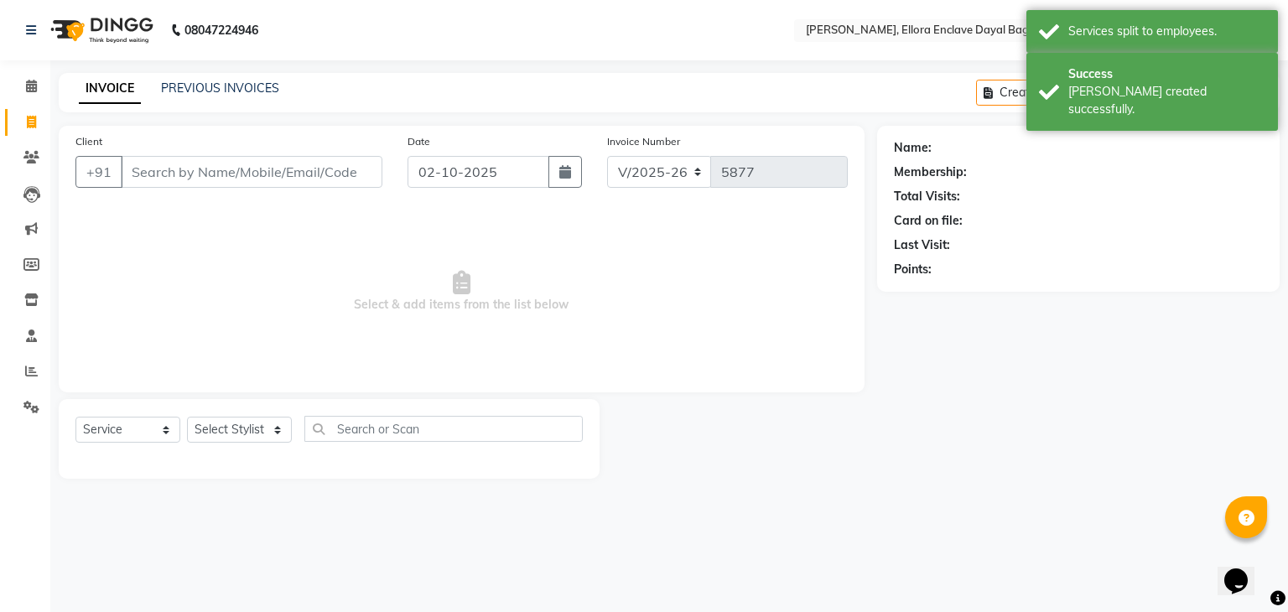
click at [204, 179] on input "Client" at bounding box center [252, 172] width 262 height 32
